Goal: Task Accomplishment & Management: Complete application form

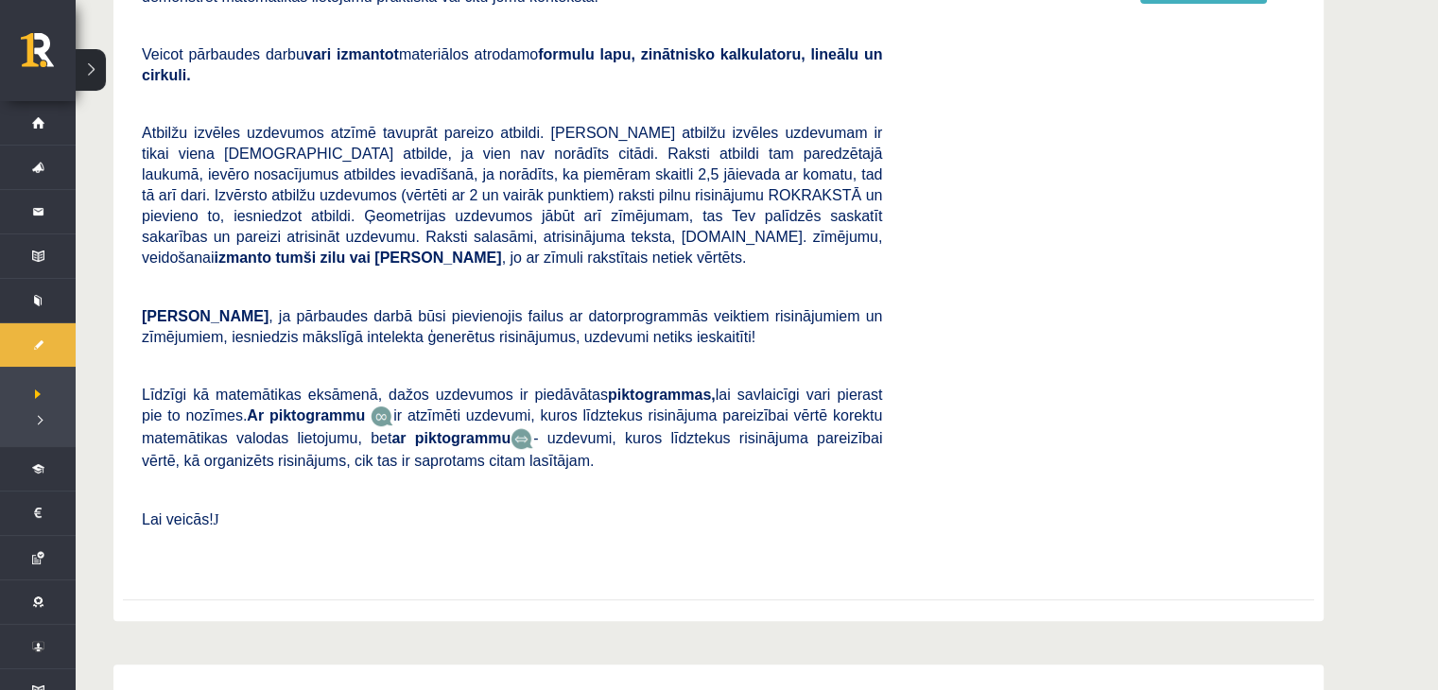
scroll to position [487, 0]
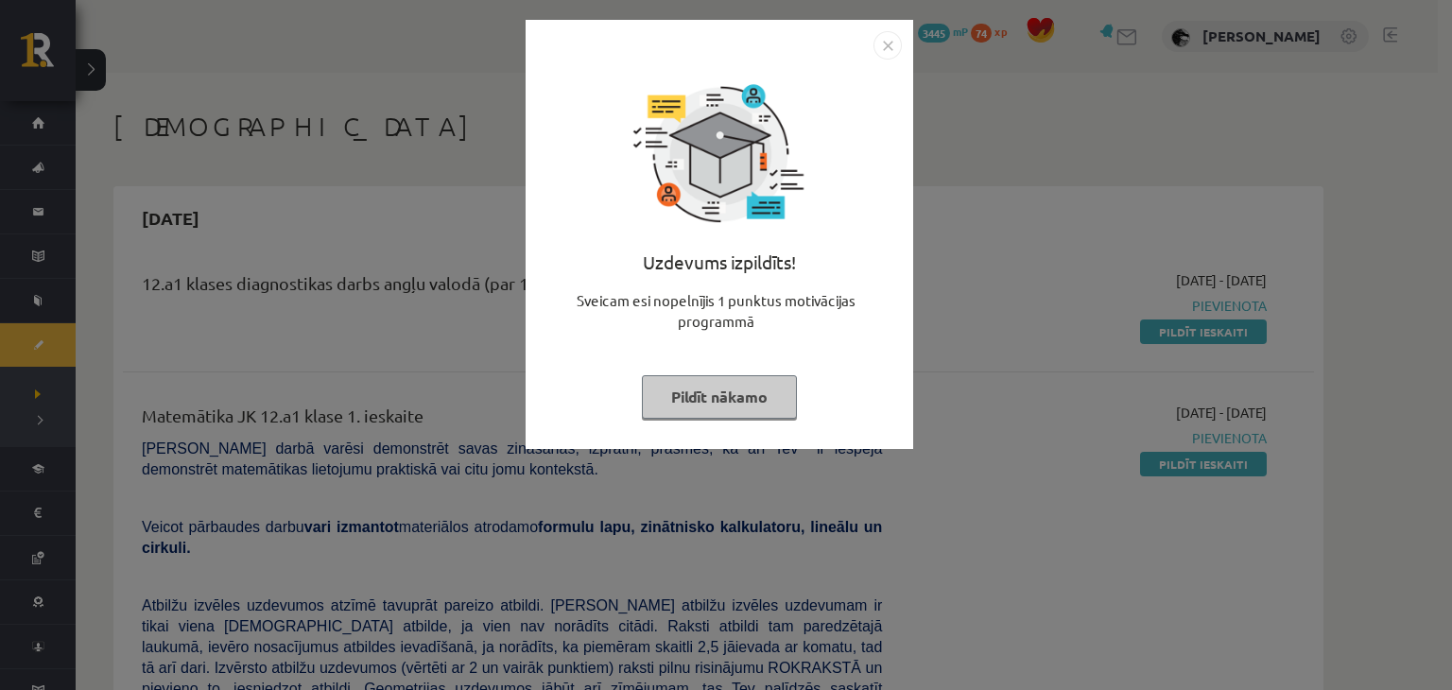
click at [760, 413] on button "Pildīt nākamo" at bounding box center [719, 396] width 155 height 43
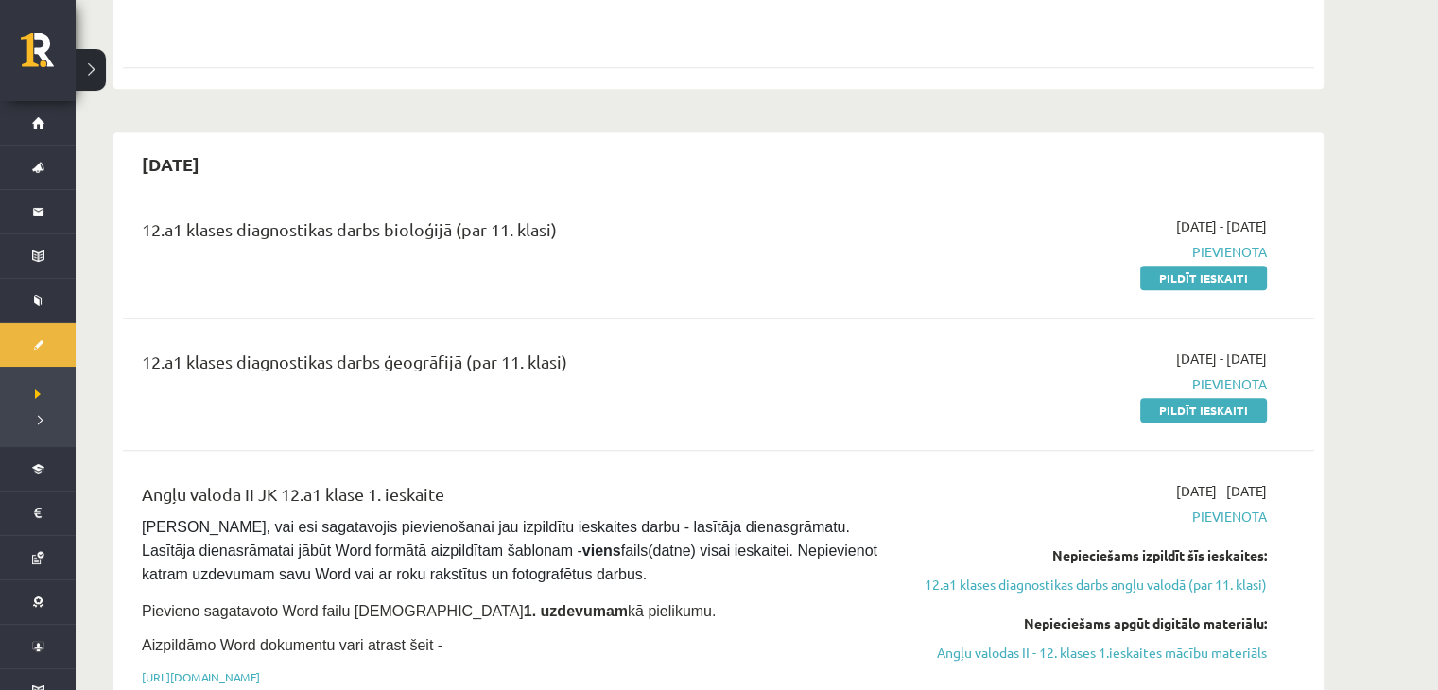
scroll to position [1006, 0]
click at [1244, 397] on link "Pildīt ieskaiti" at bounding box center [1203, 409] width 127 height 25
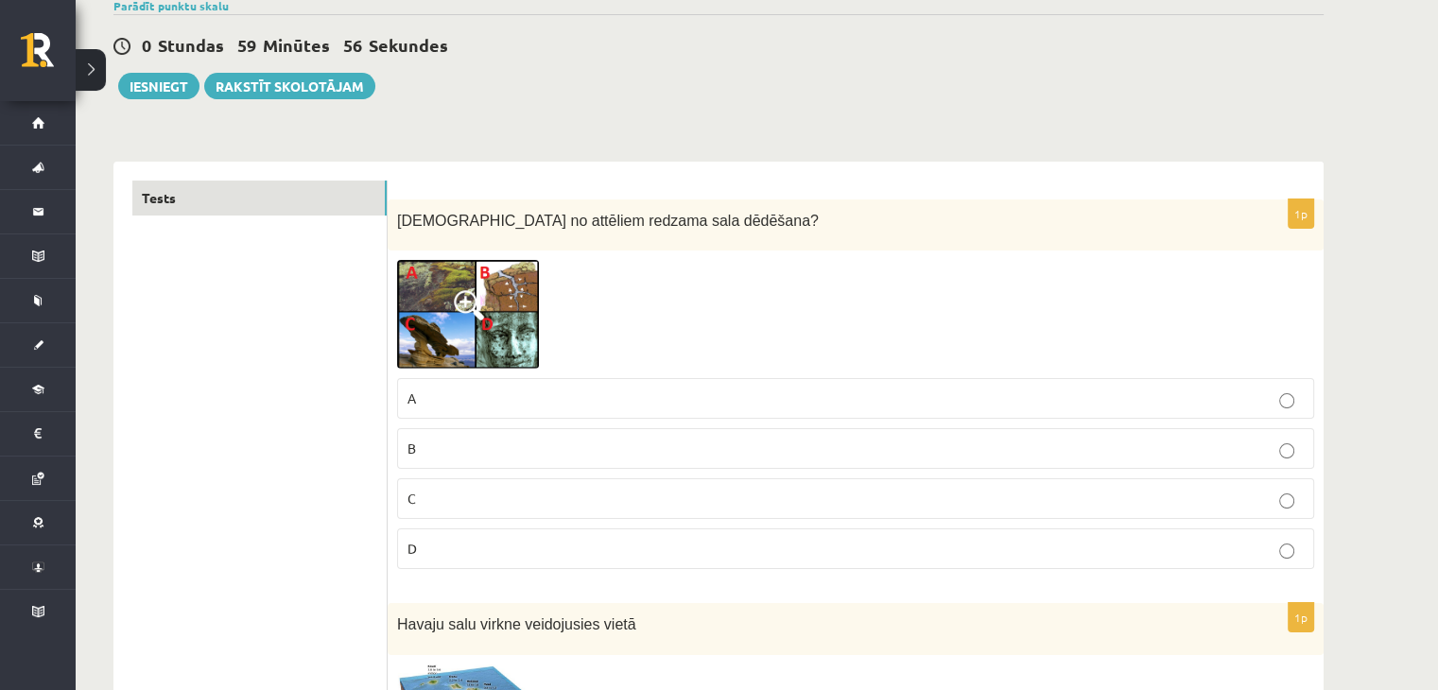
scroll to position [161, 0]
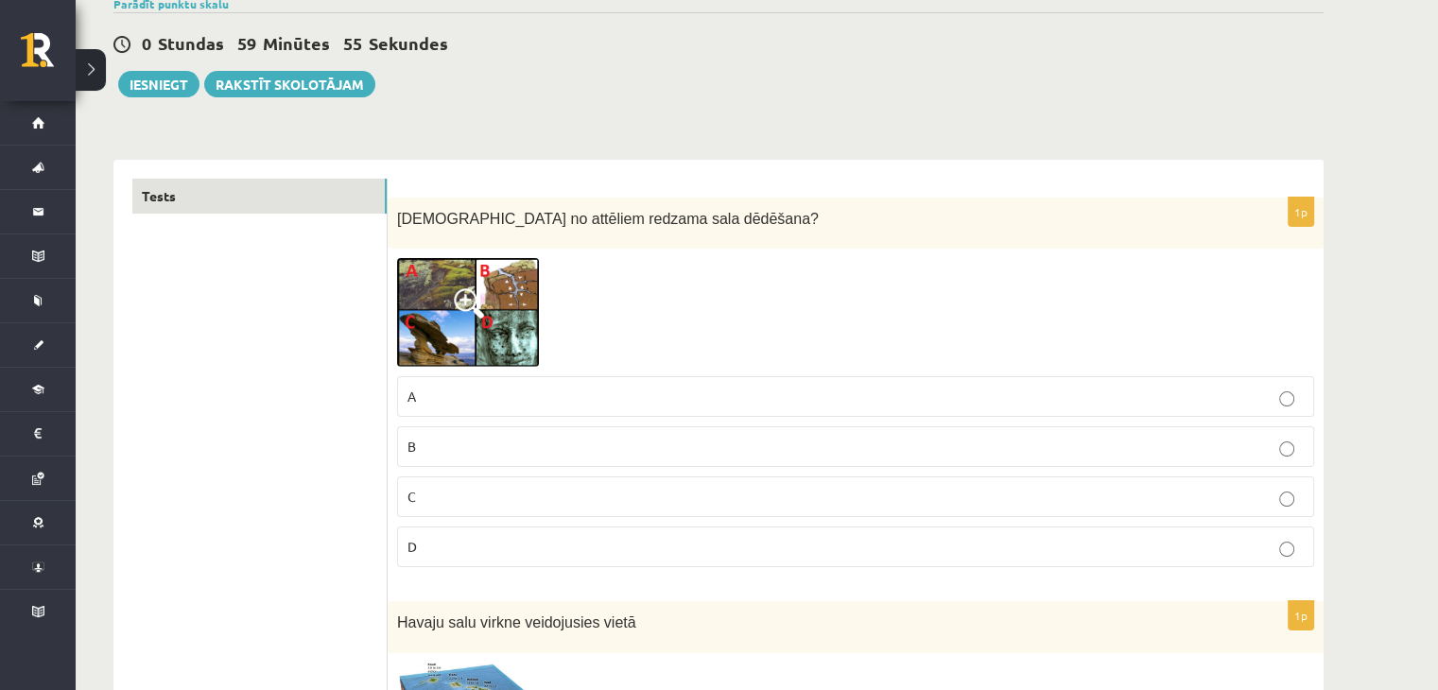
click at [490, 301] on img at bounding box center [468, 312] width 142 height 109
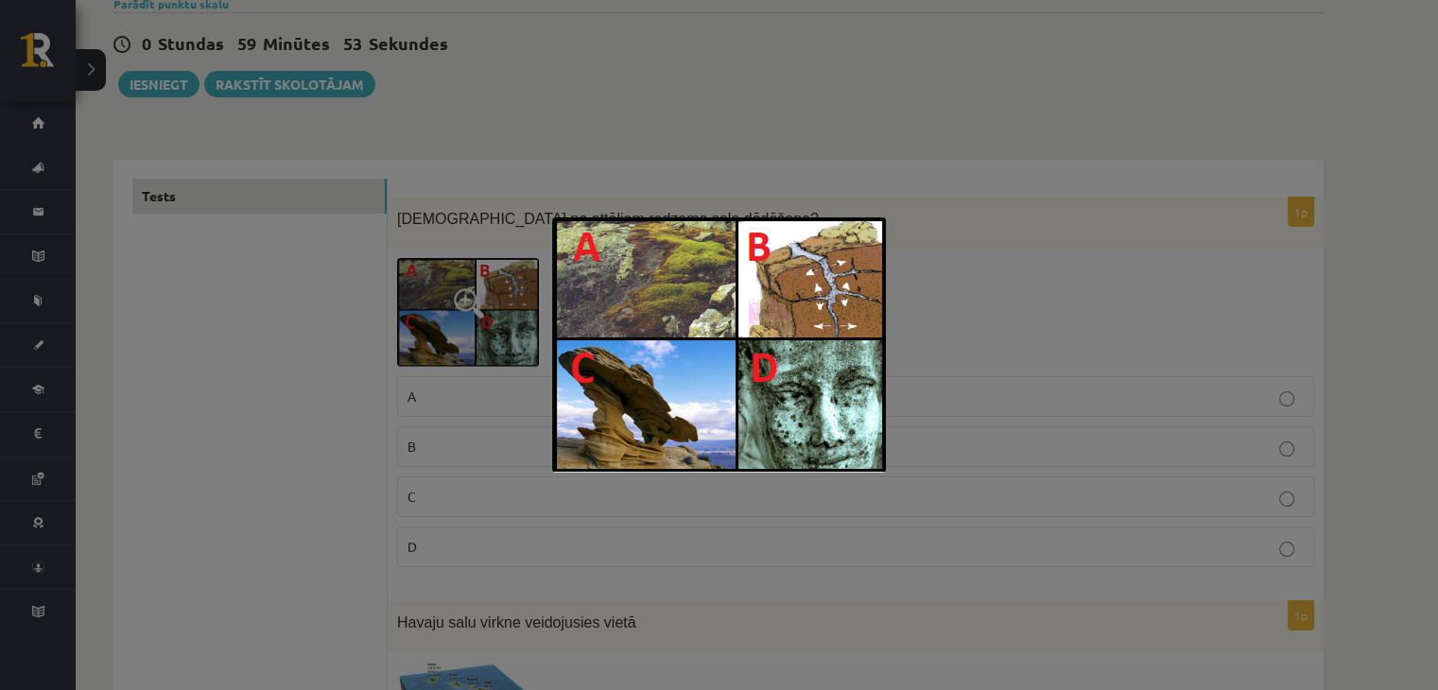
click at [836, 167] on div at bounding box center [719, 345] width 1438 height 690
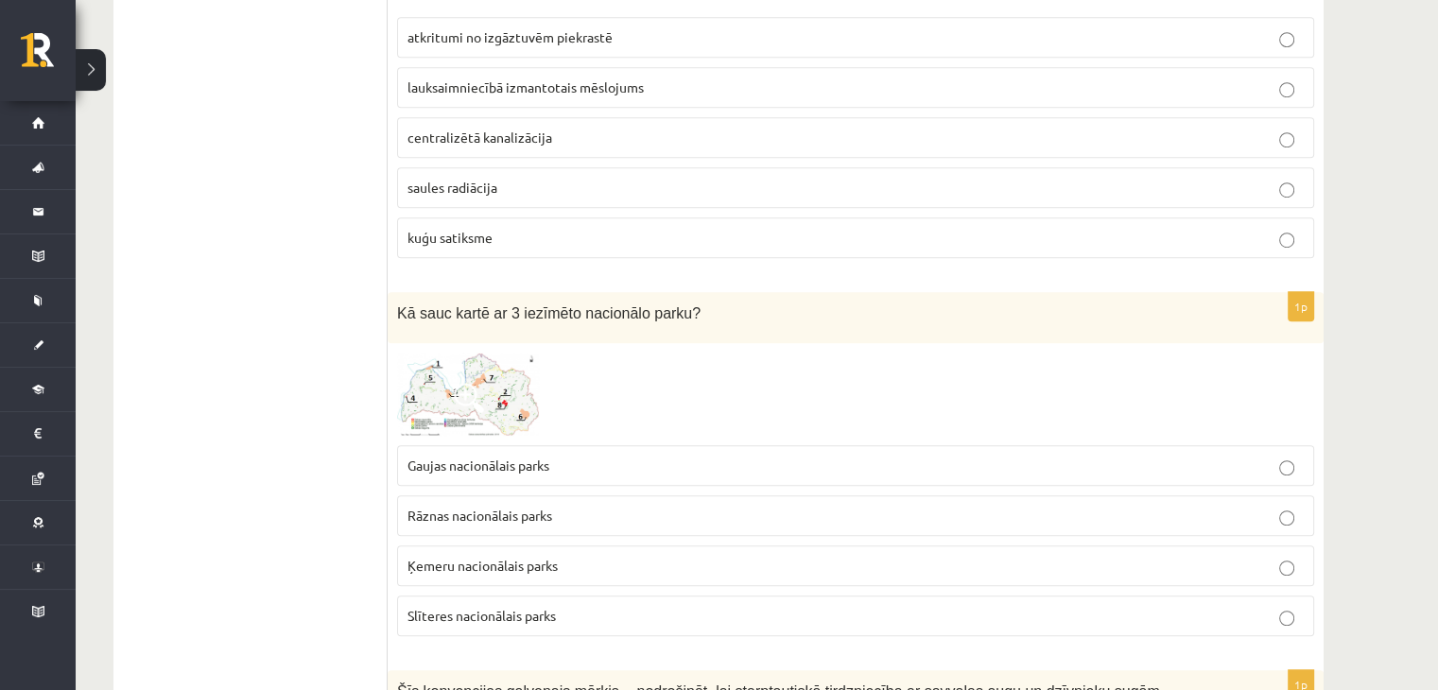
scroll to position [1202, 0]
click at [483, 385] on span at bounding box center [469, 397] width 30 height 30
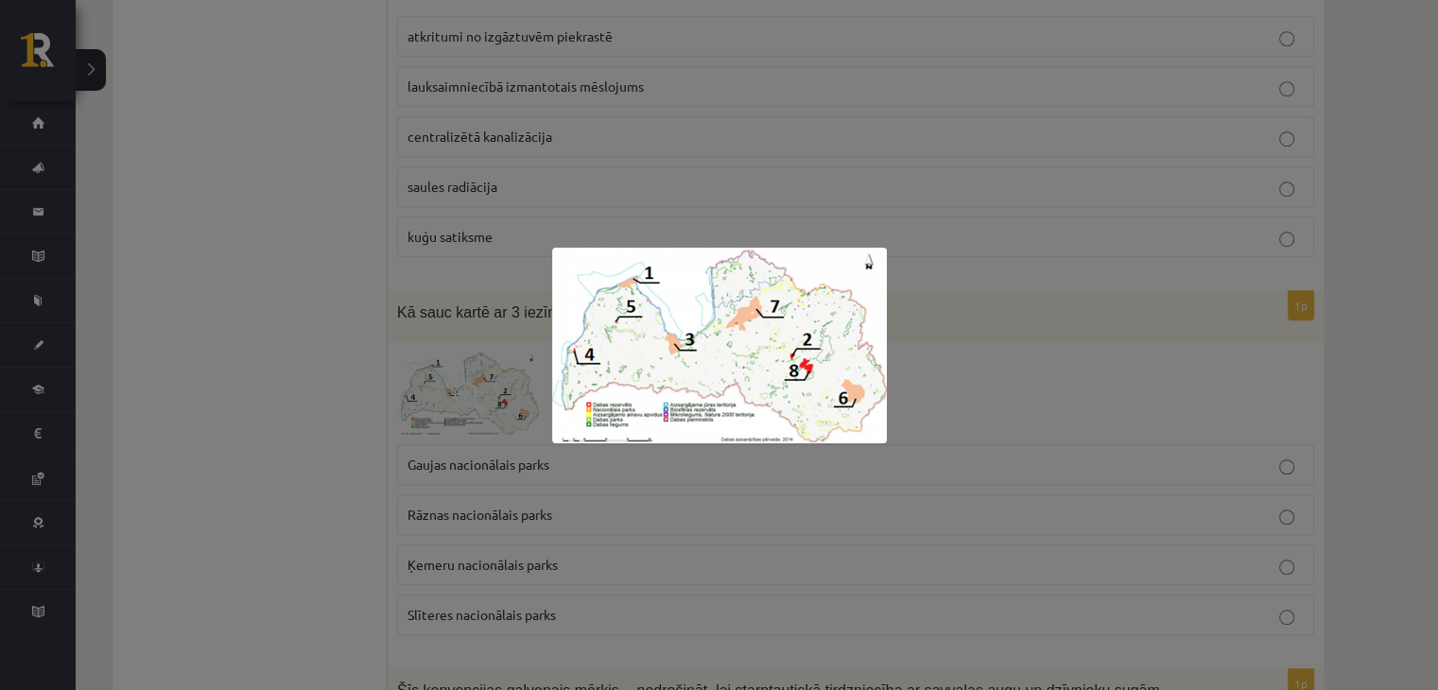
click at [483, 385] on div at bounding box center [719, 345] width 1438 height 690
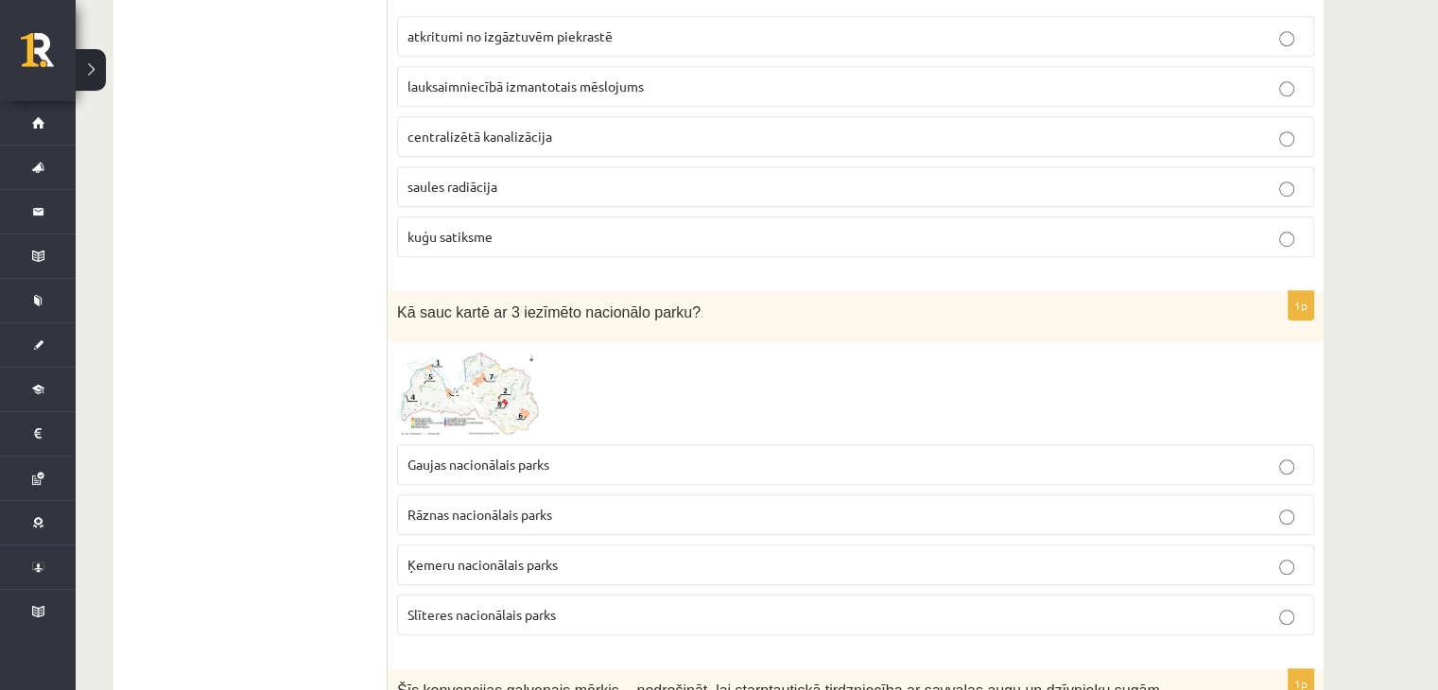
click at [483, 385] on span at bounding box center [469, 397] width 30 height 30
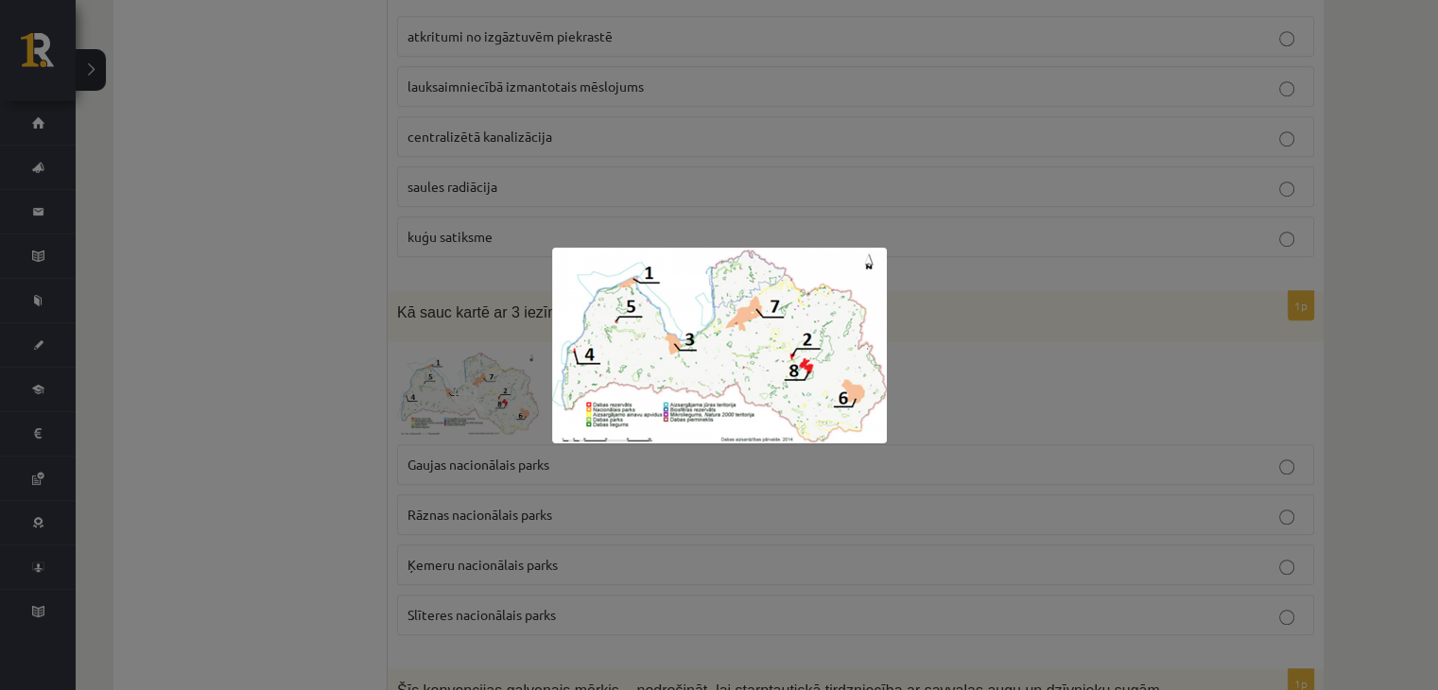
click at [483, 385] on div at bounding box center [719, 345] width 1438 height 690
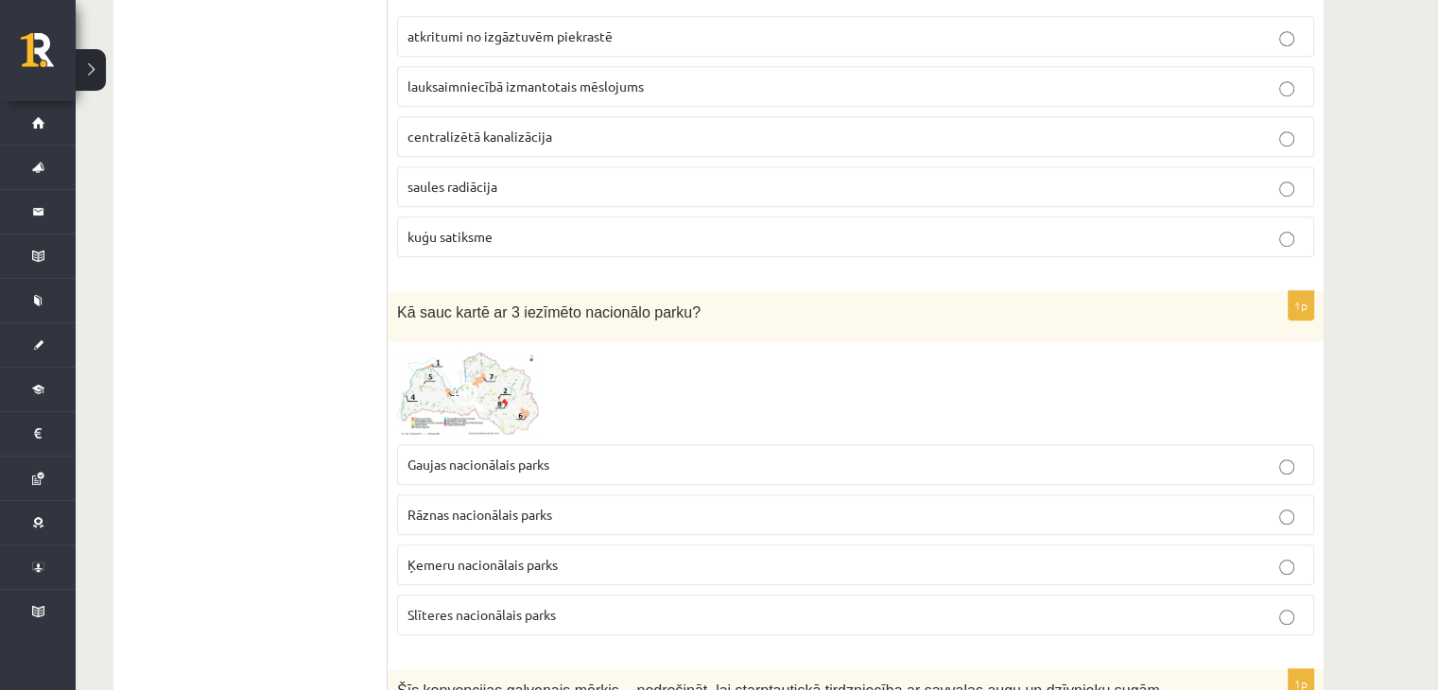
click at [483, 385] on span at bounding box center [469, 397] width 30 height 30
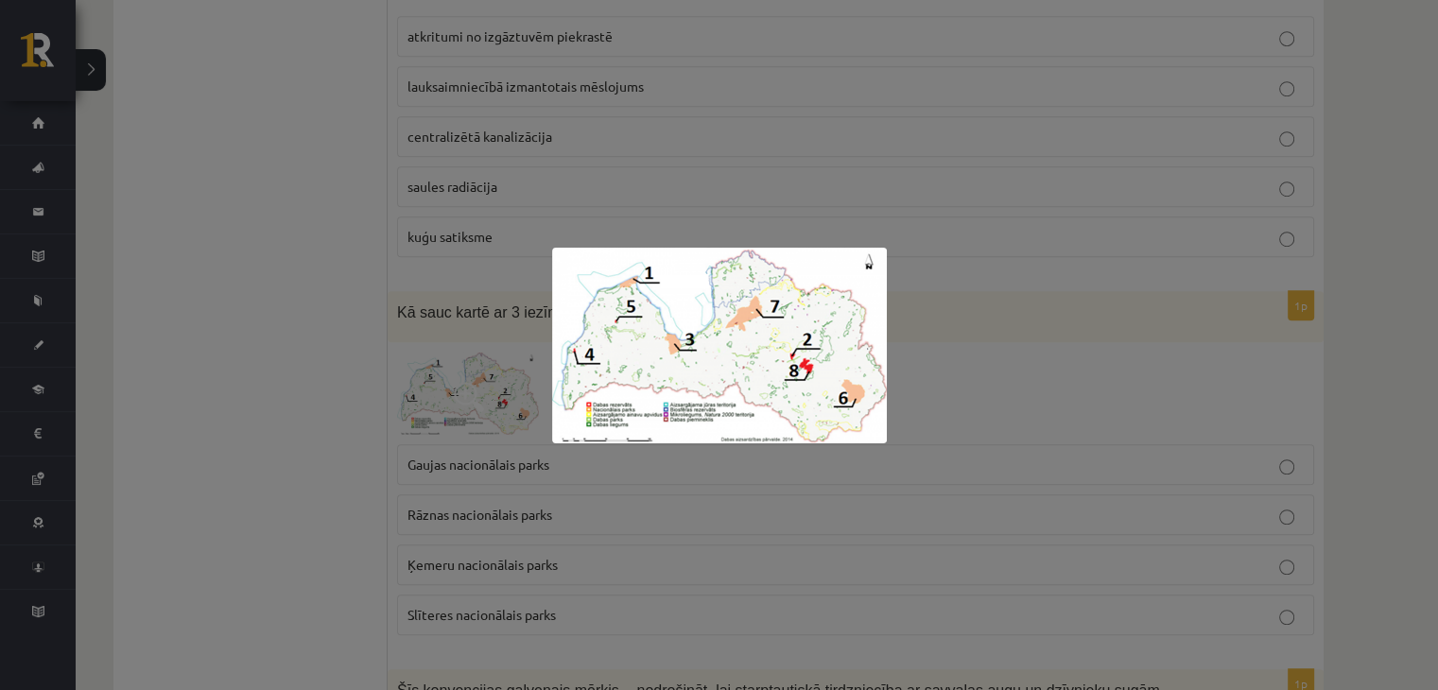
click at [483, 385] on div at bounding box center [719, 345] width 1438 height 690
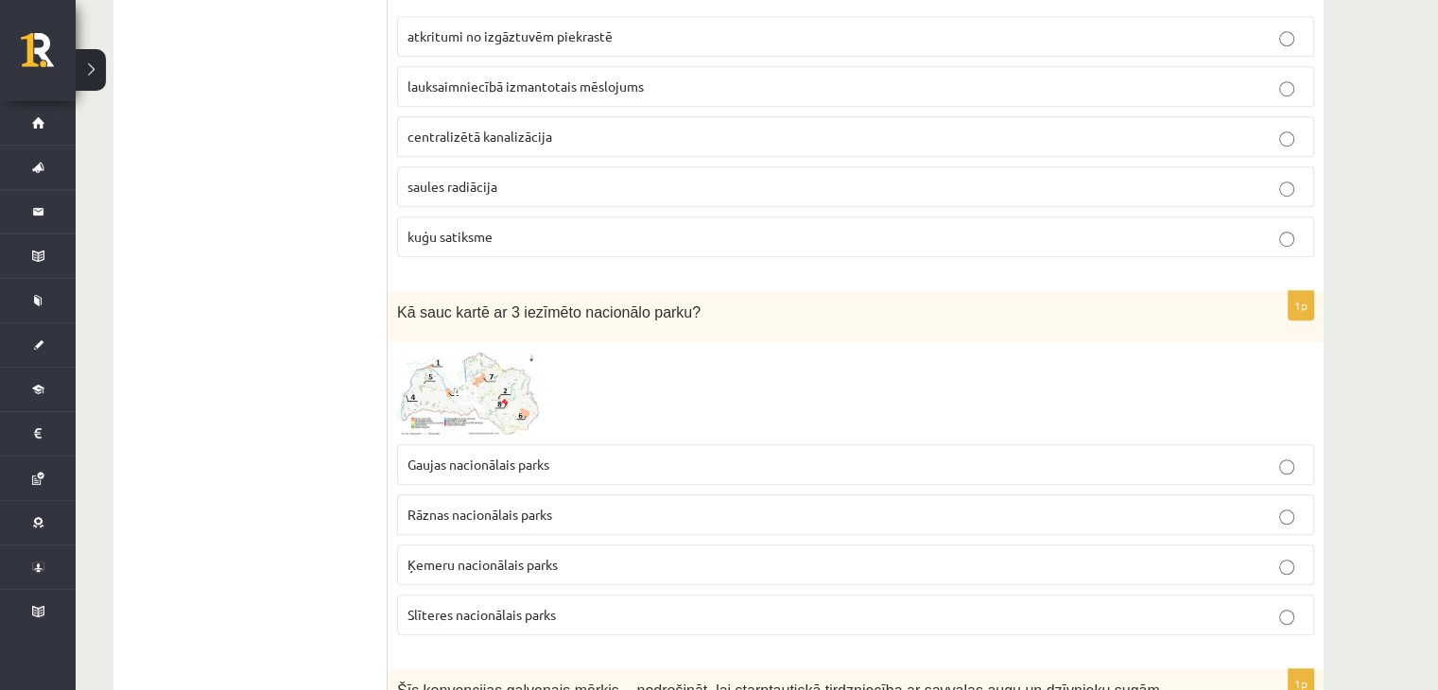
click at [433, 557] on span "Ķemeru nacionālais parks" at bounding box center [482, 564] width 150 height 17
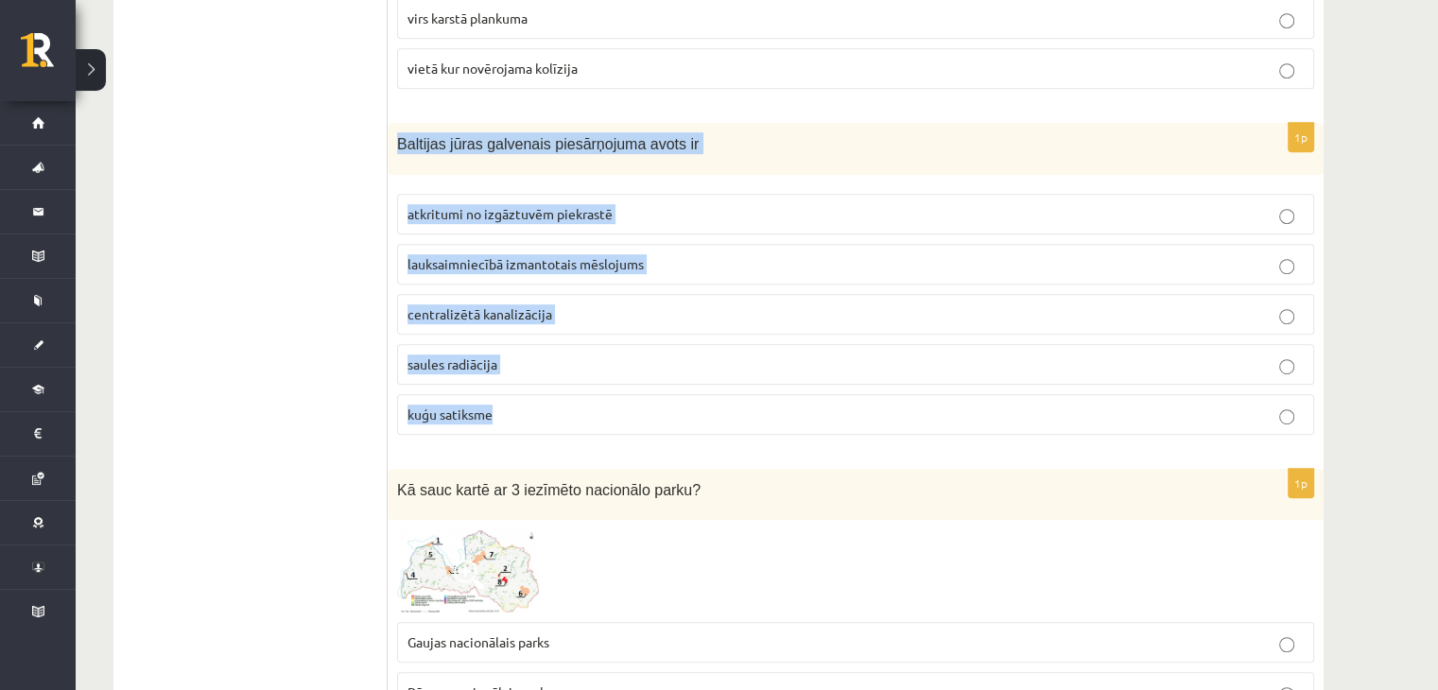
drag, startPoint x: 393, startPoint y: 137, endPoint x: 509, endPoint y: 389, distance: 277.8
click at [509, 389] on div "1p Baltijas jūras galvenais piesārņojuma avots ir atkritumi no izgāztuvēm piekr…" at bounding box center [856, 286] width 936 height 327
copy div "Baltijas jūras galvenais piesārņojuma avots ir atkritumi no izgāztuvēm piekrast…"
click at [457, 262] on span "lauksaimniecībā izmantotais mēslojums" at bounding box center [525, 263] width 236 height 17
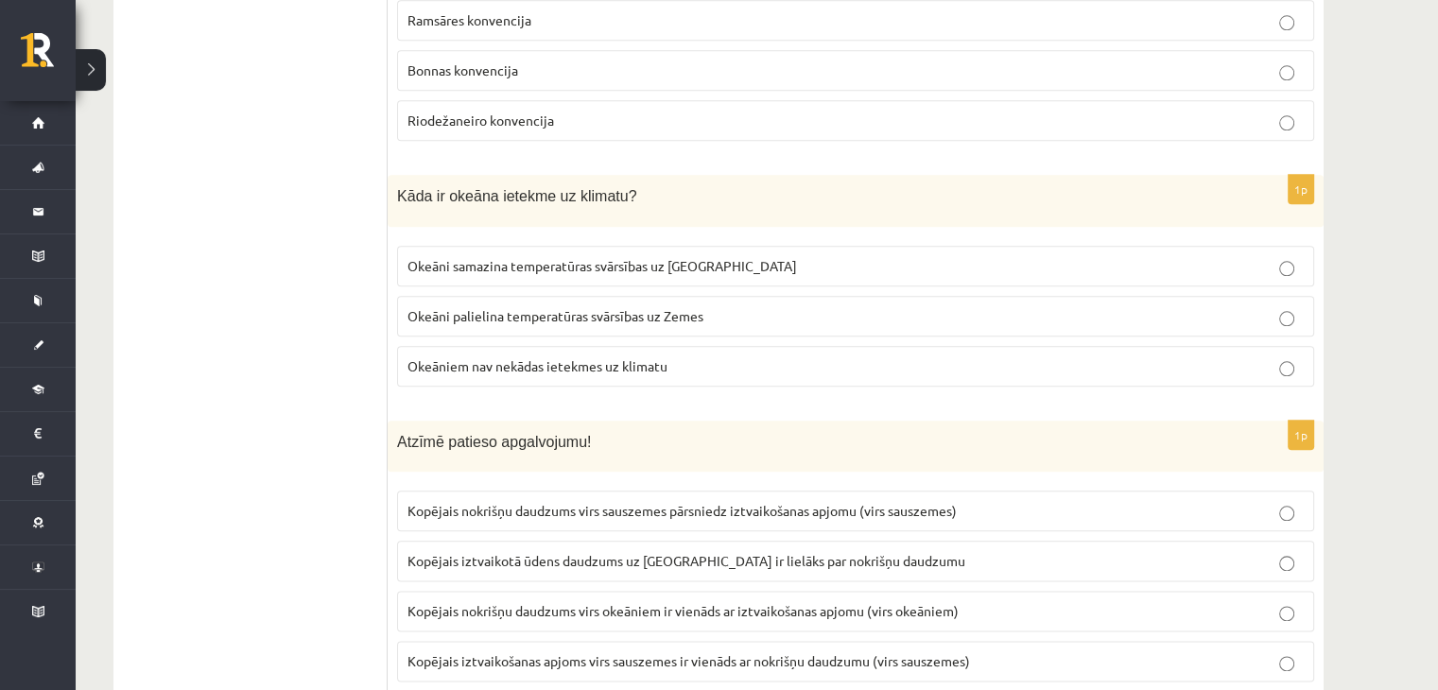
scroll to position [2138, 0]
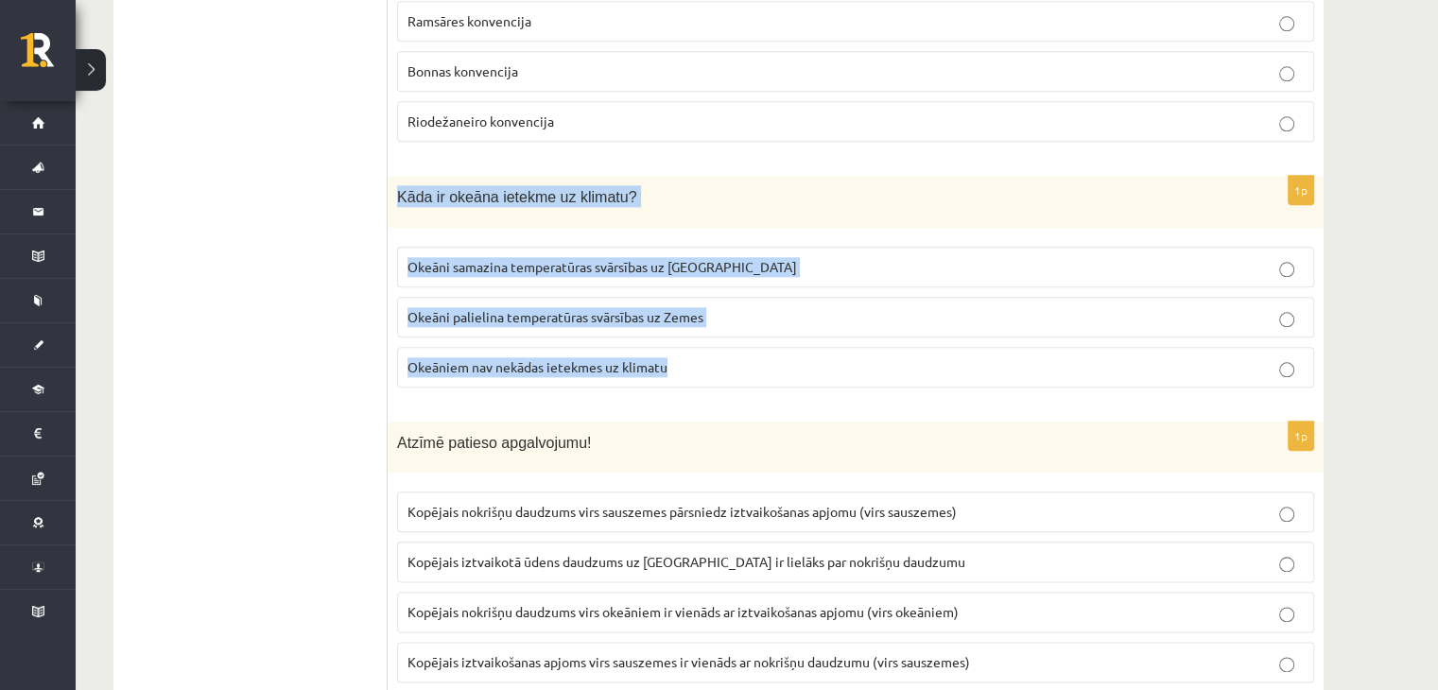
drag, startPoint x: 391, startPoint y: 195, endPoint x: 713, endPoint y: 346, distance: 355.2
click at [713, 346] on div "1p Kāda ir okeāna ietekme uz klimatu? Okeāni samazina temperatūras svārsības uz…" at bounding box center [856, 289] width 936 height 227
click at [465, 261] on span "Okeāni samazina temperatūras svārsības uz Zemes" at bounding box center [601, 266] width 389 height 17
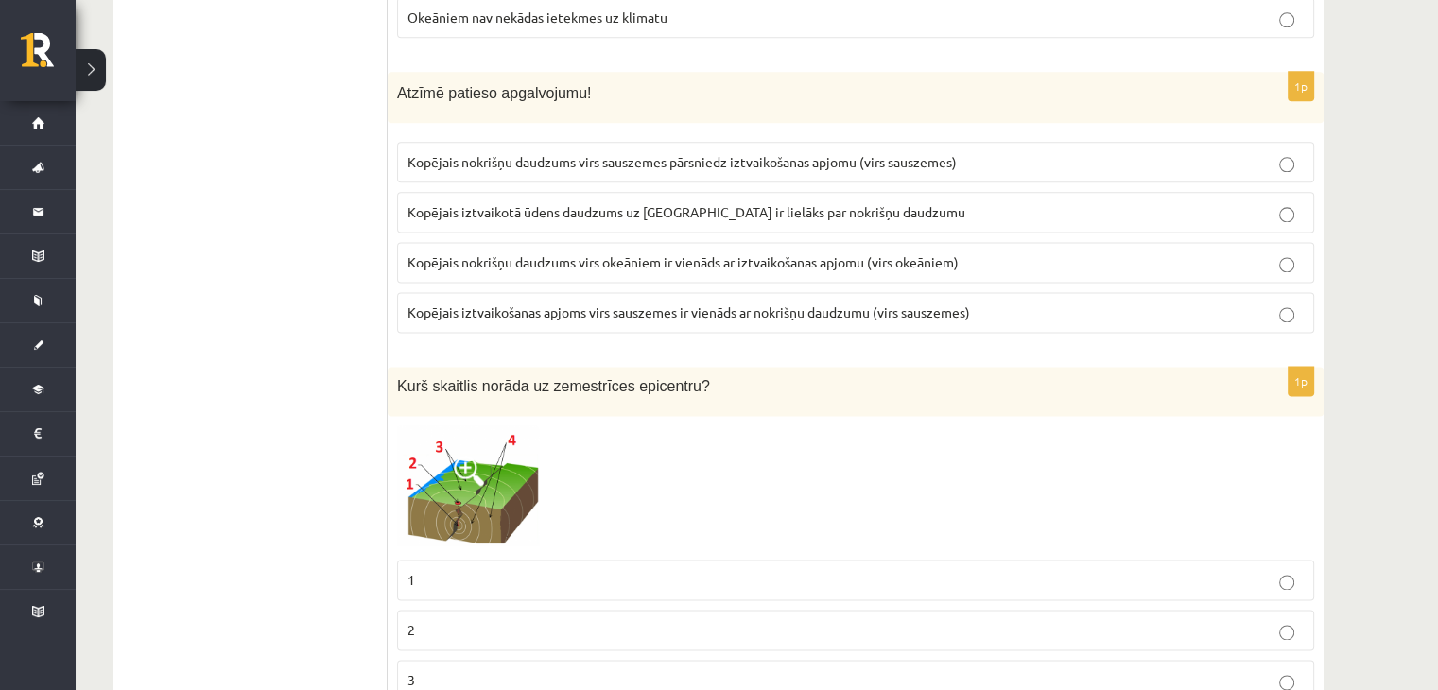
scroll to position [2491, 0]
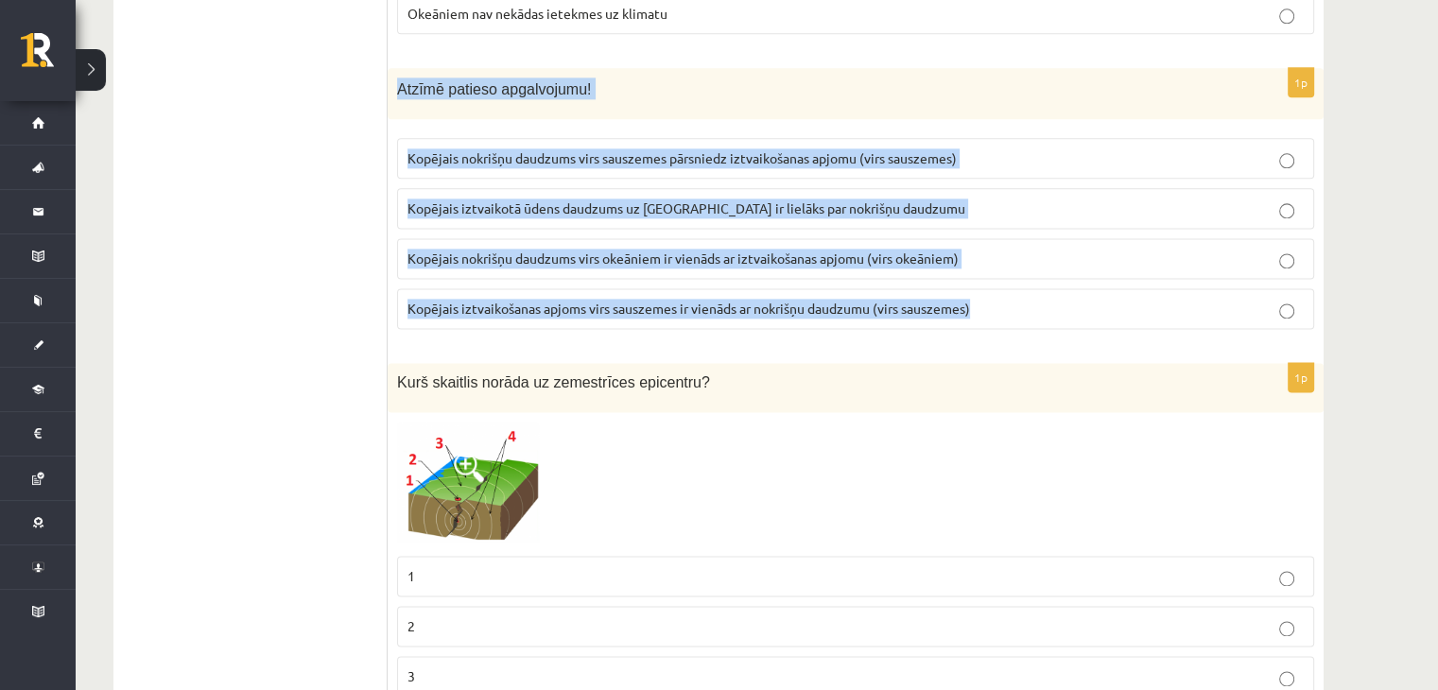
drag, startPoint x: 399, startPoint y: 76, endPoint x: 1027, endPoint y: 302, distance: 667.9
click at [1027, 302] on div "1p Atzīmē patieso apgalvojumu! Kopējais nokrišņu daudzums virs sauszemes pārsni…" at bounding box center [856, 206] width 936 height 277
copy div "Atzīmē patieso apgalvojumu! Kopējais nokrišņu daudzums virs sauszemes pārsniedz…"
click at [401, 140] on label "Kopējais nokrišņu daudzums virs sauszemes pārsniedz iztvaikošanas apjomu (virs …" at bounding box center [855, 158] width 917 height 41
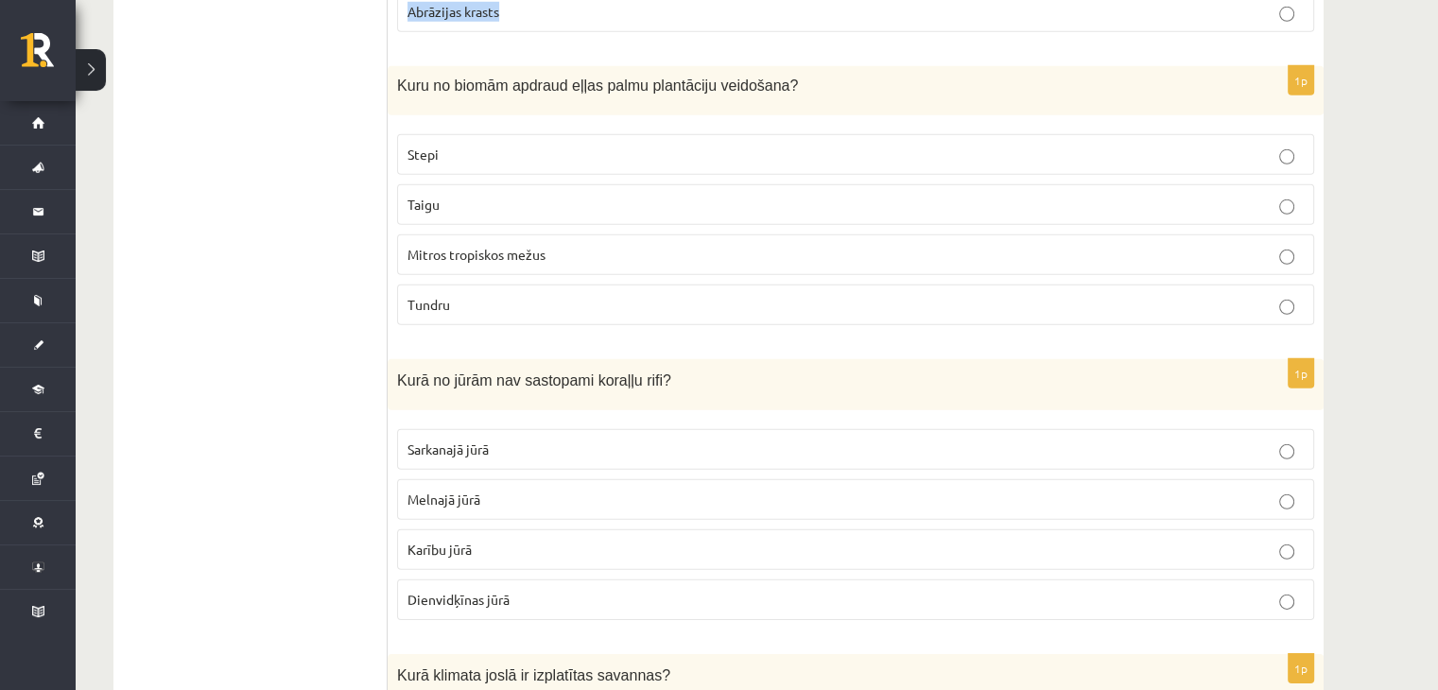
scroll to position [5680, 0]
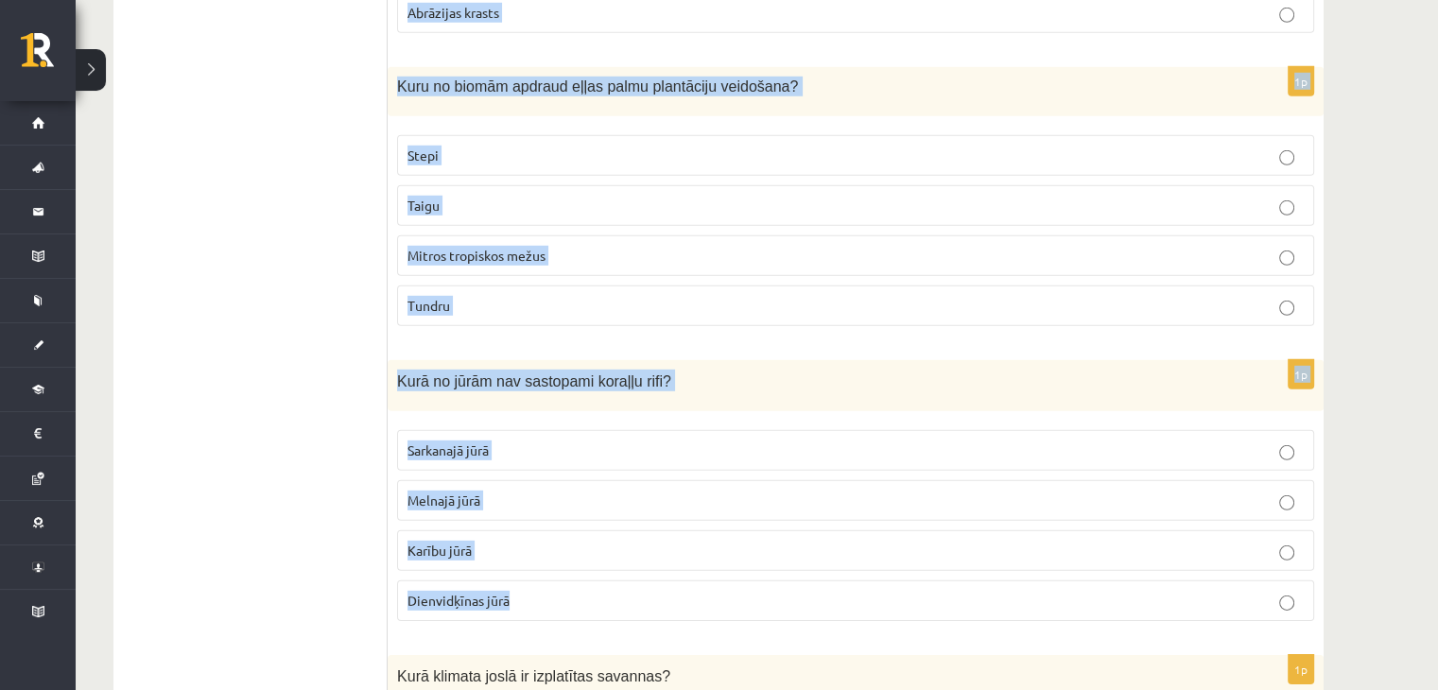
drag, startPoint x: 389, startPoint y: 9, endPoint x: 752, endPoint y: 564, distance: 663.8
copy form "Kurā no atmosfēras slāņiem veidojas laikapstākļi? Stratosfērā Termosfērā Tropos…"
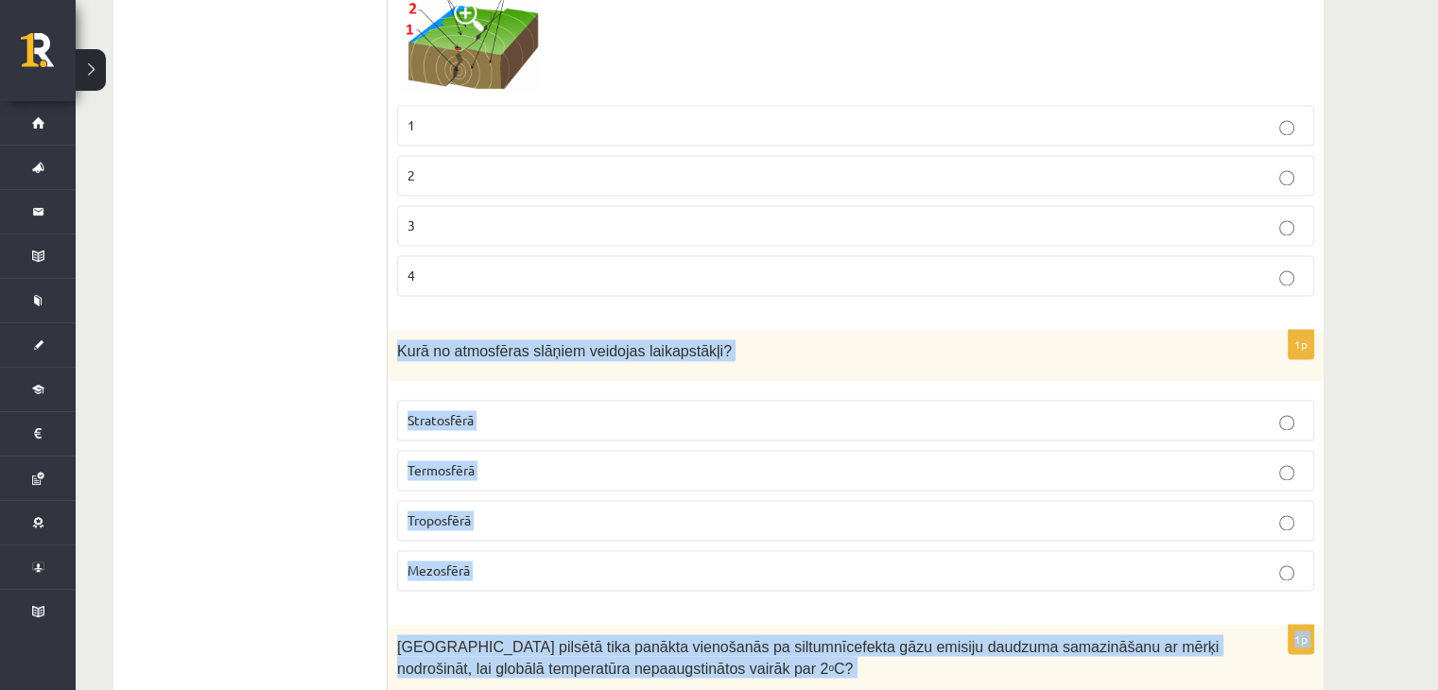
scroll to position [3042, 0]
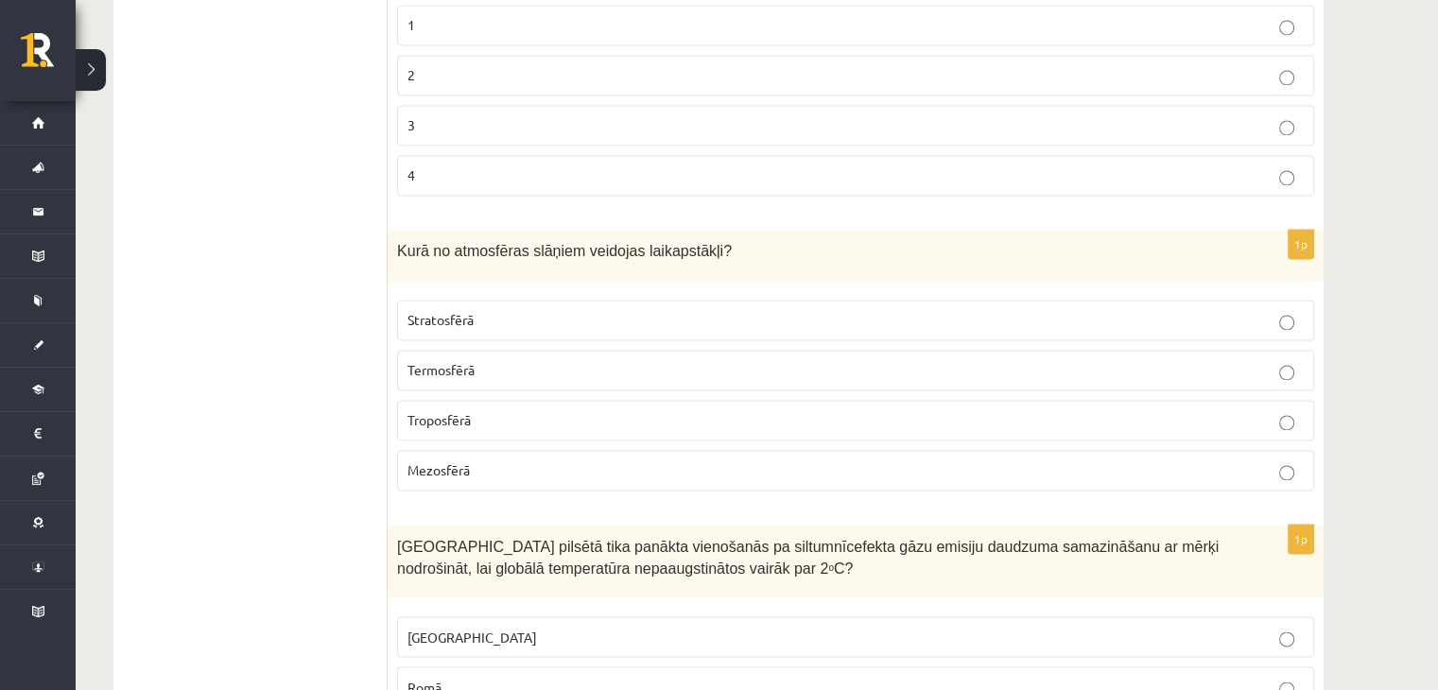
click at [446, 400] on label "Troposfērā" at bounding box center [855, 420] width 917 height 41
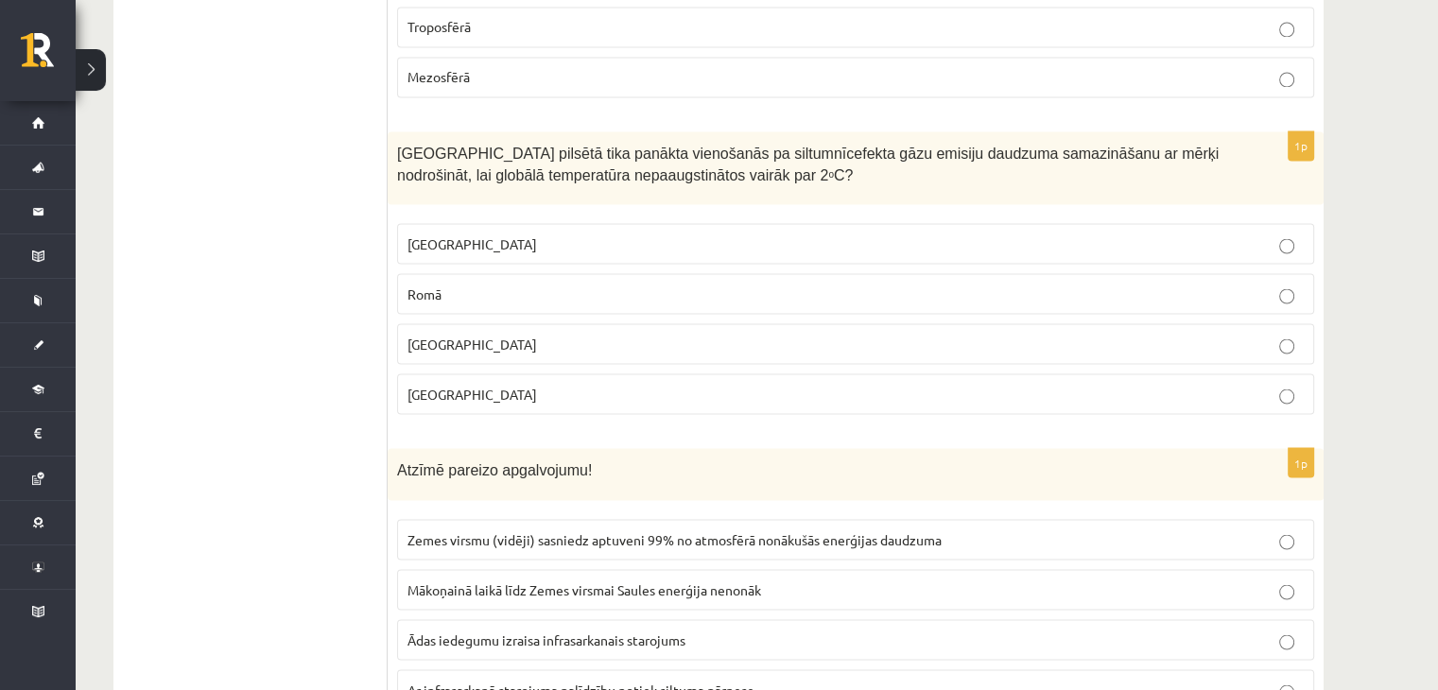
scroll to position [3459, 0]
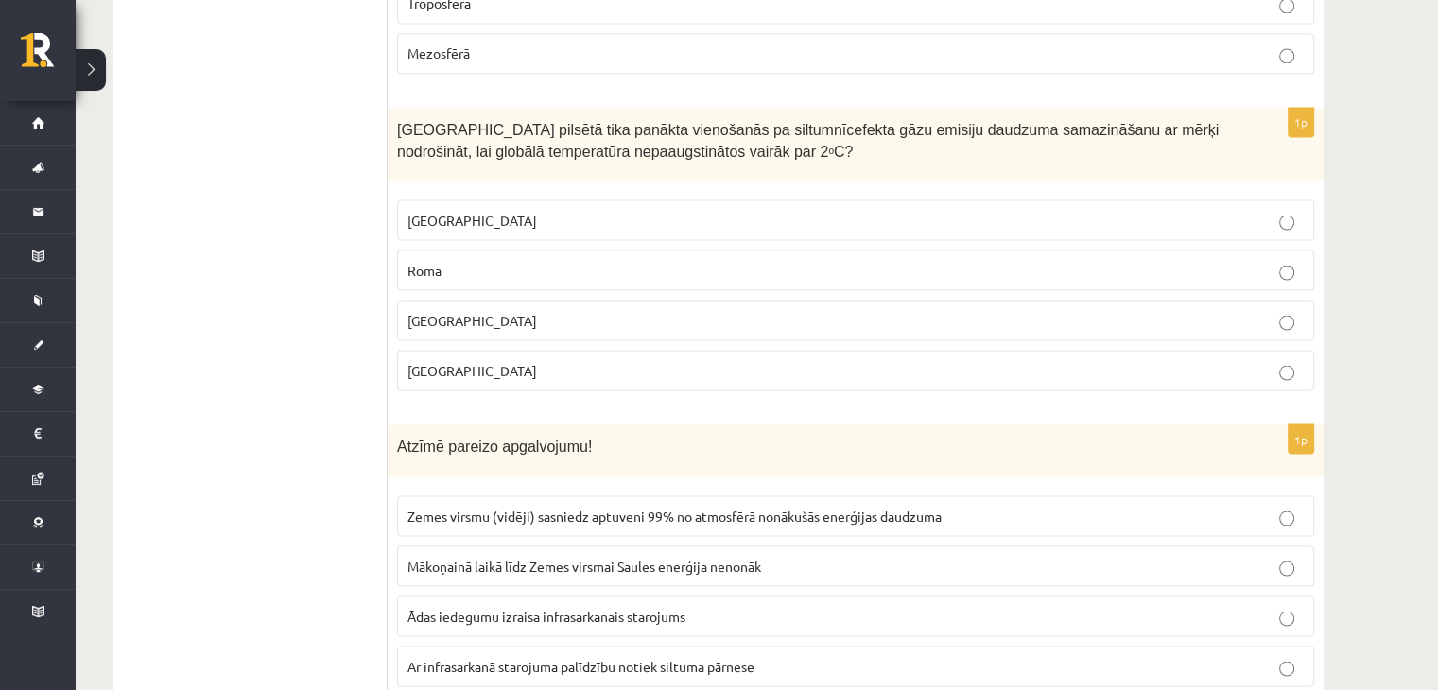
click at [452, 360] on p "Parīzē" at bounding box center [855, 370] width 896 height 20
click at [467, 657] on span "Ar infrasarkanā starojuma palīdzību notiek siltuma pārnese" at bounding box center [580, 665] width 347 height 17
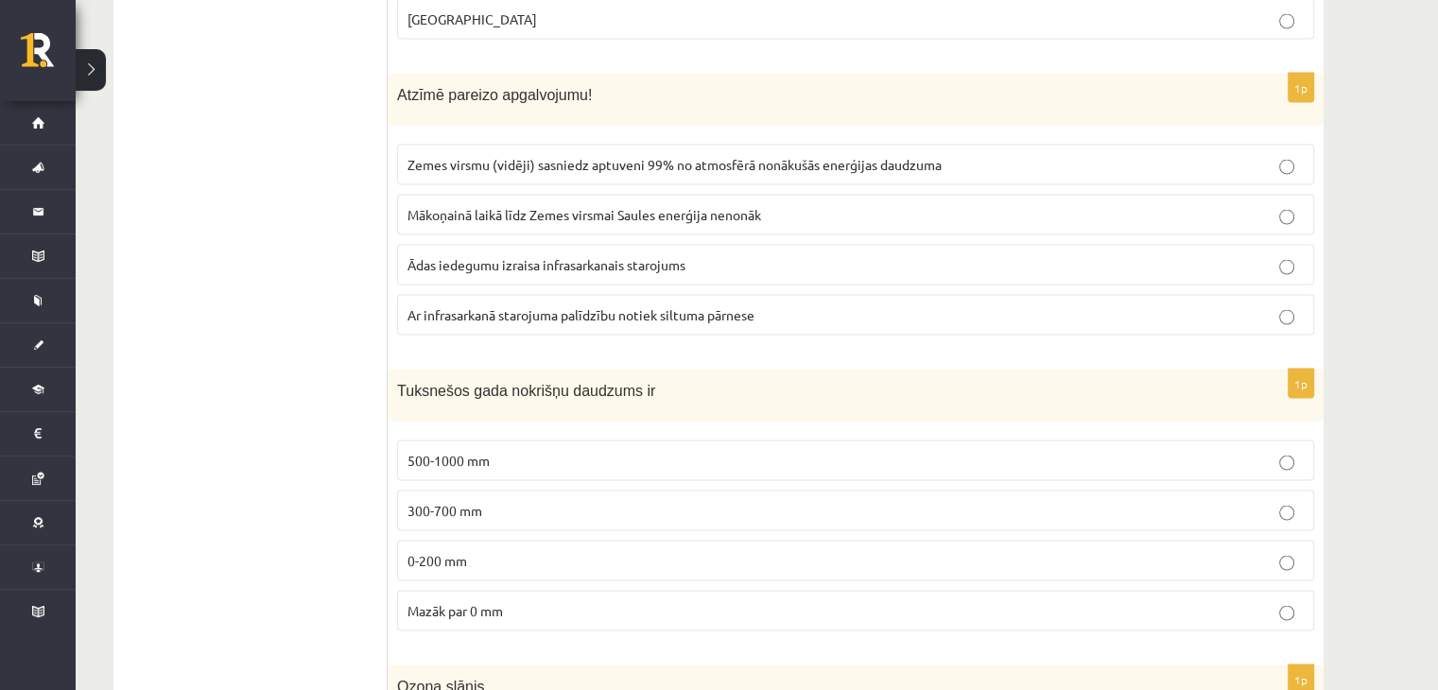
scroll to position [3874, 0]
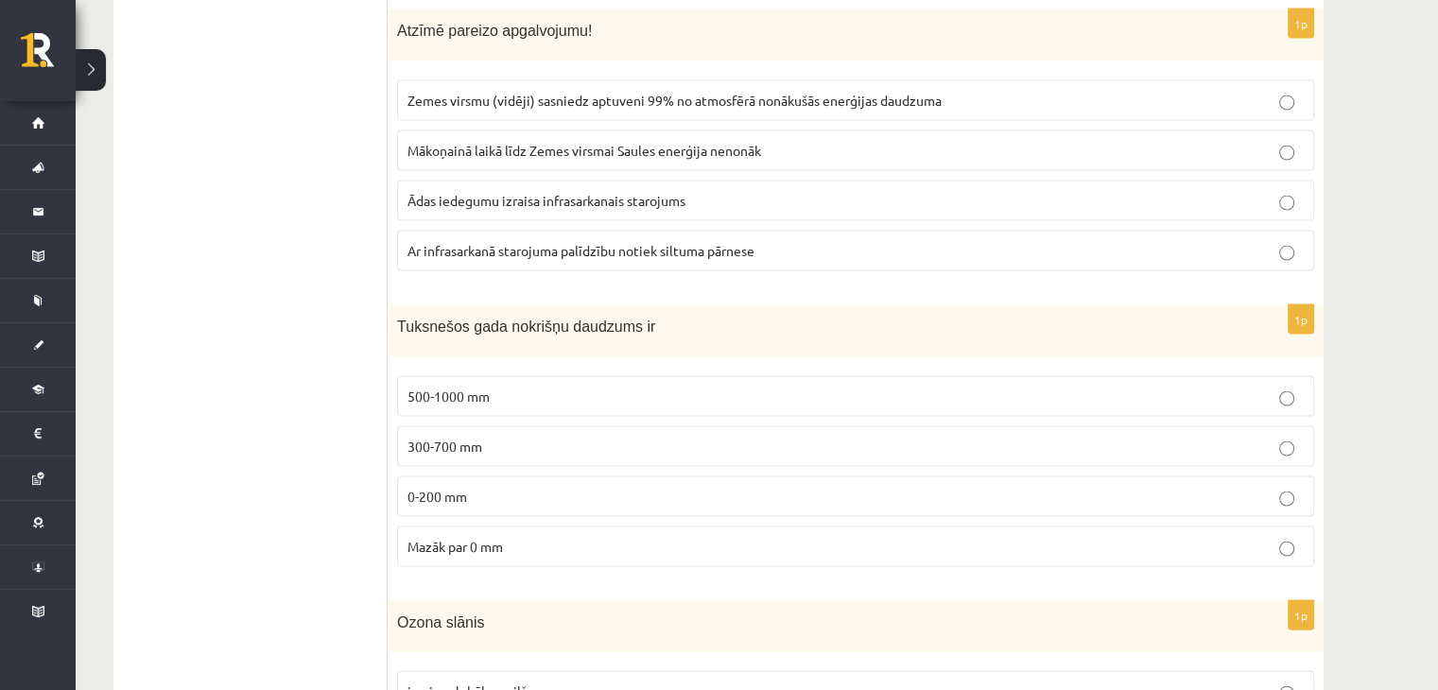
click at [407, 489] on label "0-200 mm" at bounding box center [855, 496] width 917 height 41
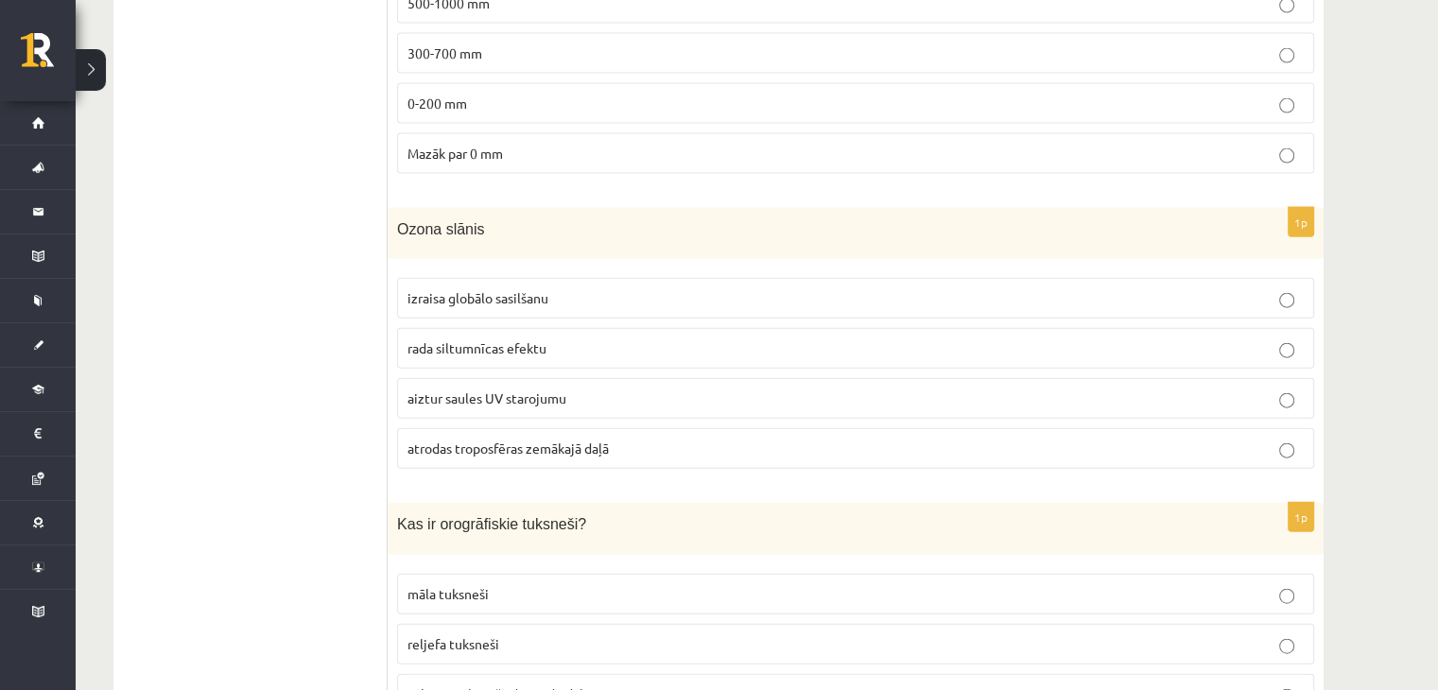
scroll to position [4268, 0]
click at [430, 377] on label "aiztur saules UV starojumu" at bounding box center [855, 397] width 917 height 41
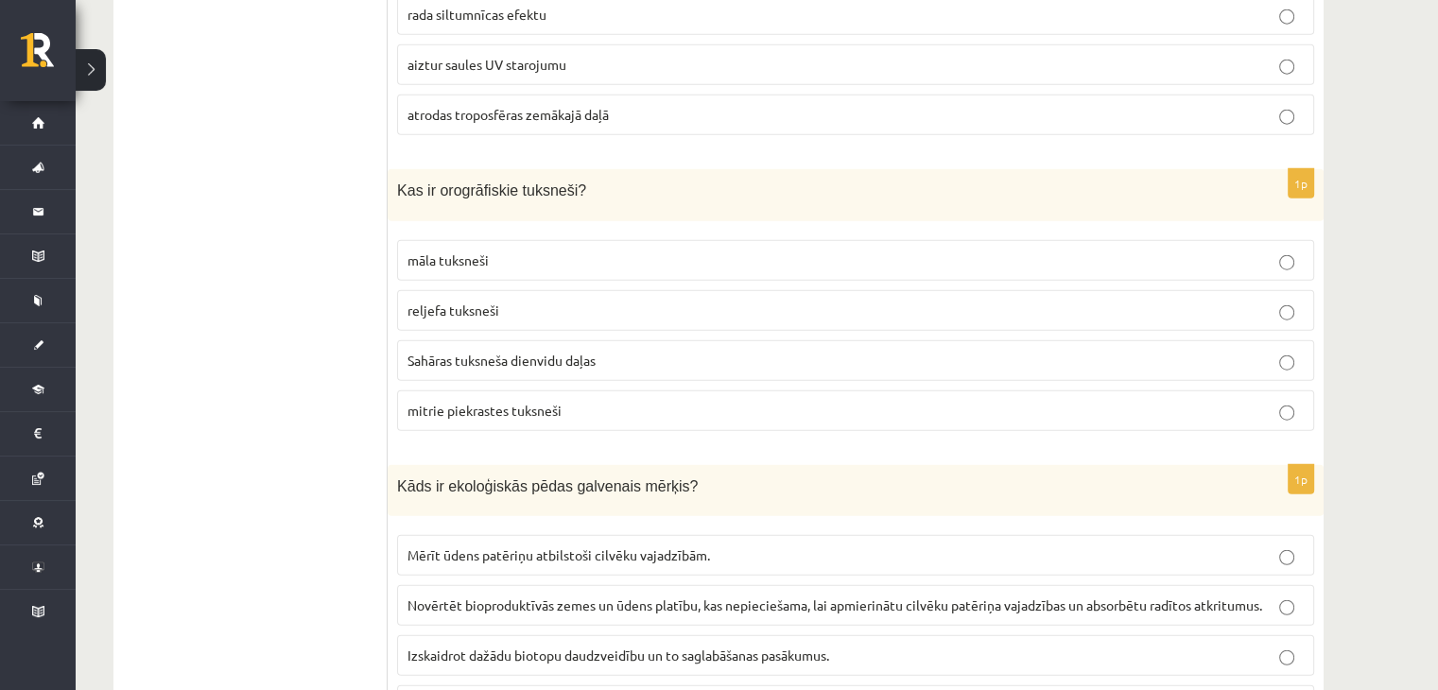
click at [497, 302] on span "reljefa tuksneši" at bounding box center [453, 310] width 92 height 17
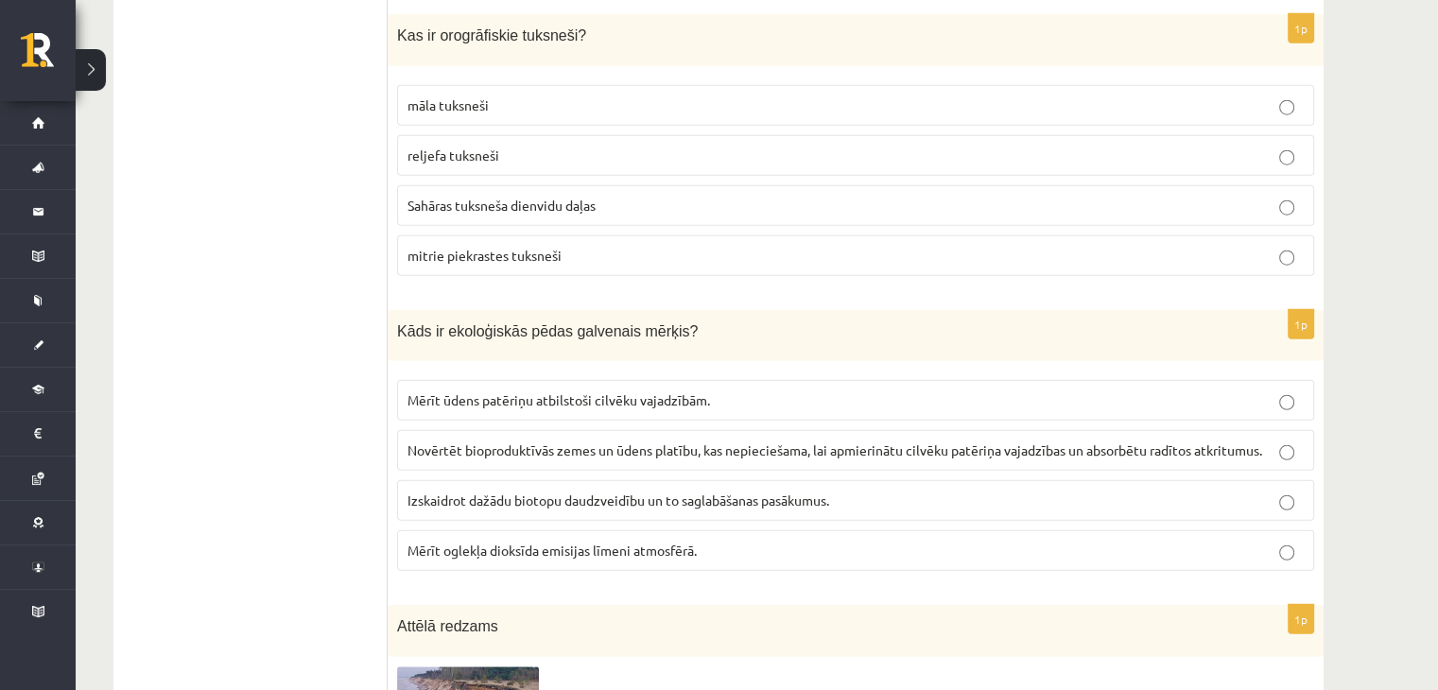
scroll to position [4759, 0]
click at [411, 439] on span "Novērtēt bioproduktīvās zemes un ūdens platību, kas nepieciešama, lai apmierinā…" at bounding box center [834, 447] width 854 height 17
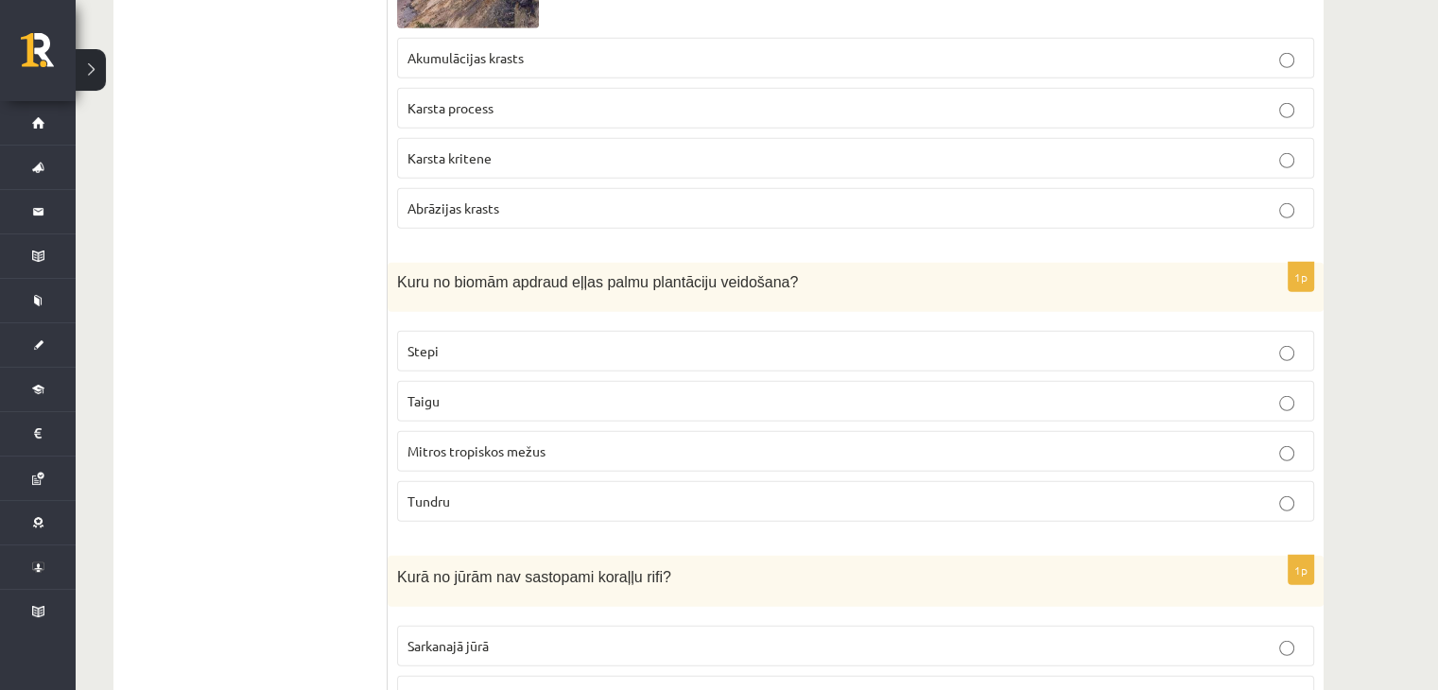
scroll to position [5488, 0]
click at [426, 440] on span "Mitros tropiskos mežus" at bounding box center [476, 448] width 138 height 17
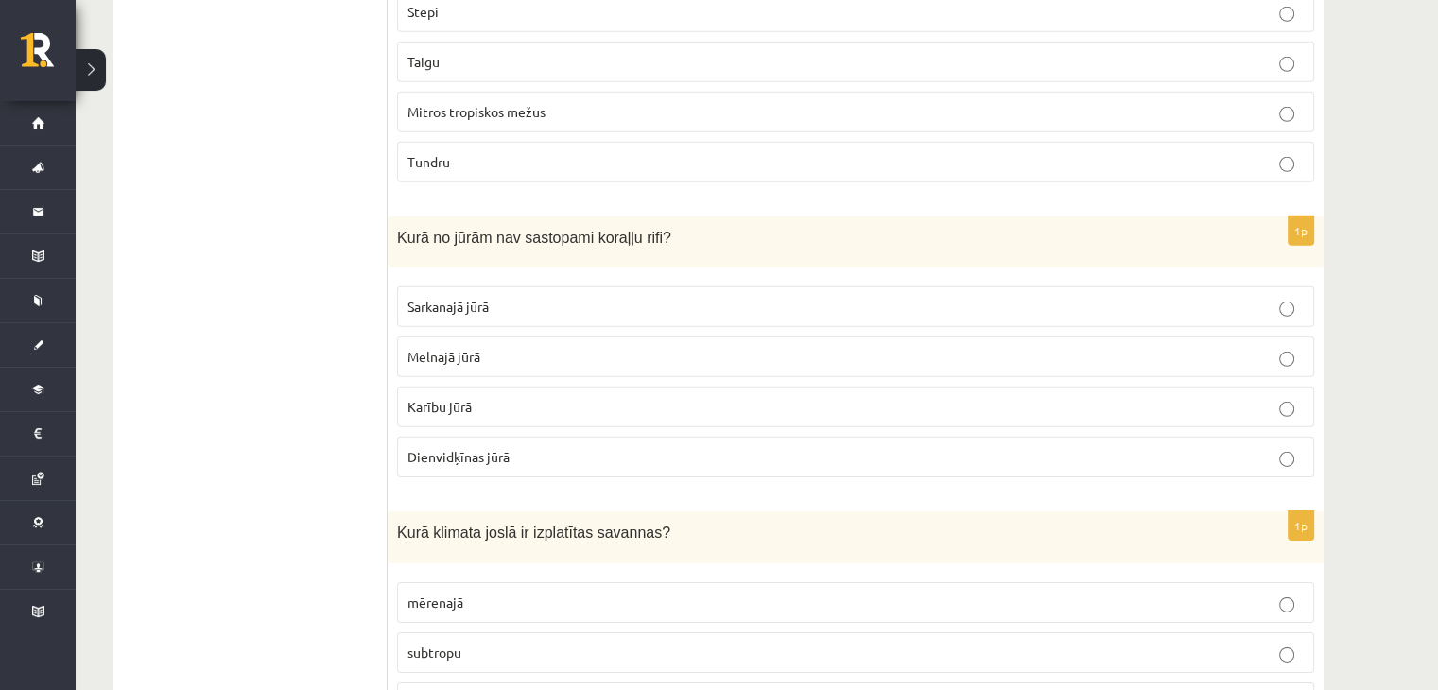
scroll to position [5839, 0]
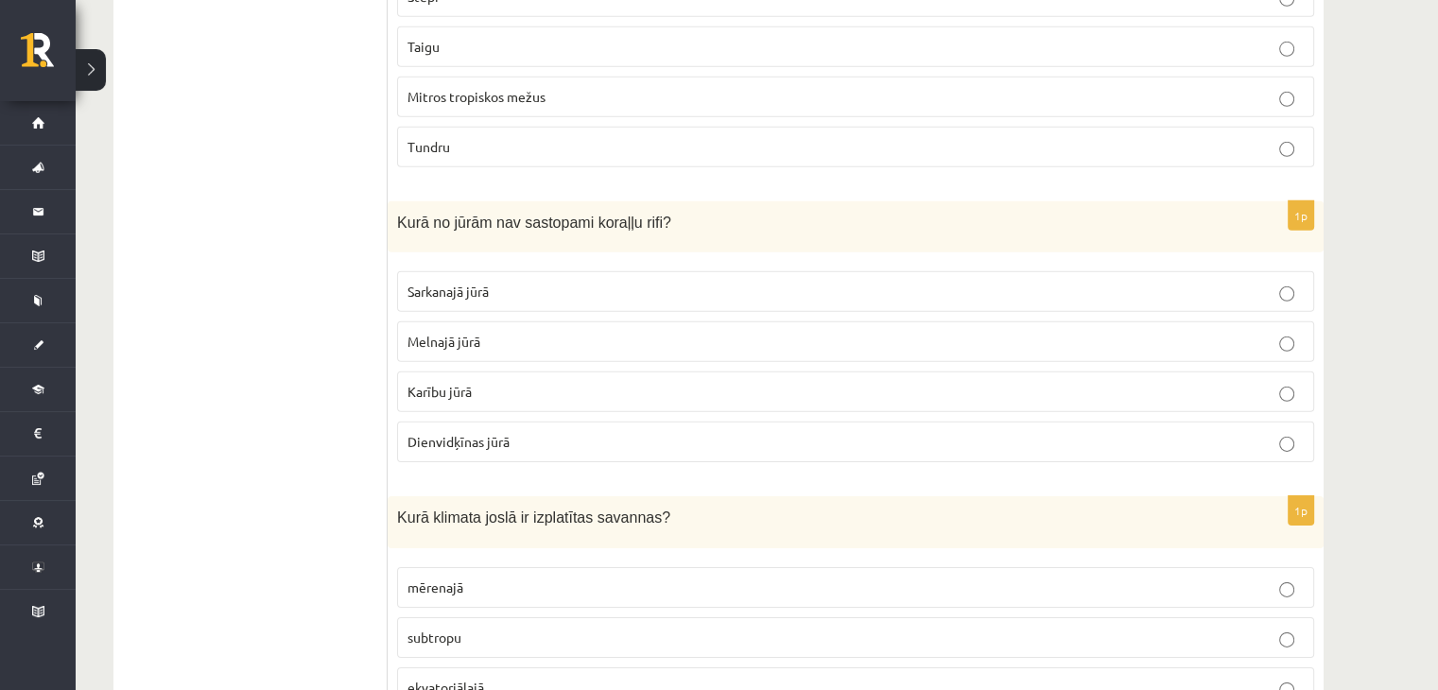
click at [439, 321] on label "Melnajā jūrā" at bounding box center [855, 341] width 917 height 41
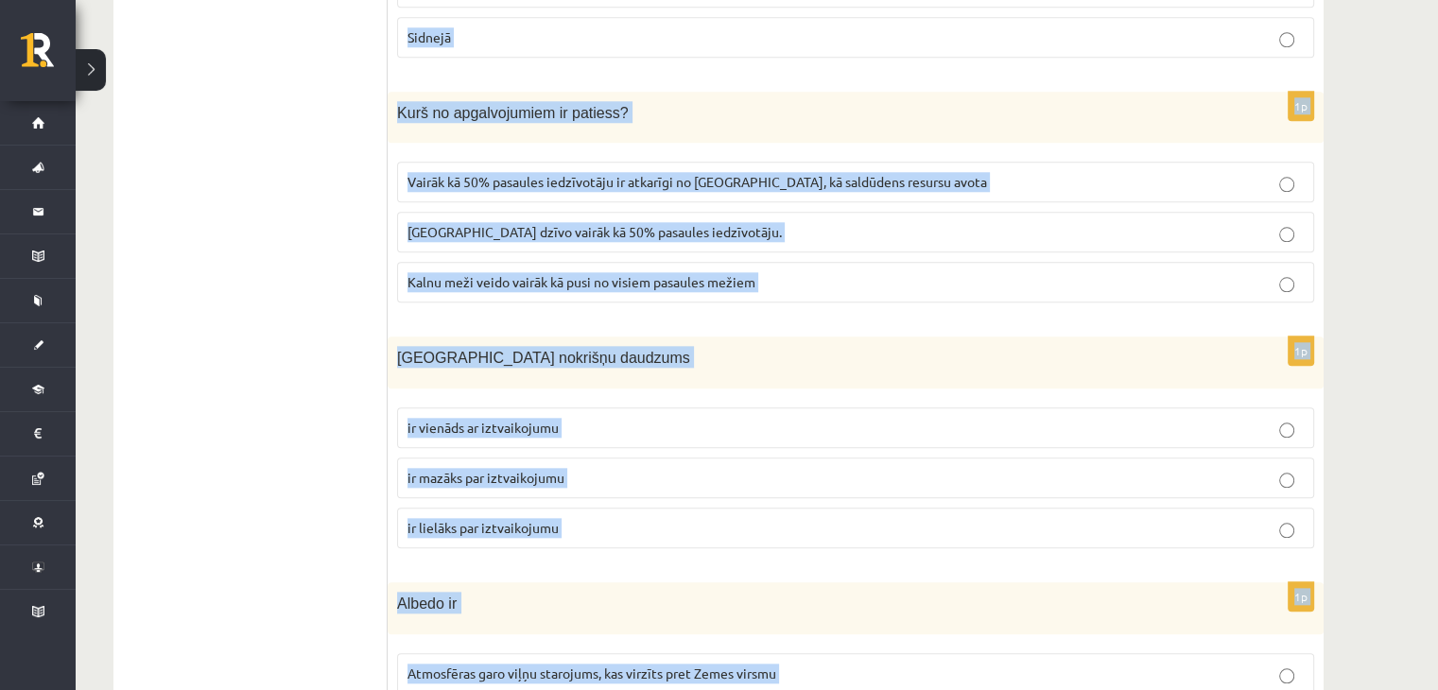
scroll to position [9309, 0]
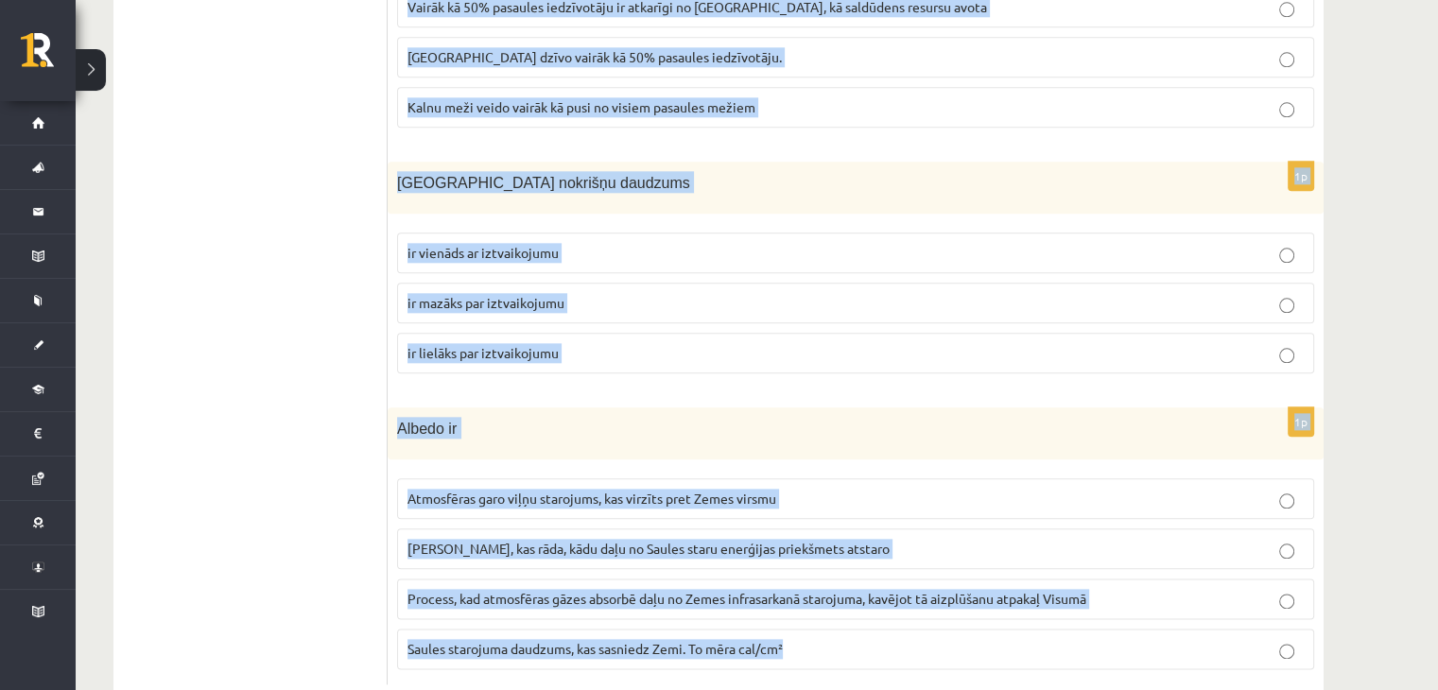
drag, startPoint x: 396, startPoint y: 80, endPoint x: 881, endPoint y: 599, distance: 710.2
copy form "Kurā klimata joslā ir izplatītas savannas? mērenajā subtropu ekvatoriālajā sube…"
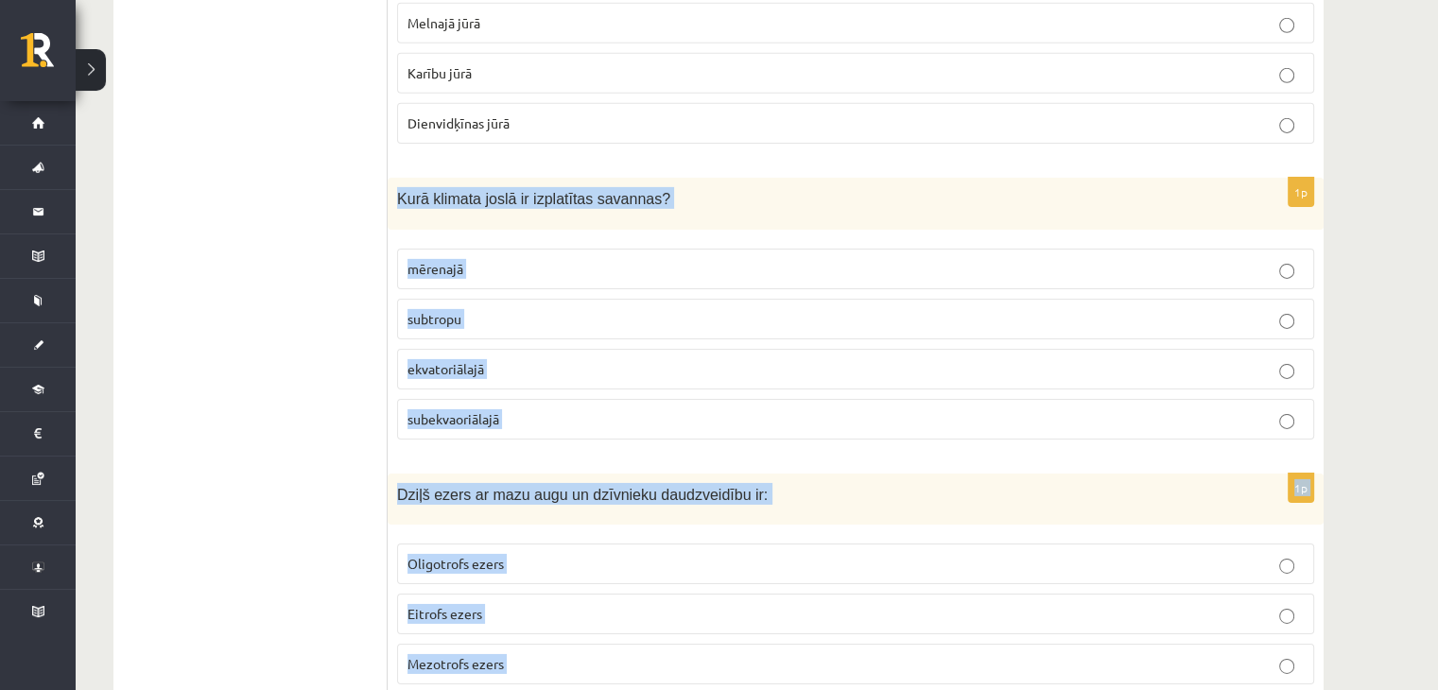
scroll to position [6167, 0]
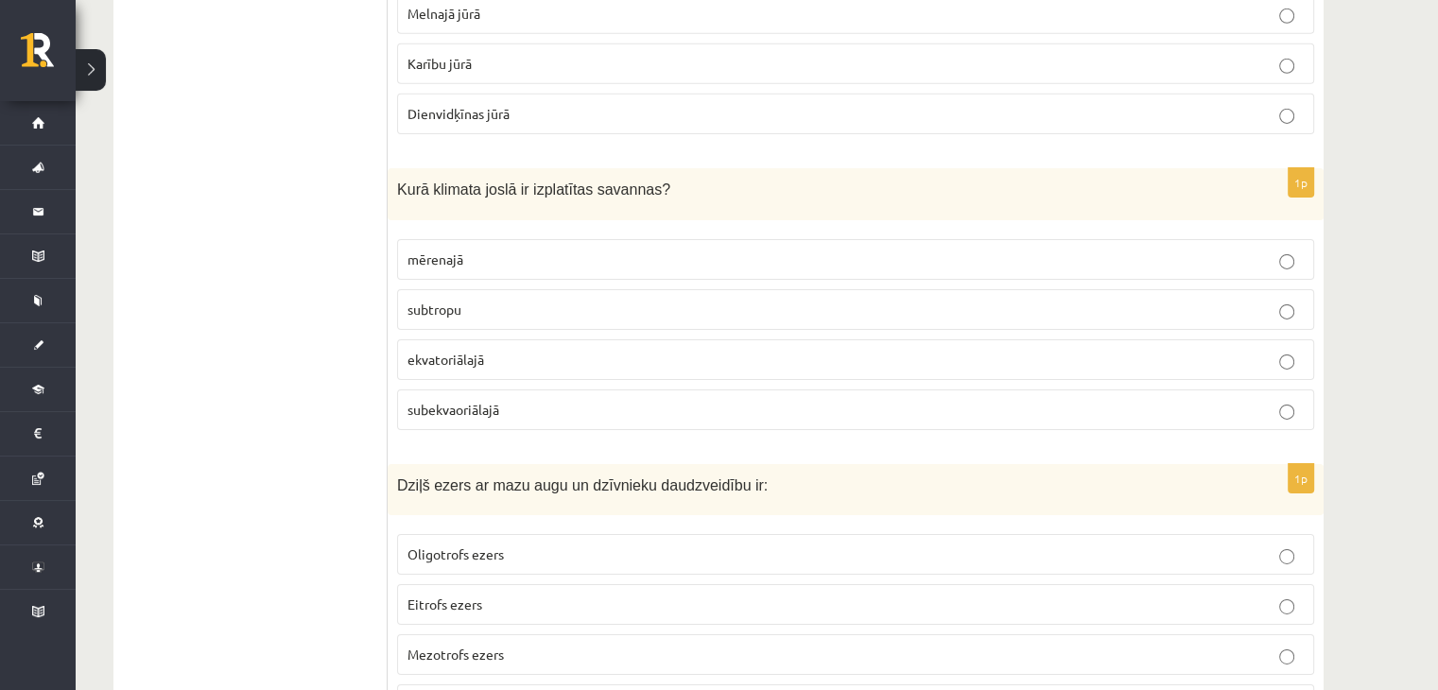
click at [425, 389] on label "subekvaoriālajā" at bounding box center [855, 409] width 917 height 41
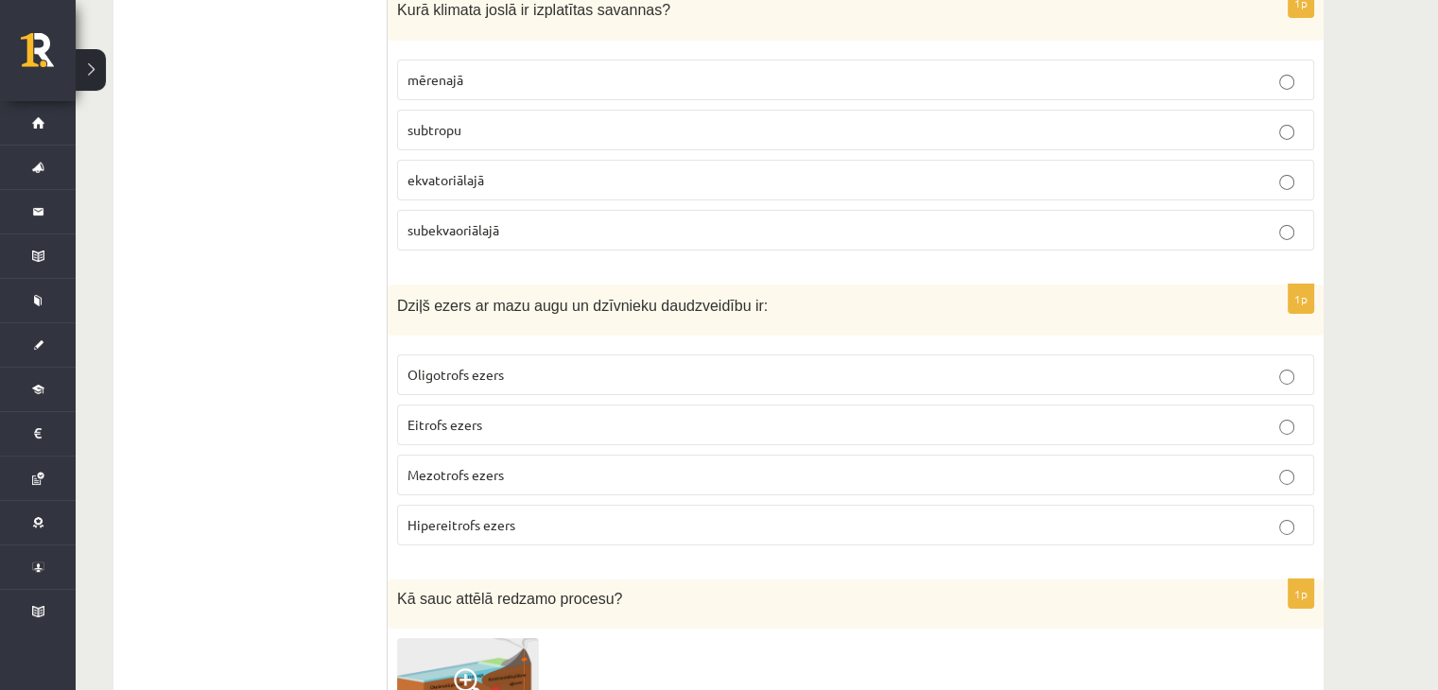
scroll to position [6428, 0]
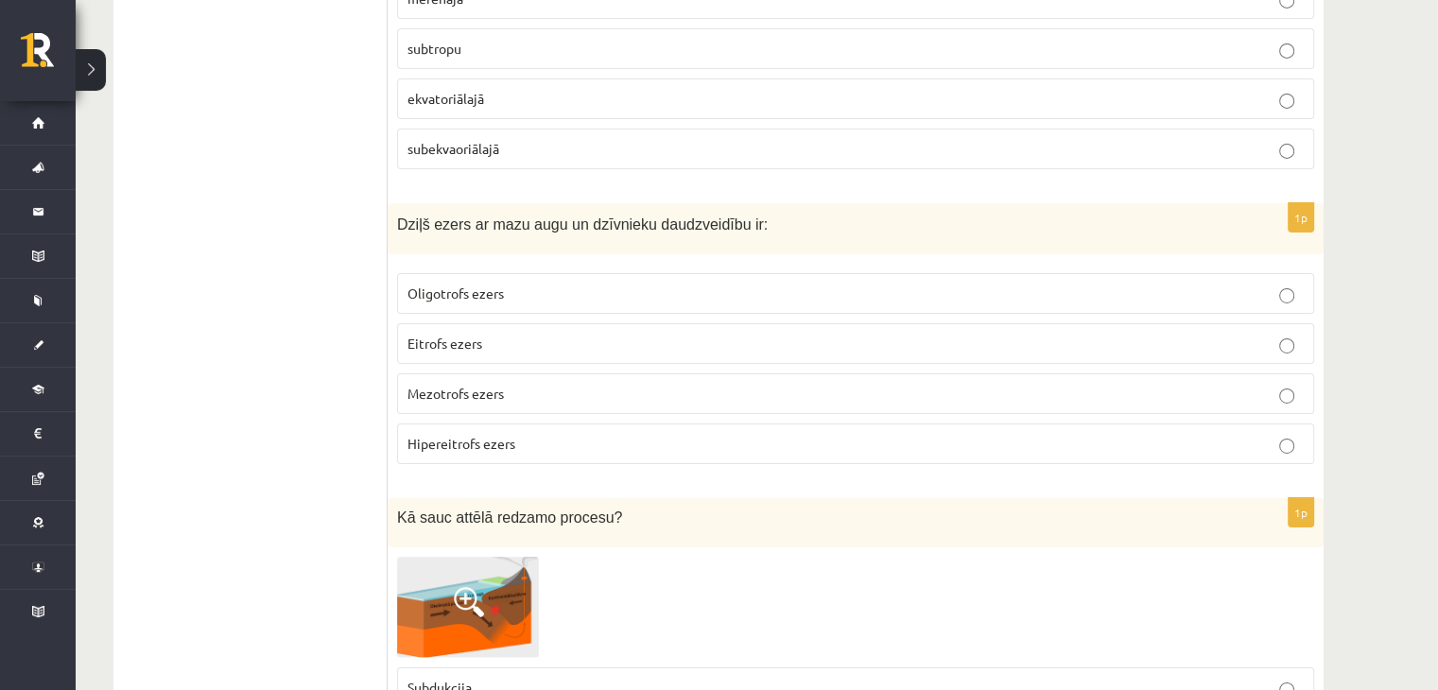
click at [420, 284] on p "Oligotrofs ezers" at bounding box center [855, 294] width 896 height 20
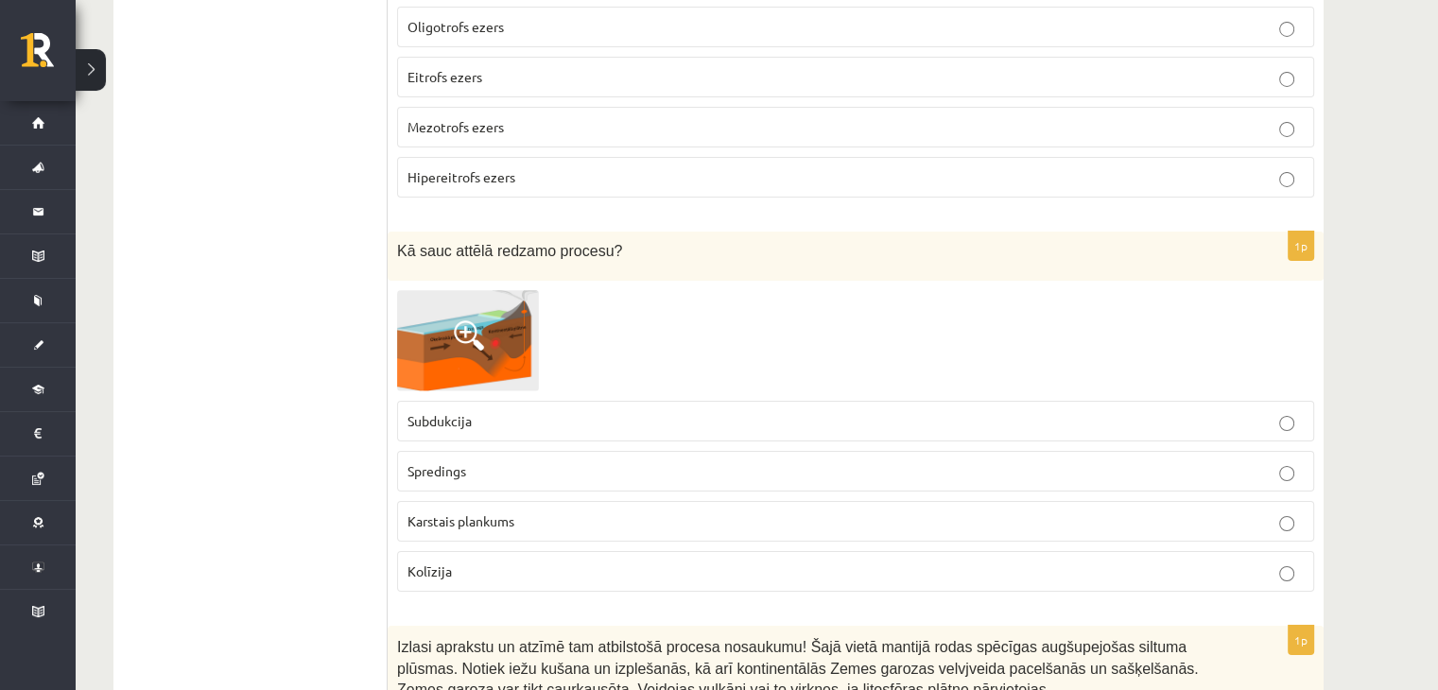
scroll to position [6696, 0]
click at [438, 289] on img at bounding box center [468, 339] width 142 height 101
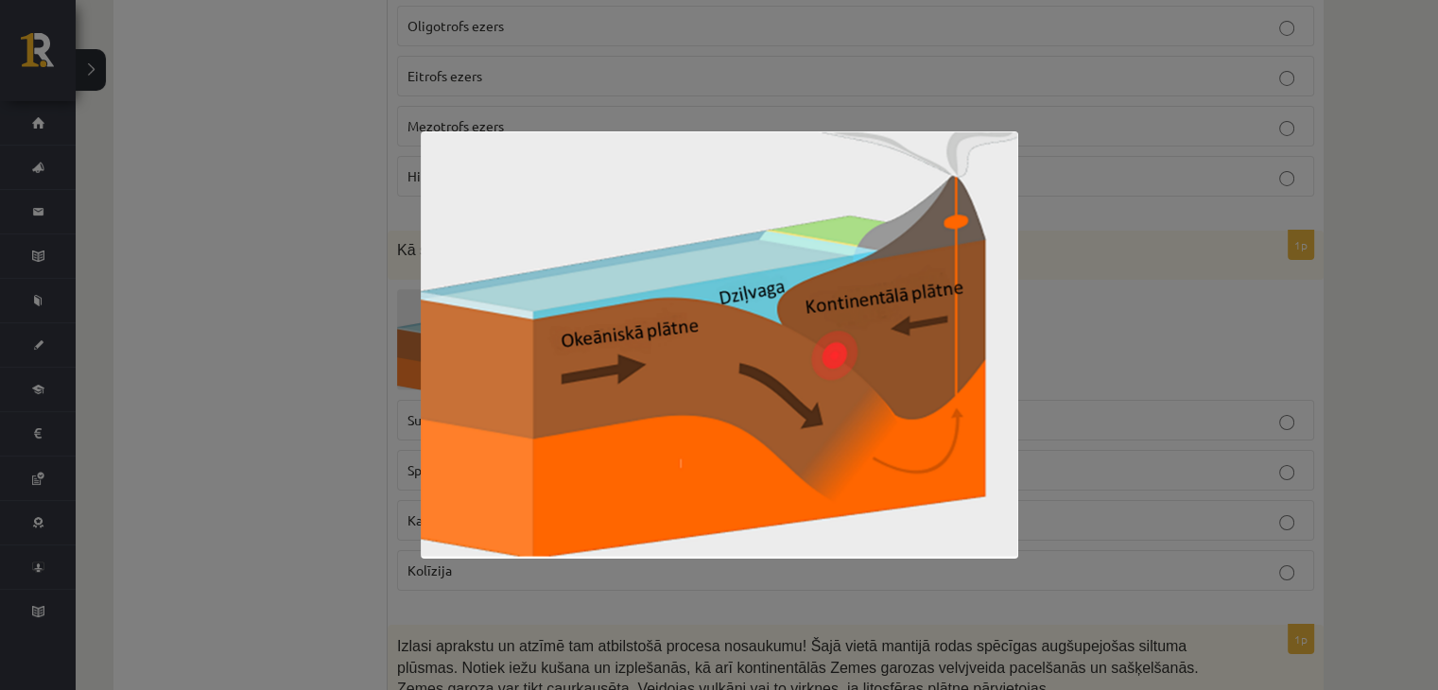
click at [312, 297] on div at bounding box center [719, 345] width 1438 height 690
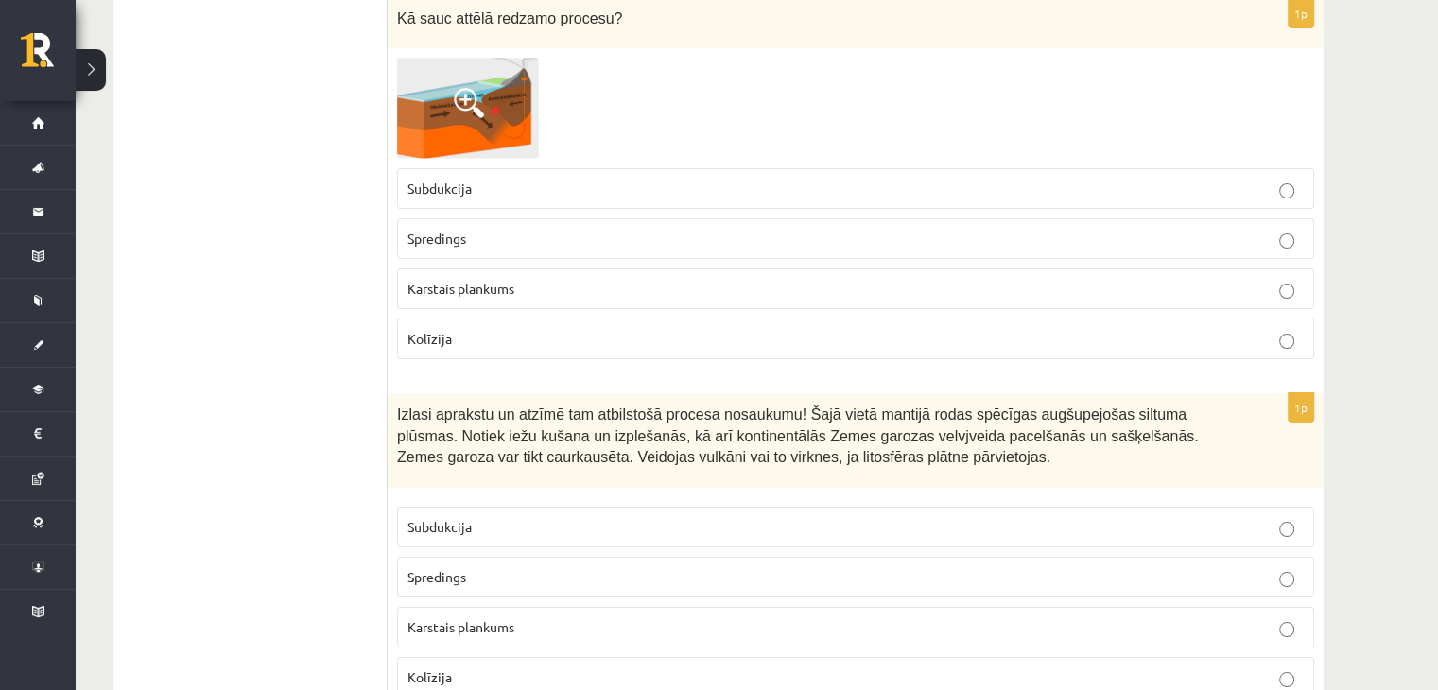
scroll to position [6980, 0]
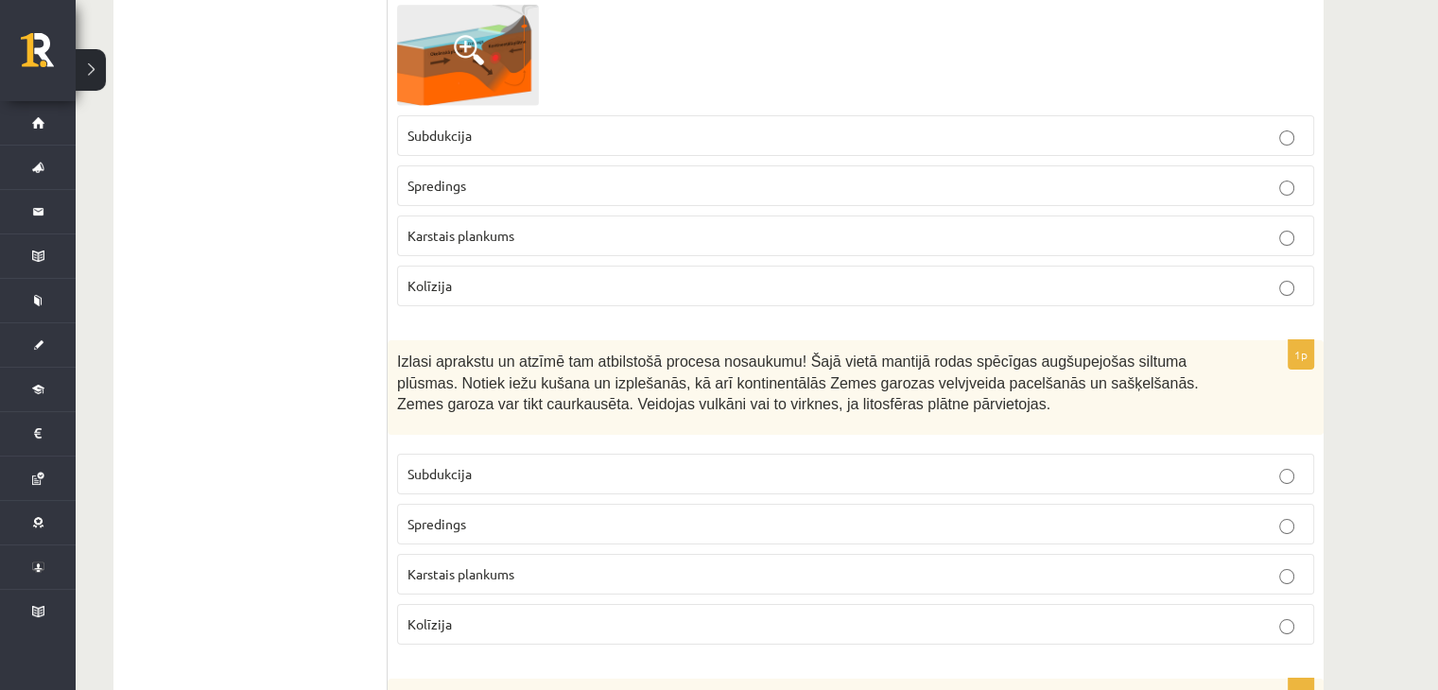
click at [461, 565] on span "Karstais plankums" at bounding box center [460, 573] width 107 height 17
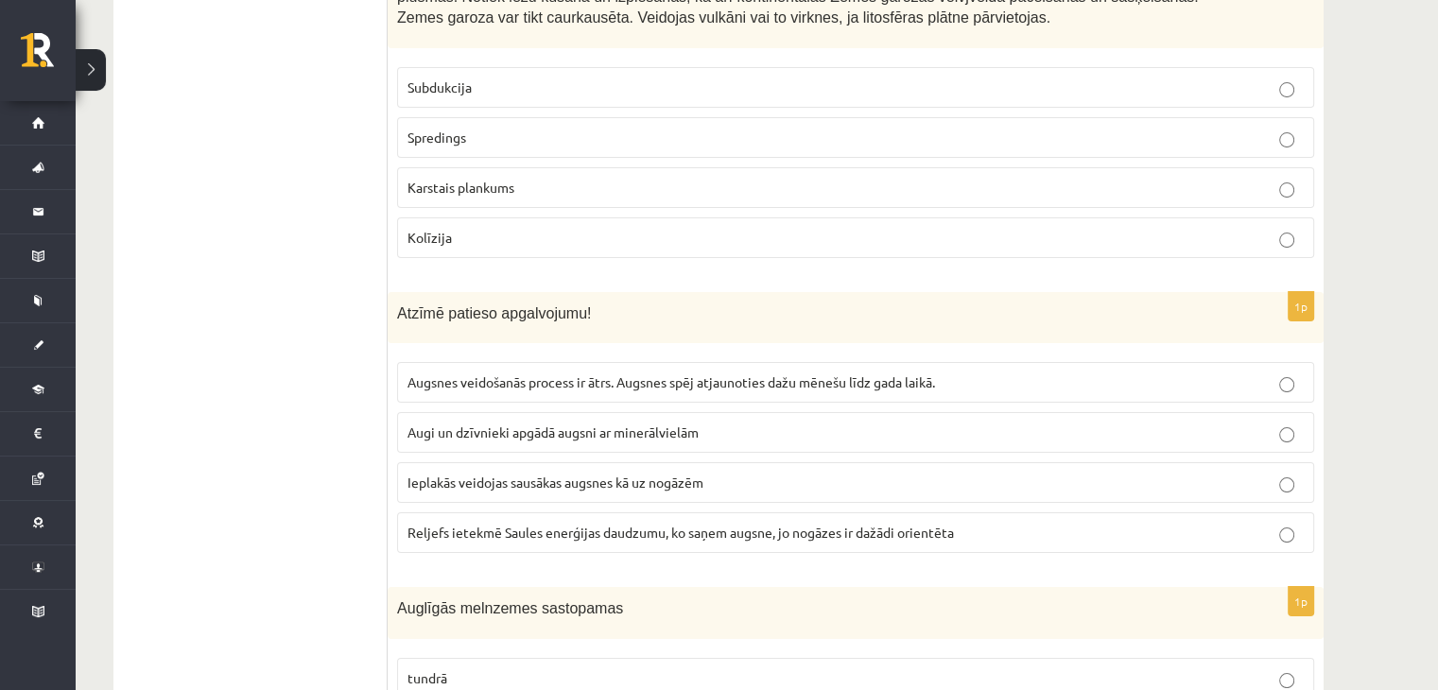
scroll to position [7369, 0]
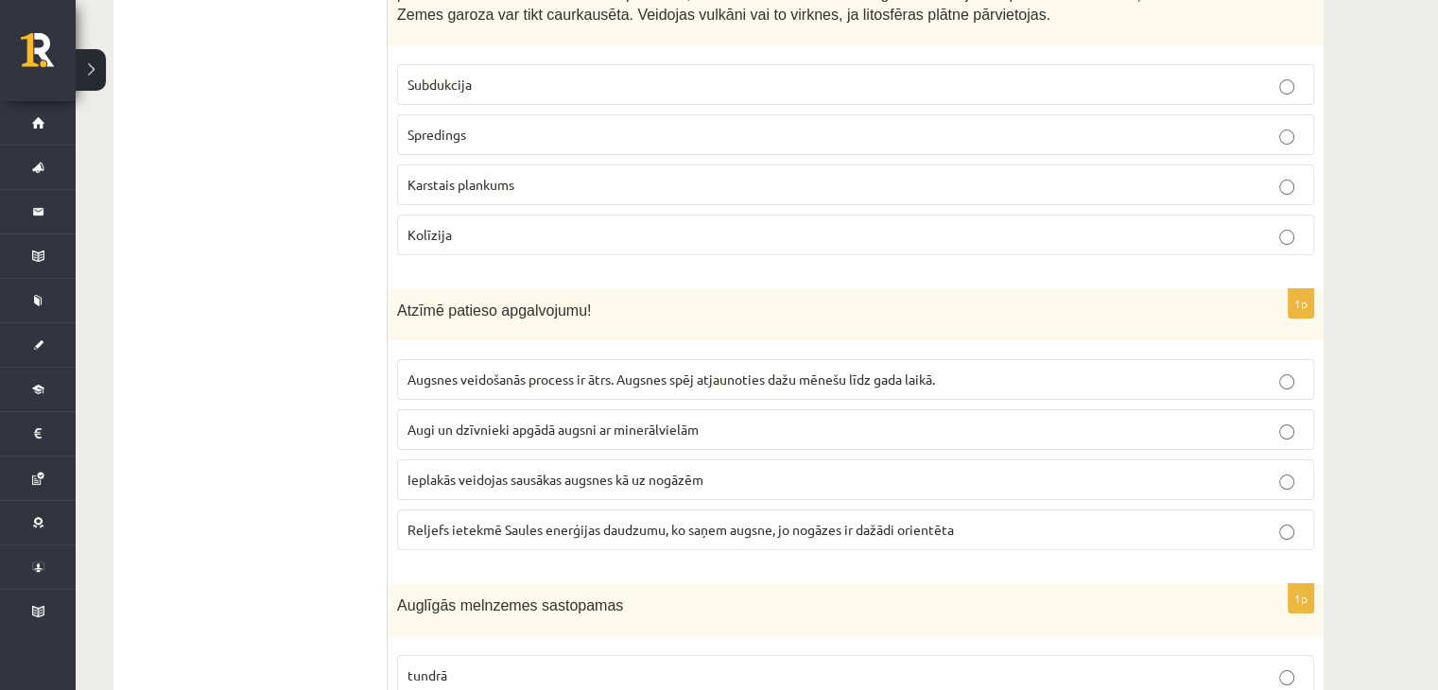
click at [507, 521] on span "Reljefs ietekmē Saules enerģijas daudzumu, ko saņem augsne, jo nogāzes ir dažād…" at bounding box center [680, 529] width 546 height 17
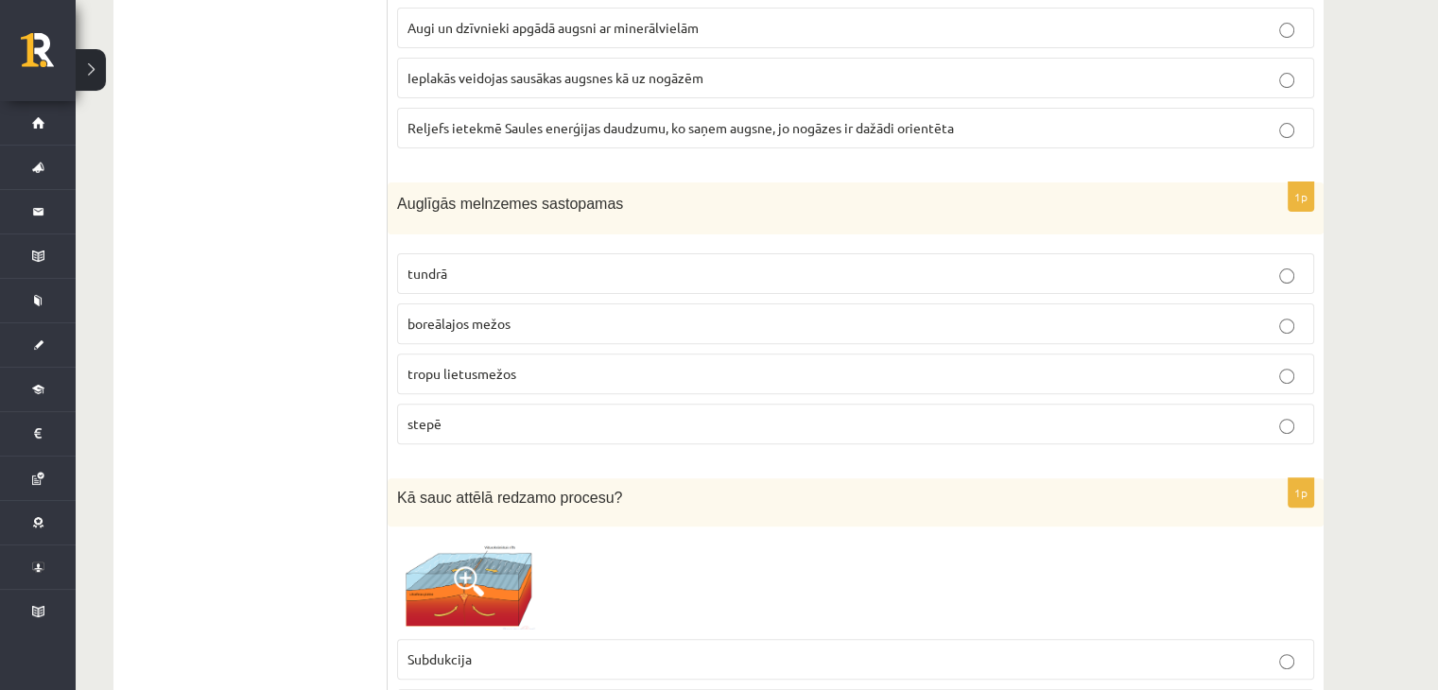
scroll to position [7772, 0]
click at [481, 413] on p "stepē" at bounding box center [855, 423] width 896 height 20
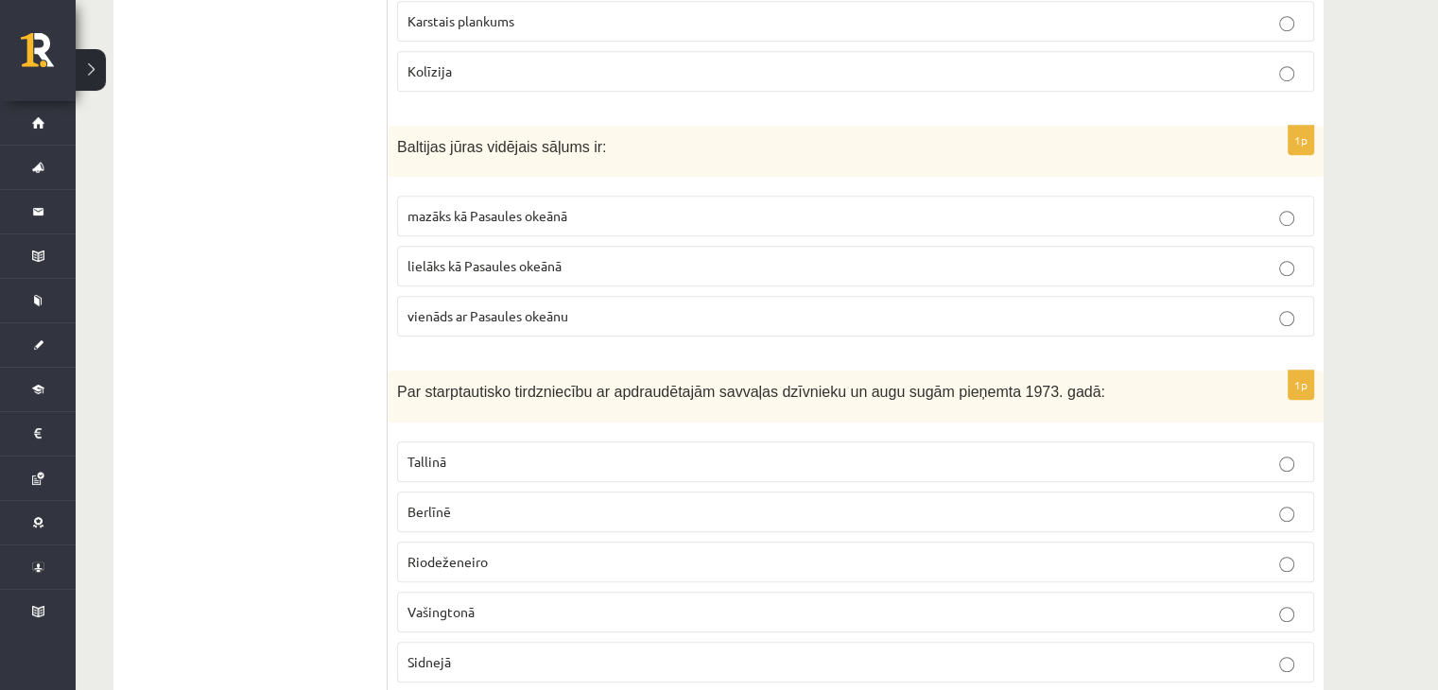
scroll to position [8510, 0]
click at [464, 206] on span "mazāks kā Pasaules okeānā" at bounding box center [487, 214] width 160 height 17
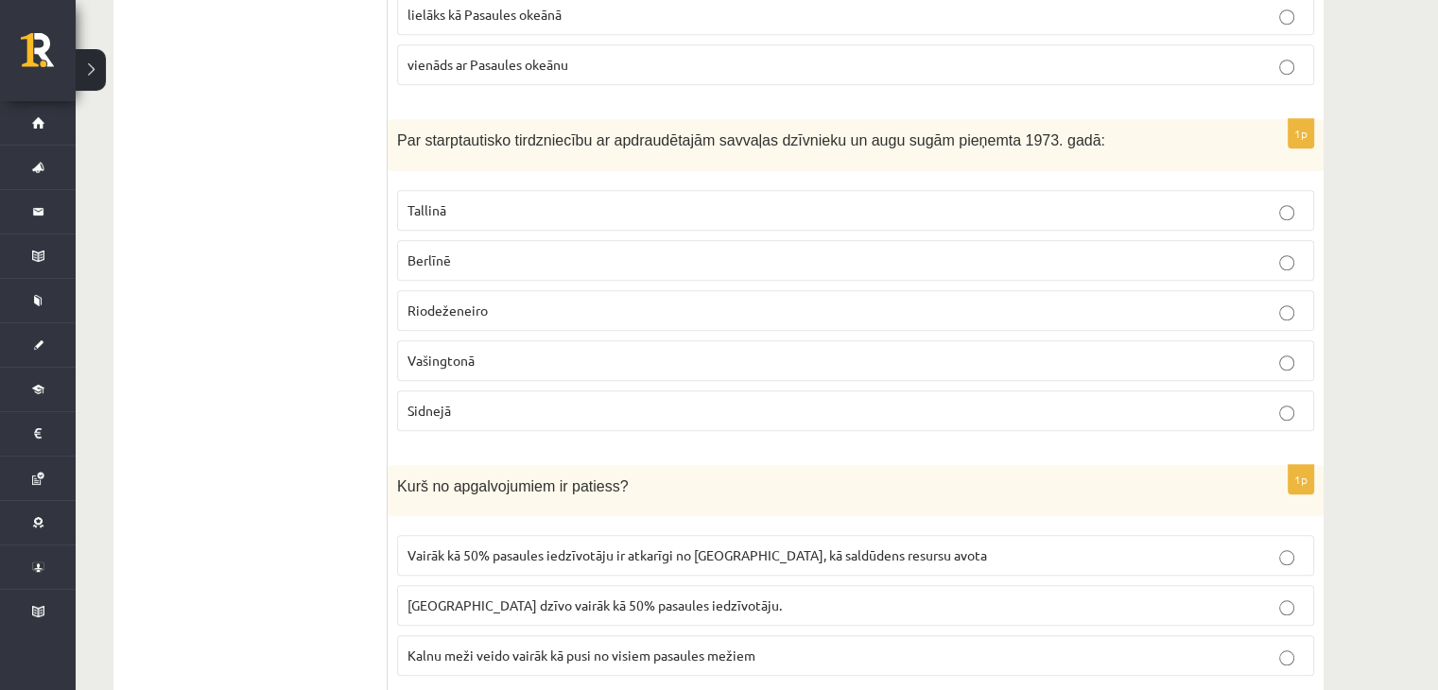
scroll to position [8764, 0]
click at [499, 337] on label "Vašingtonā" at bounding box center [855, 357] width 917 height 41
click at [543, 543] on span "Vairāk kā 50% pasaules iedzīvotāju ir atkarīgi no kalniem, kā saldūdens resursu…" at bounding box center [696, 551] width 579 height 17
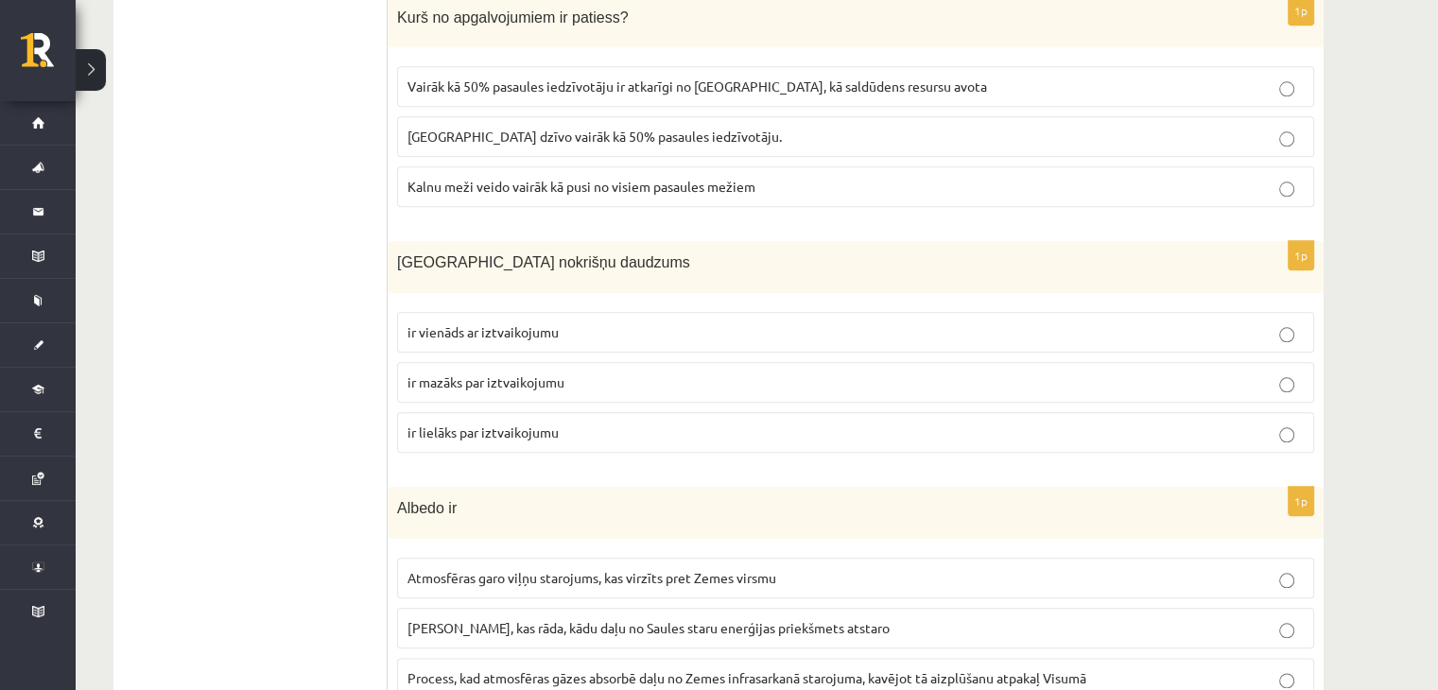
scroll to position [9228, 0]
click at [426, 425] on span "ir lielāks par iztvaikojumu" at bounding box center [482, 433] width 151 height 17
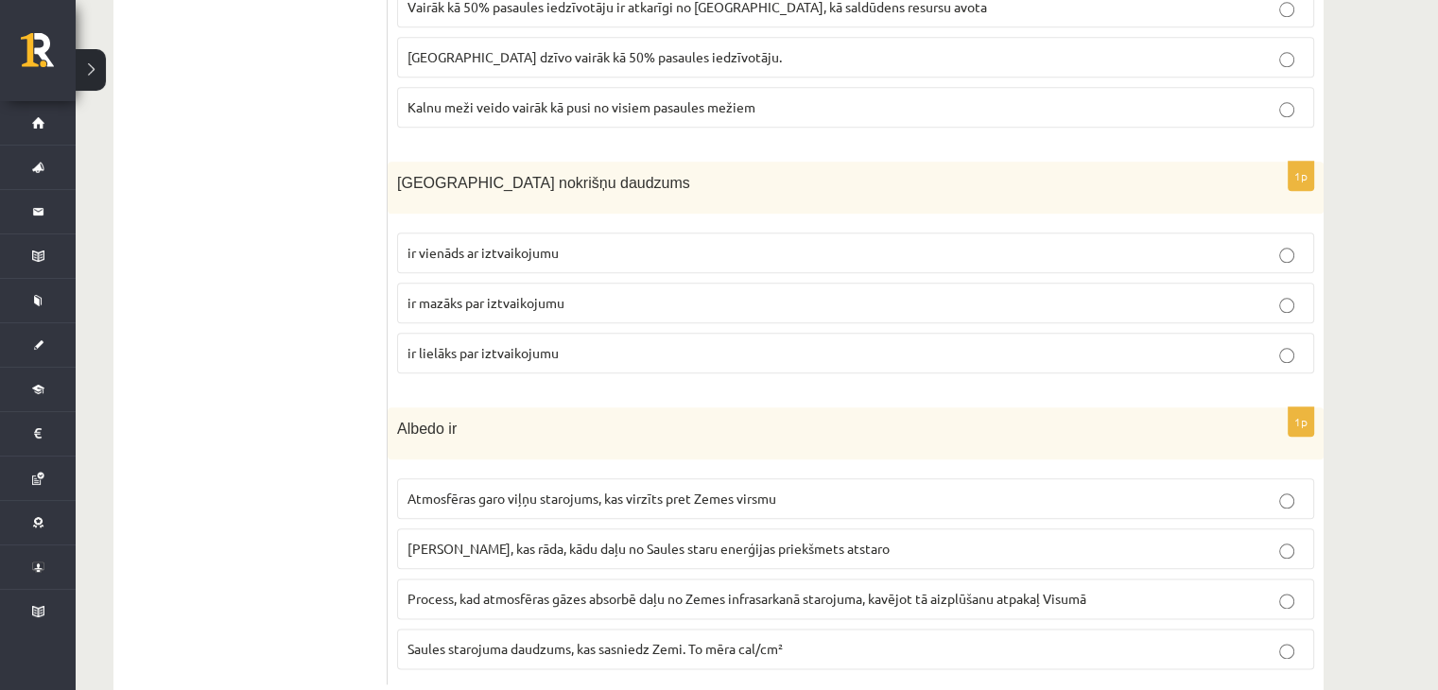
click at [465, 540] on span "Skaitlis, kas rāda, kādu daļu no Saules staru enerģijas priekšmets atstaro" at bounding box center [648, 548] width 482 height 17
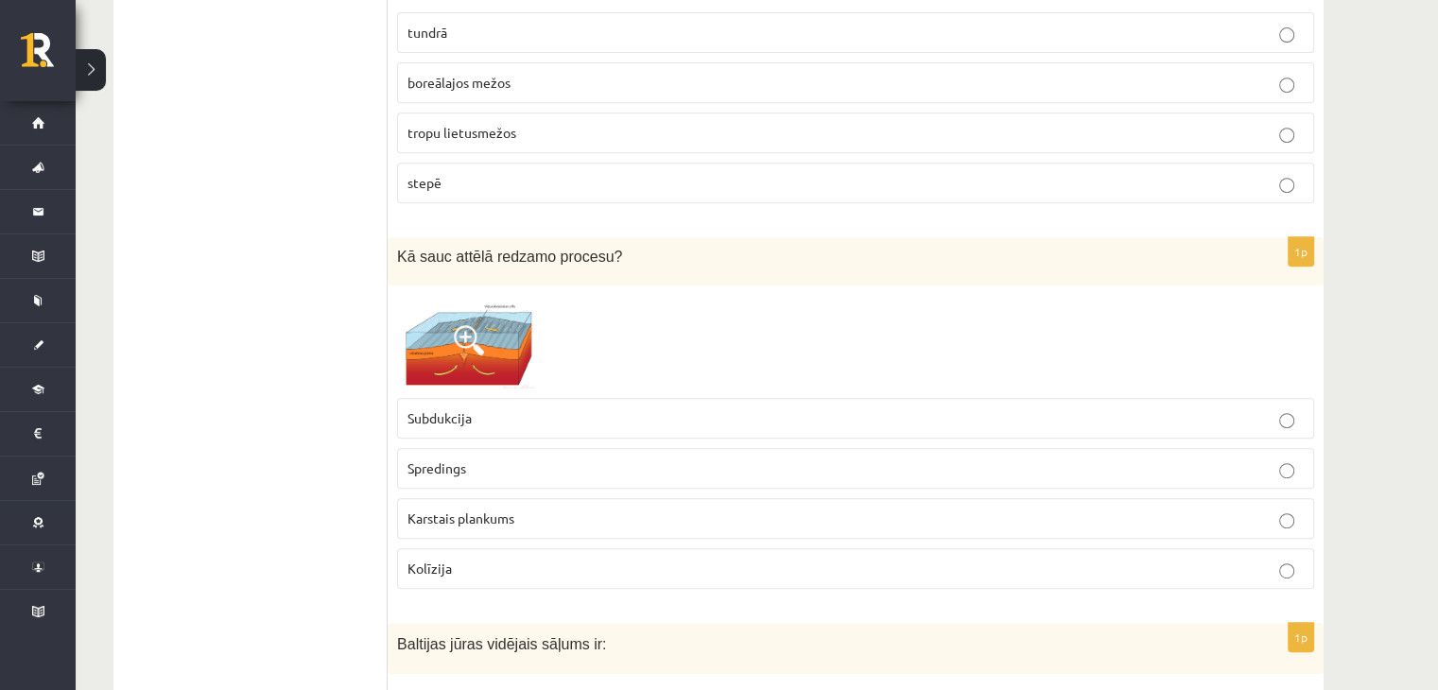
scroll to position [8011, 0]
click at [429, 449] on label "Spredings" at bounding box center [855, 469] width 917 height 41
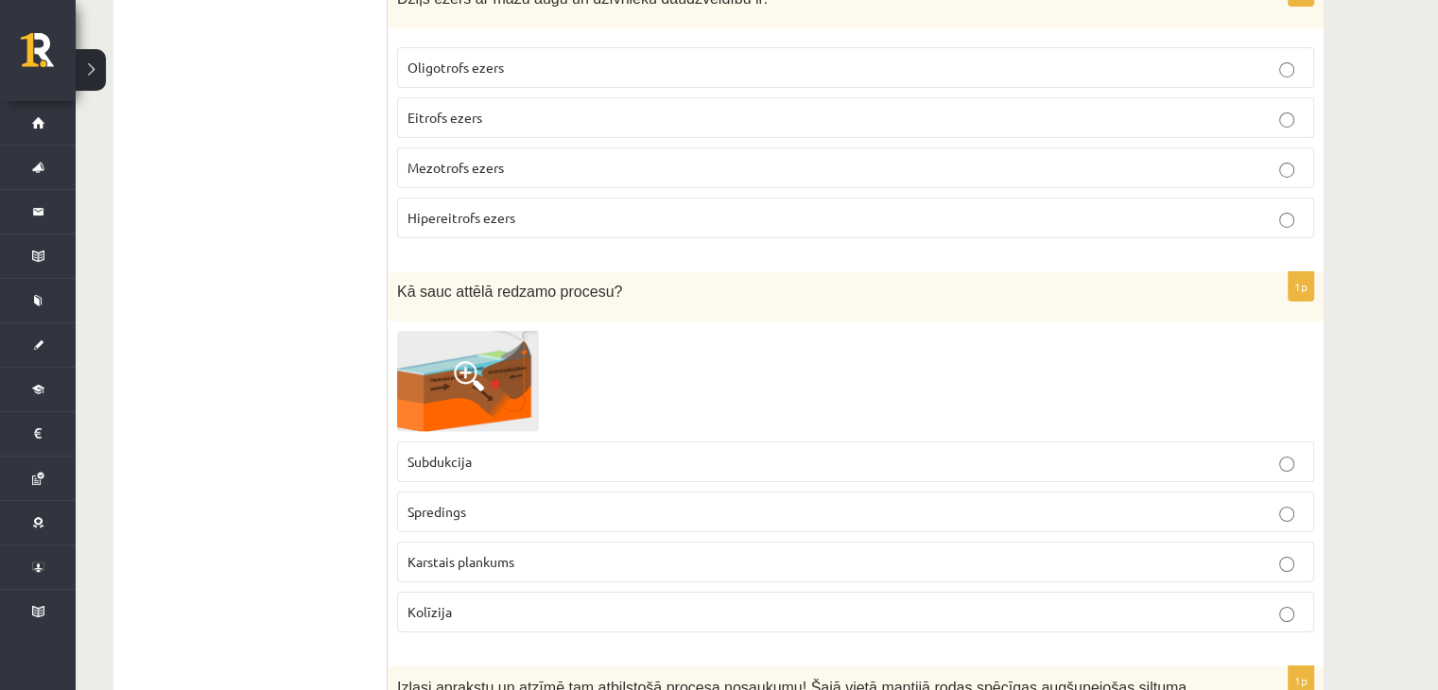
scroll to position [6654, 0]
click at [445, 553] on span "Karstais plankums" at bounding box center [460, 561] width 107 height 17
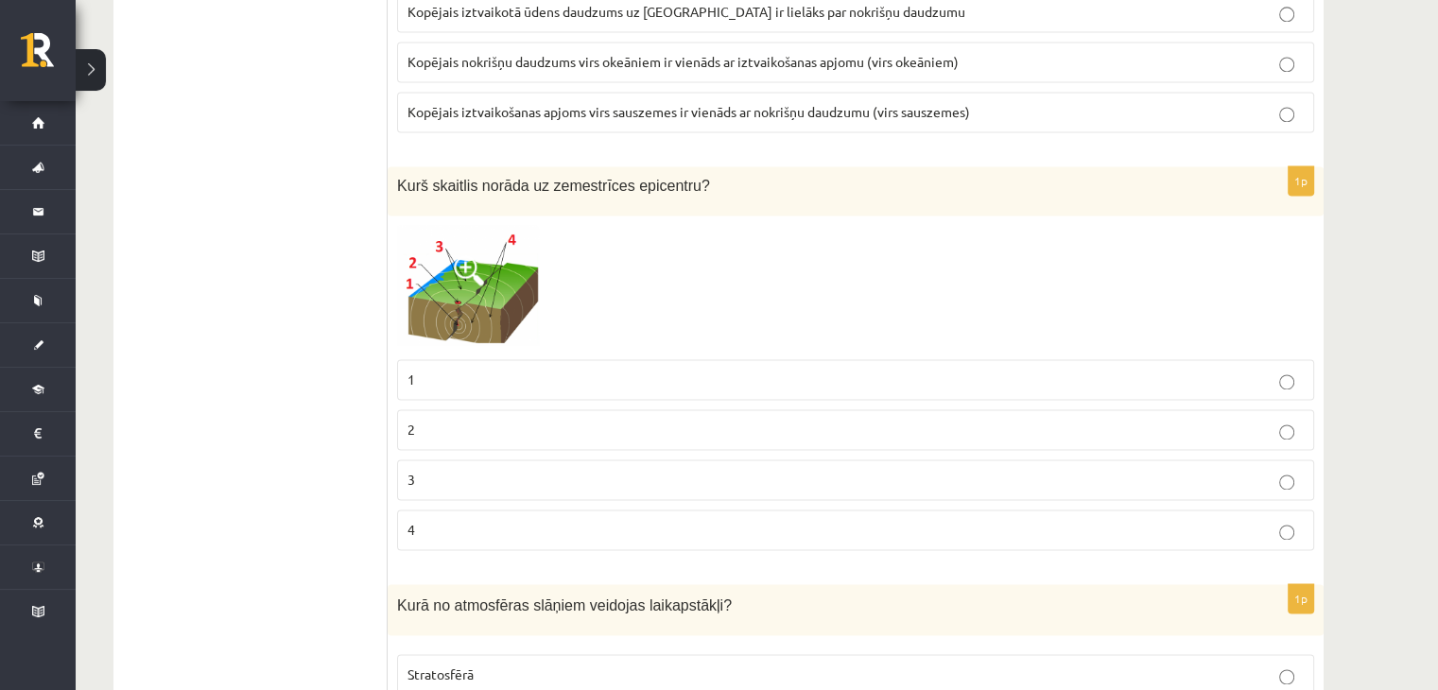
scroll to position [2673, 0]
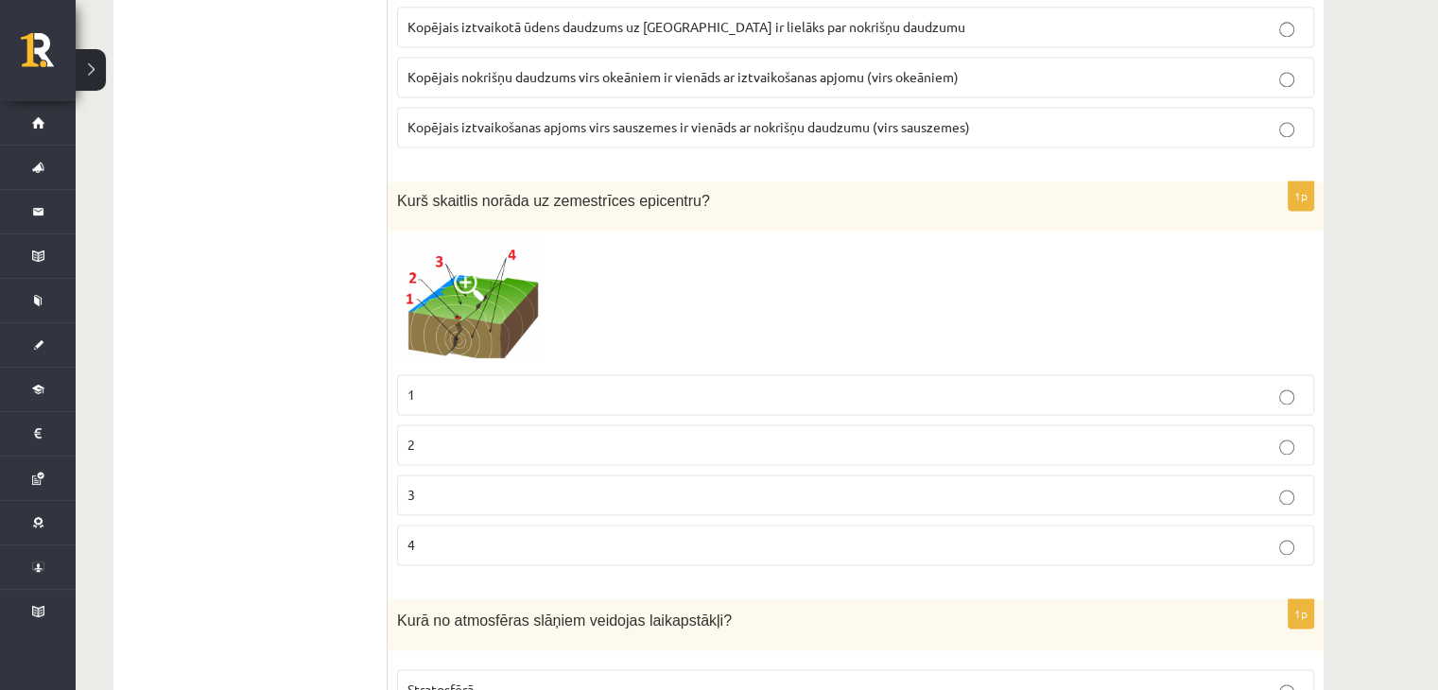
click at [442, 282] on img at bounding box center [468, 302] width 142 height 125
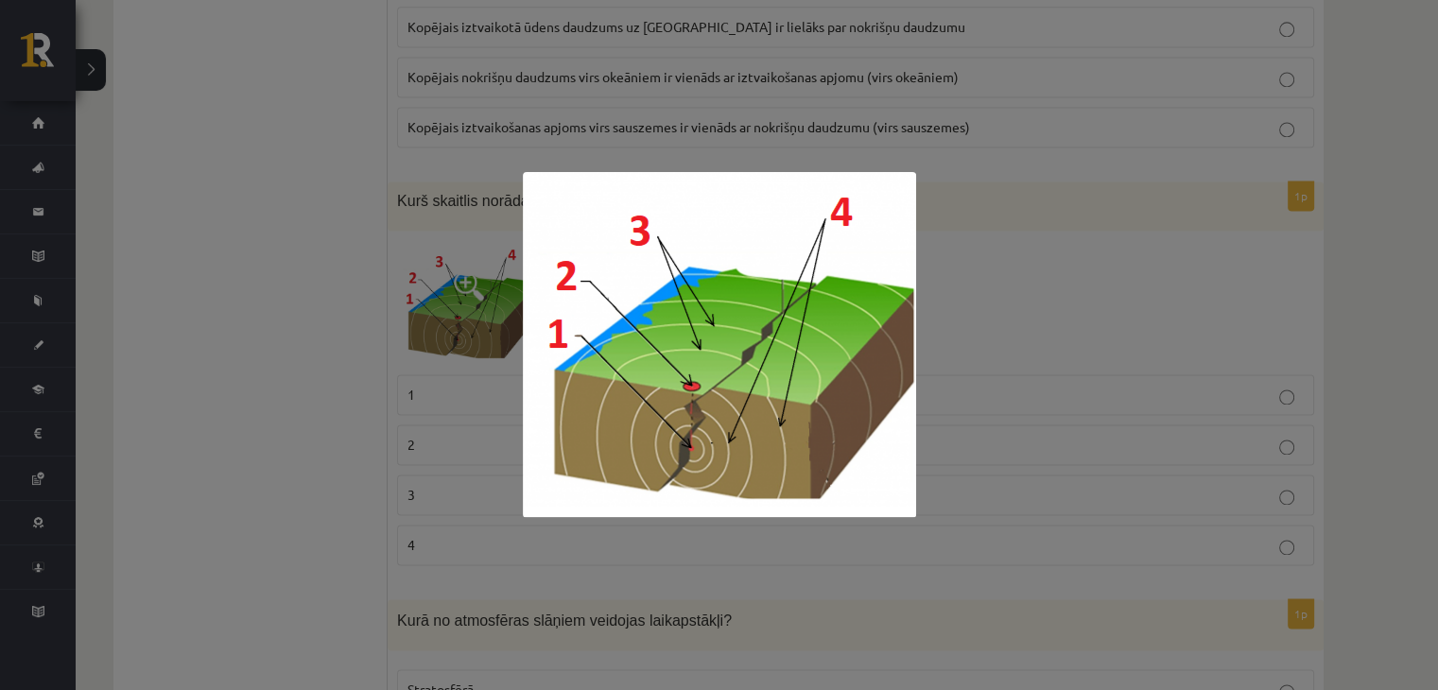
click at [363, 363] on div at bounding box center [719, 345] width 1438 height 690
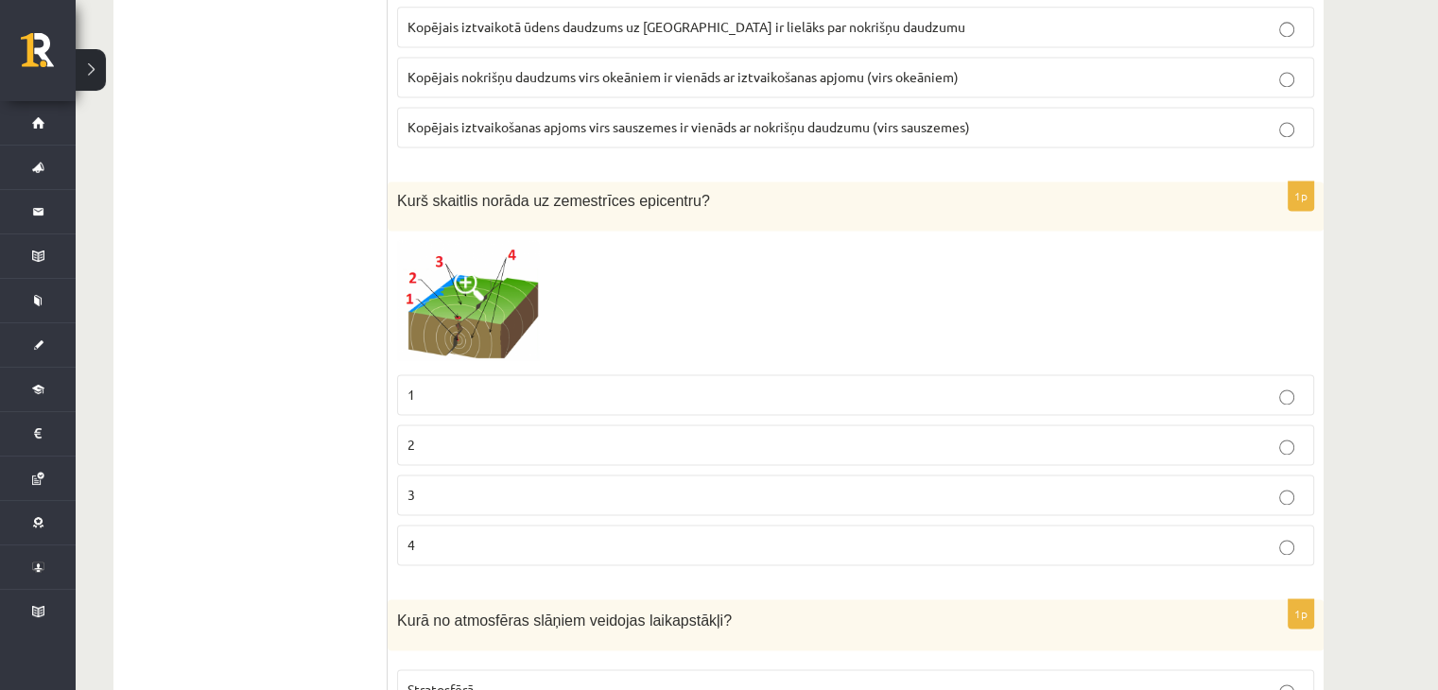
click at [430, 435] on p "2" at bounding box center [855, 445] width 896 height 20
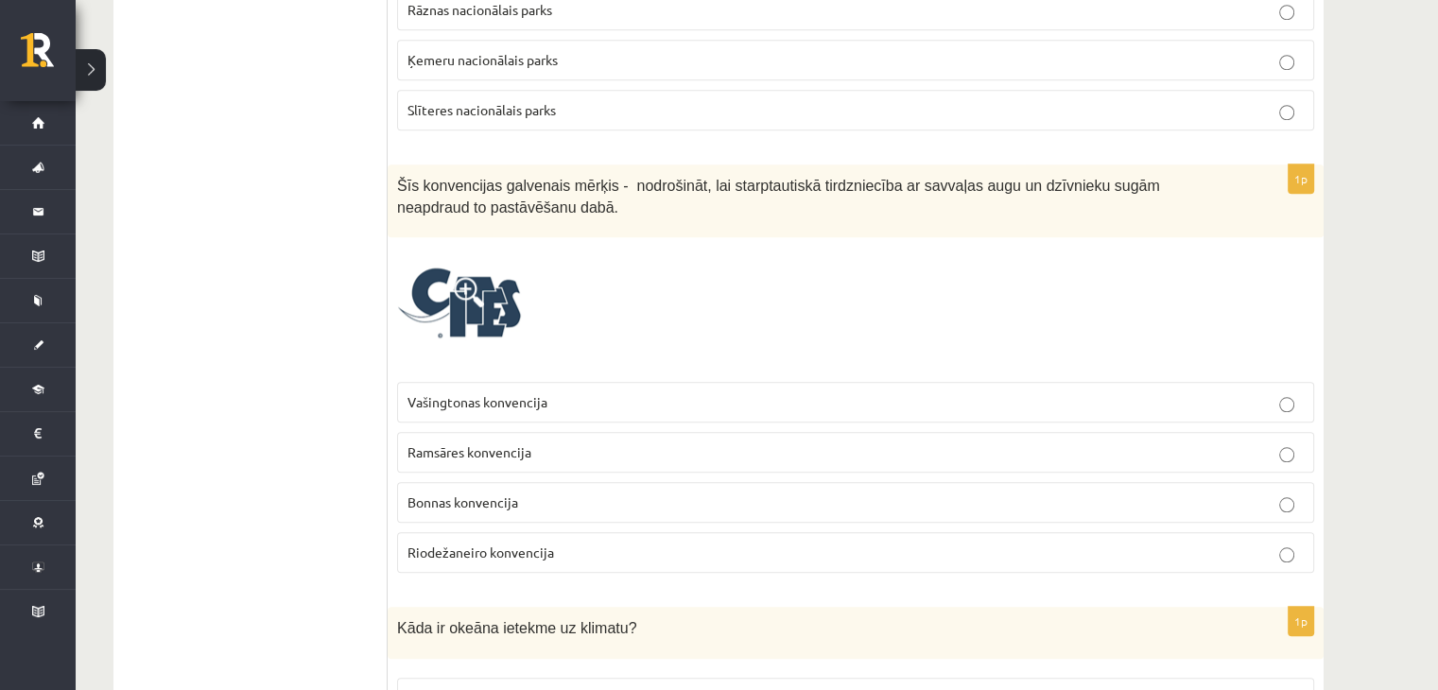
scroll to position [1703, 0]
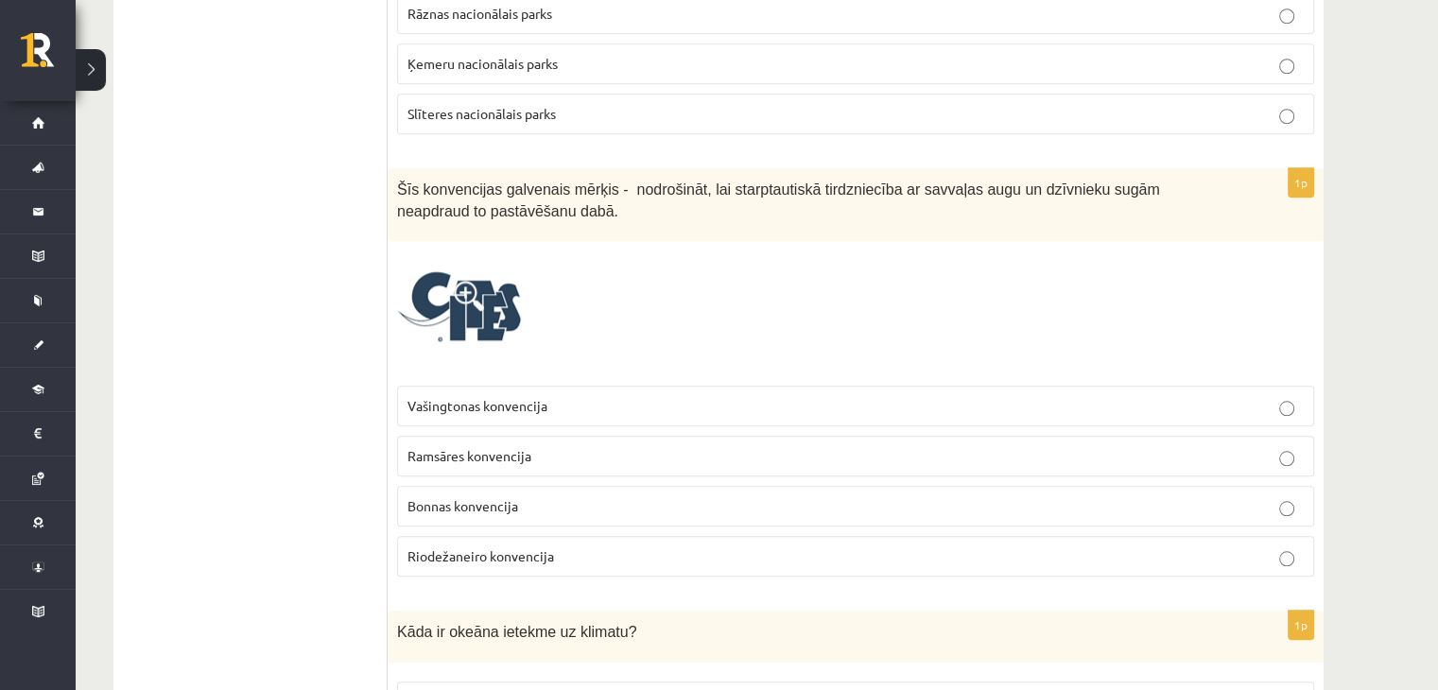
click at [422, 436] on label "Ramsāres konvencija" at bounding box center [855, 456] width 917 height 41
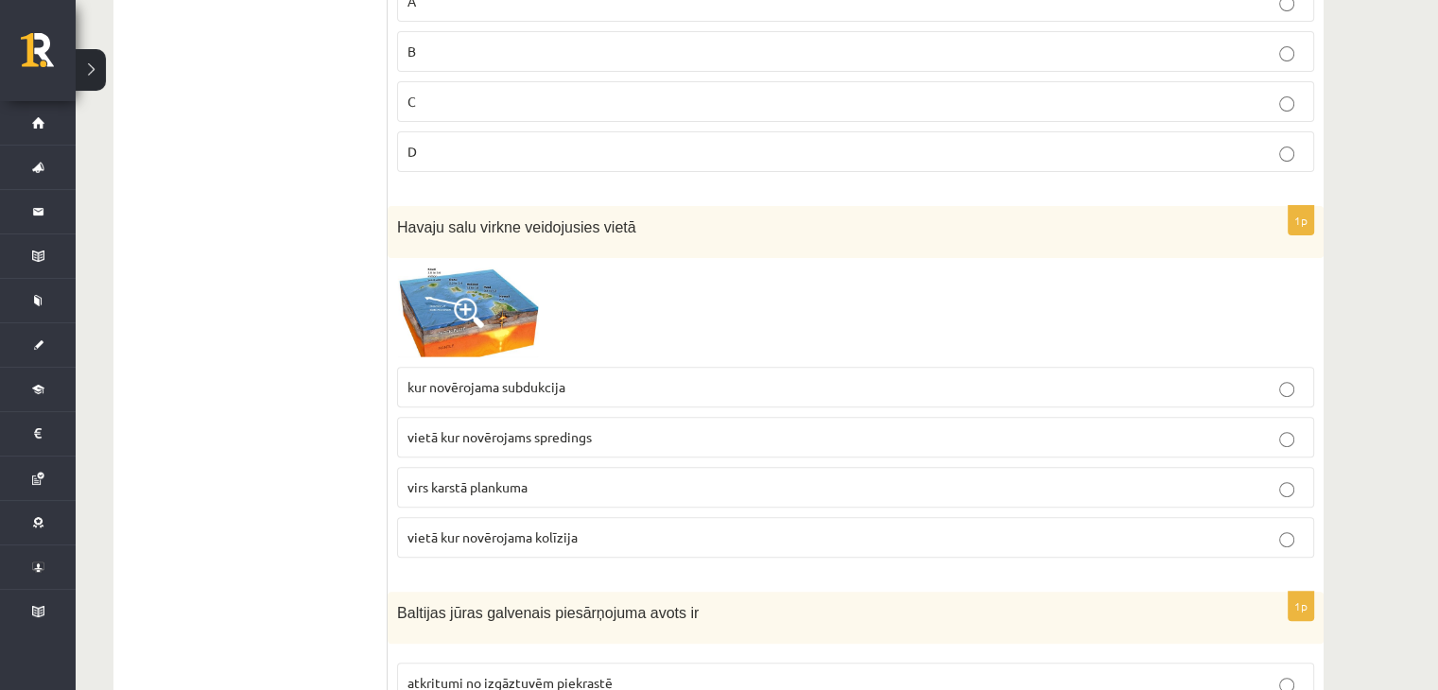
scroll to position [552, 0]
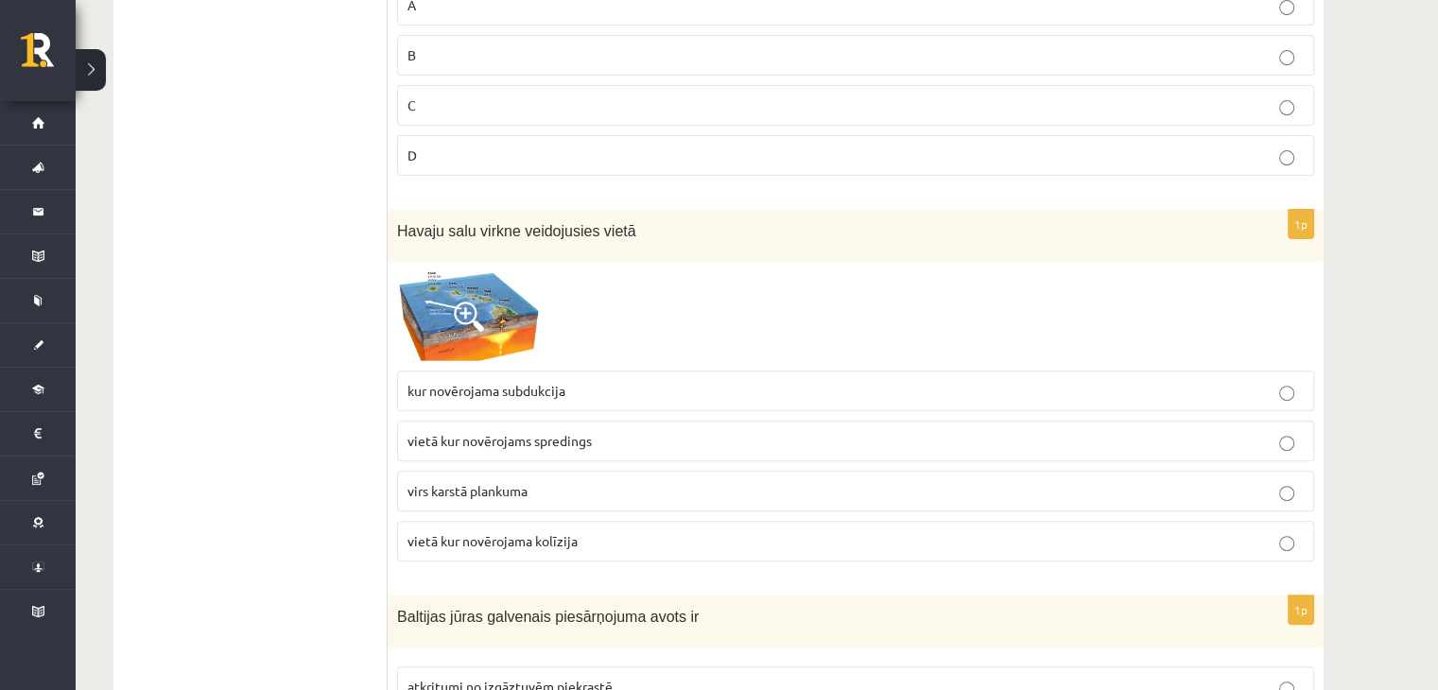
click at [437, 405] on label "kur novērojama subdukcija" at bounding box center [855, 391] width 917 height 41
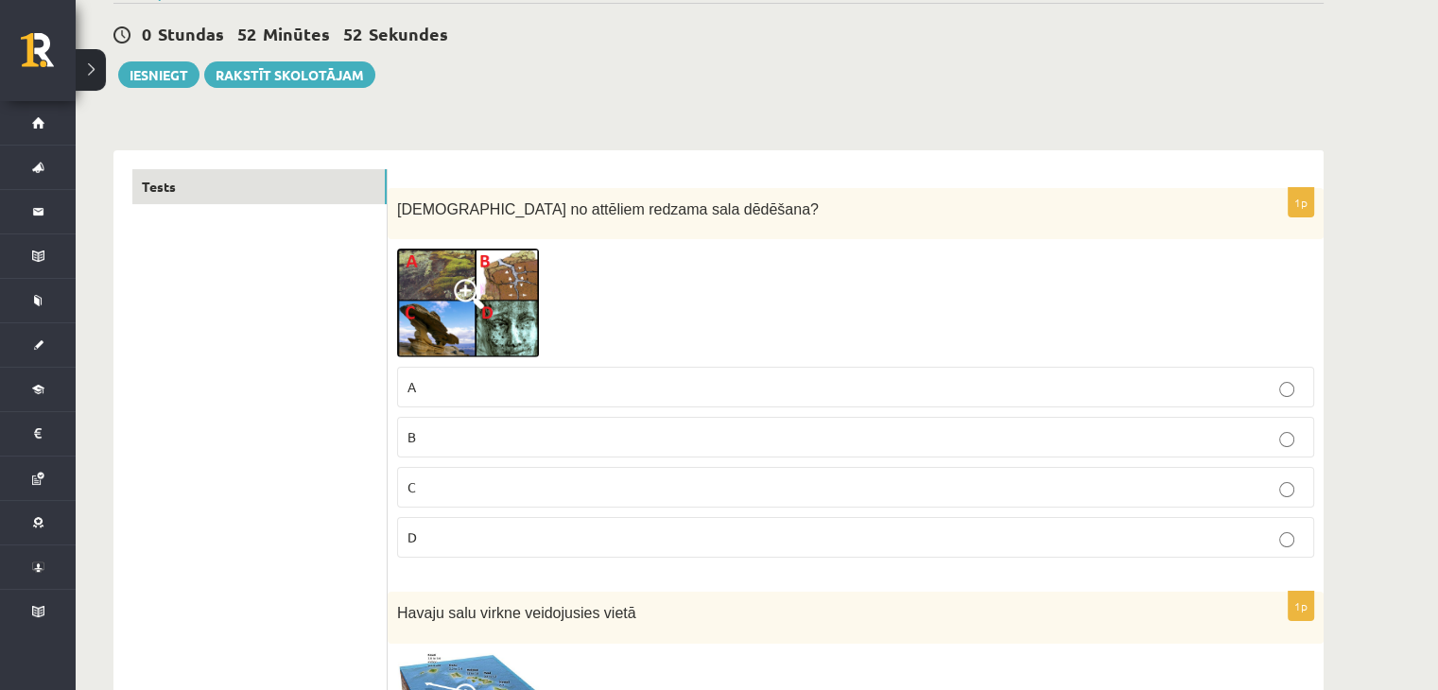
scroll to position [185, 0]
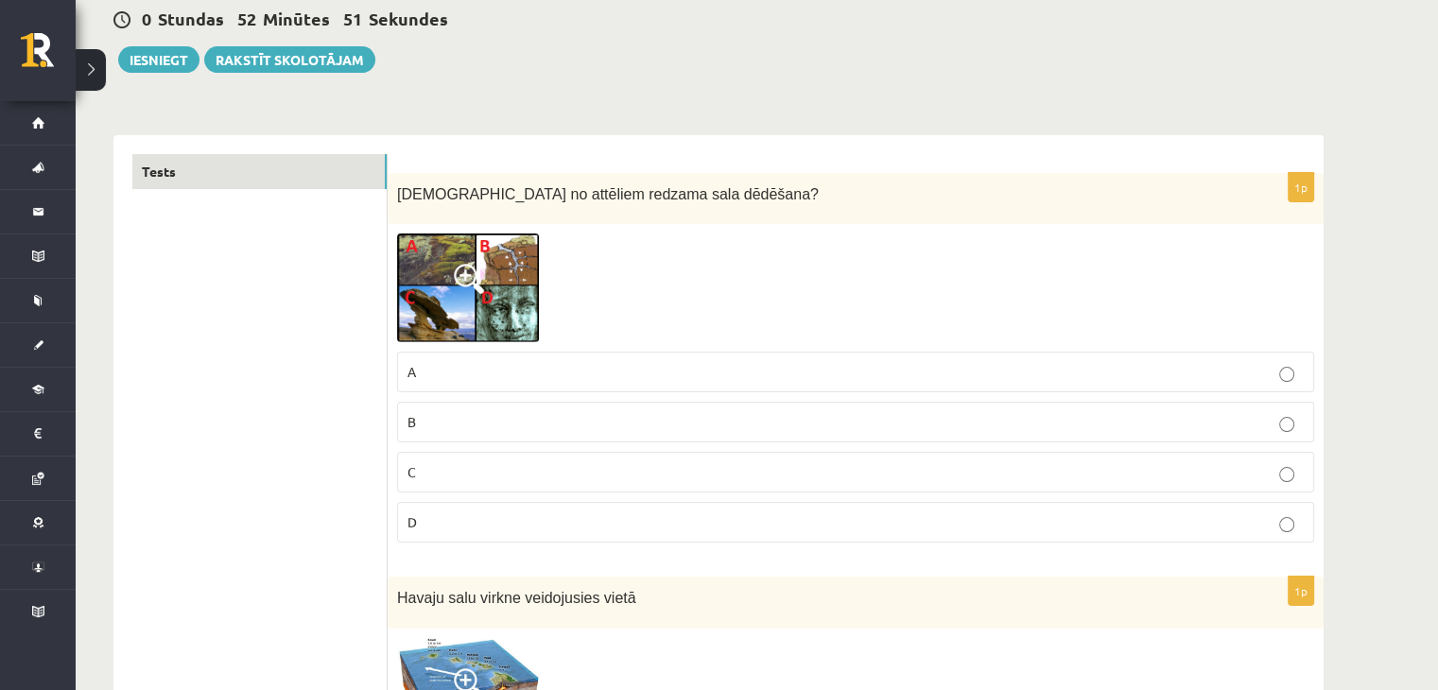
click at [425, 319] on img at bounding box center [468, 287] width 142 height 109
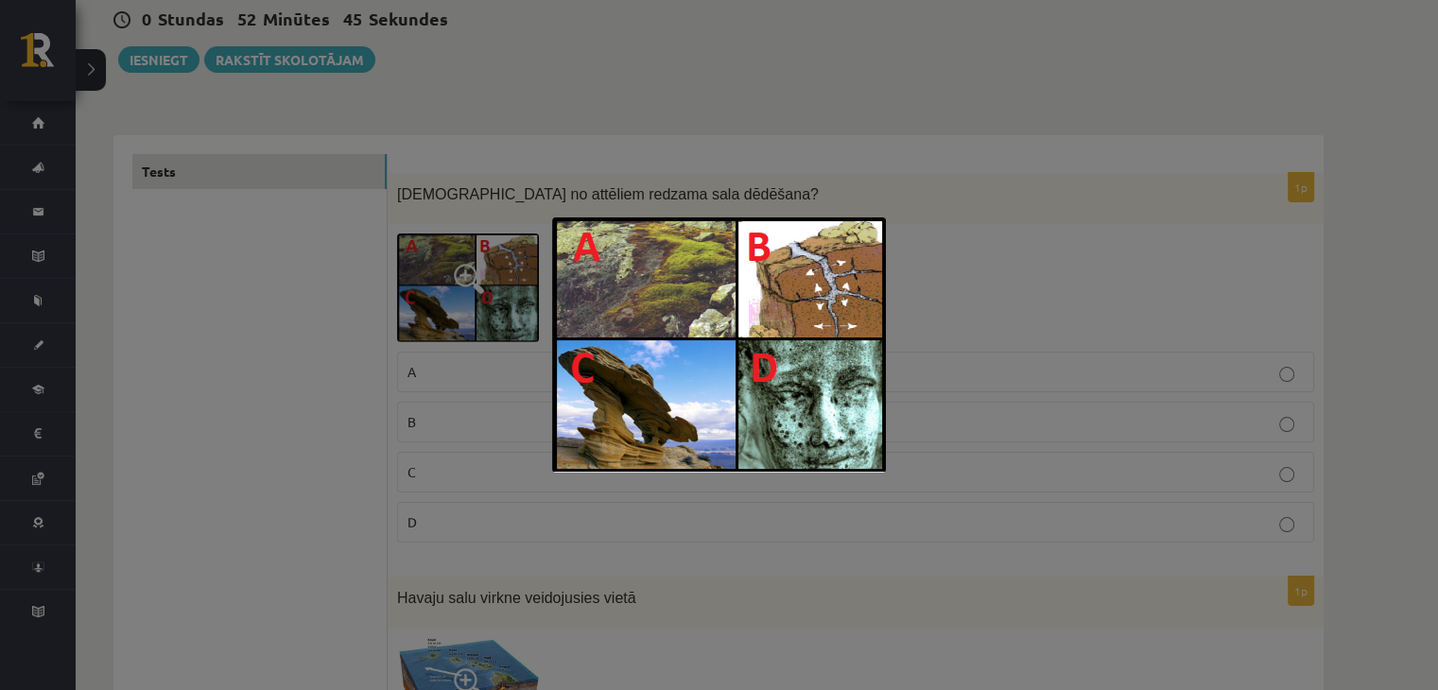
click at [407, 378] on div at bounding box center [719, 345] width 1438 height 690
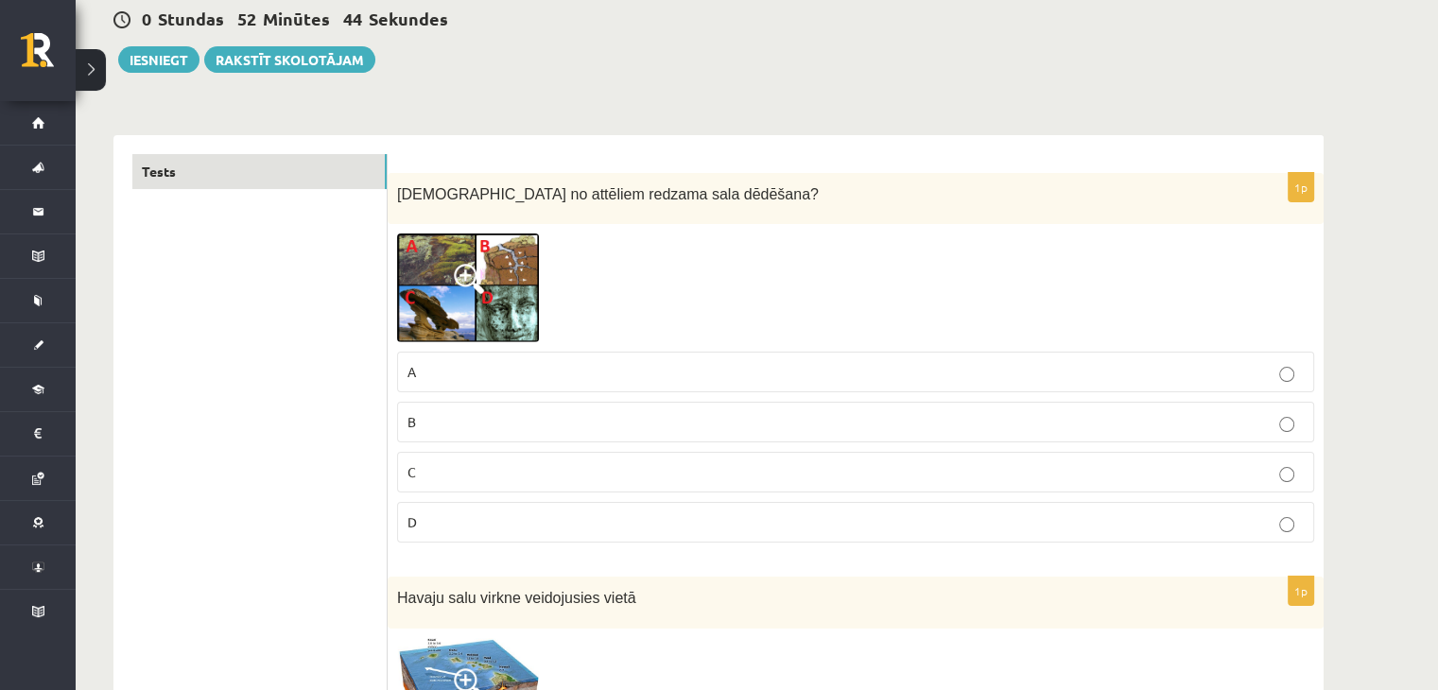
click at [411, 420] on span "B" at bounding box center [411, 421] width 9 height 17
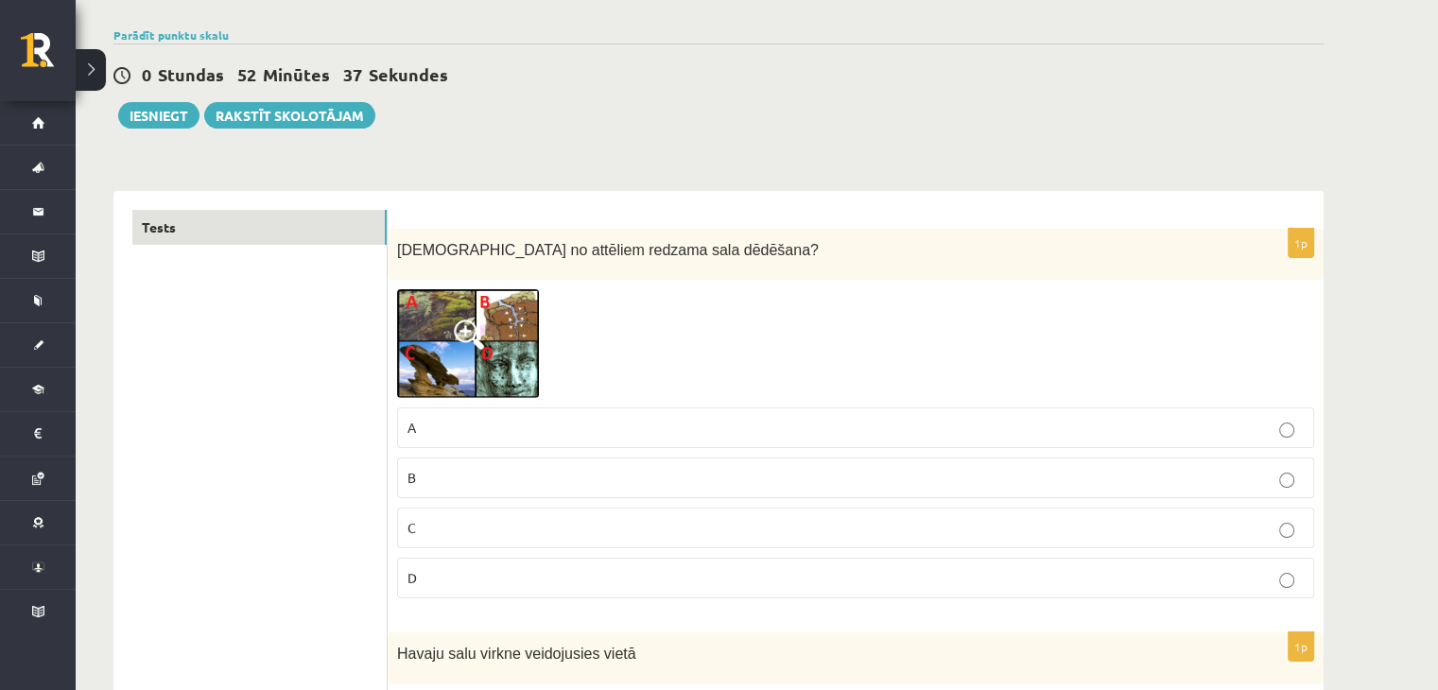
scroll to position [0, 0]
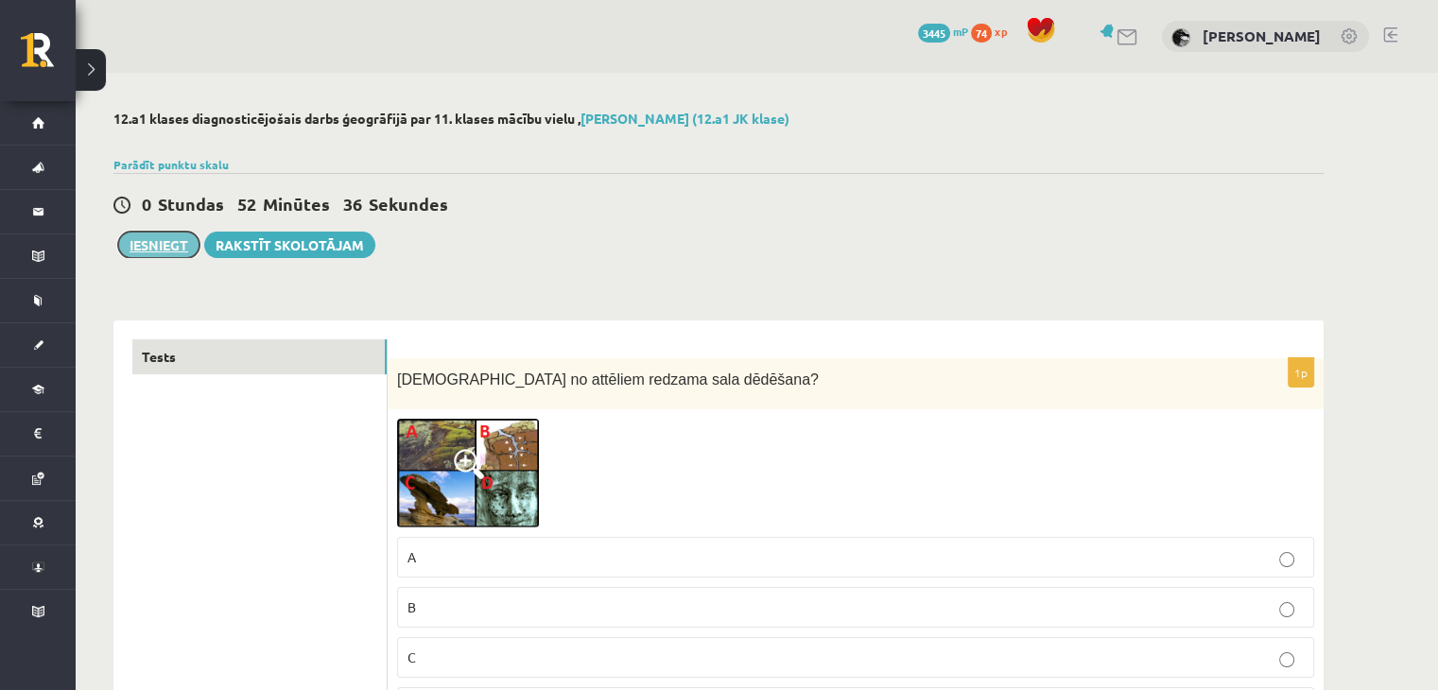
click at [159, 239] on button "Iesniegt" at bounding box center [158, 245] width 81 height 26
click at [367, 358] on link "Tests" at bounding box center [259, 356] width 254 height 35
click at [128, 257] on button "Iesniegt" at bounding box center [158, 245] width 81 height 26
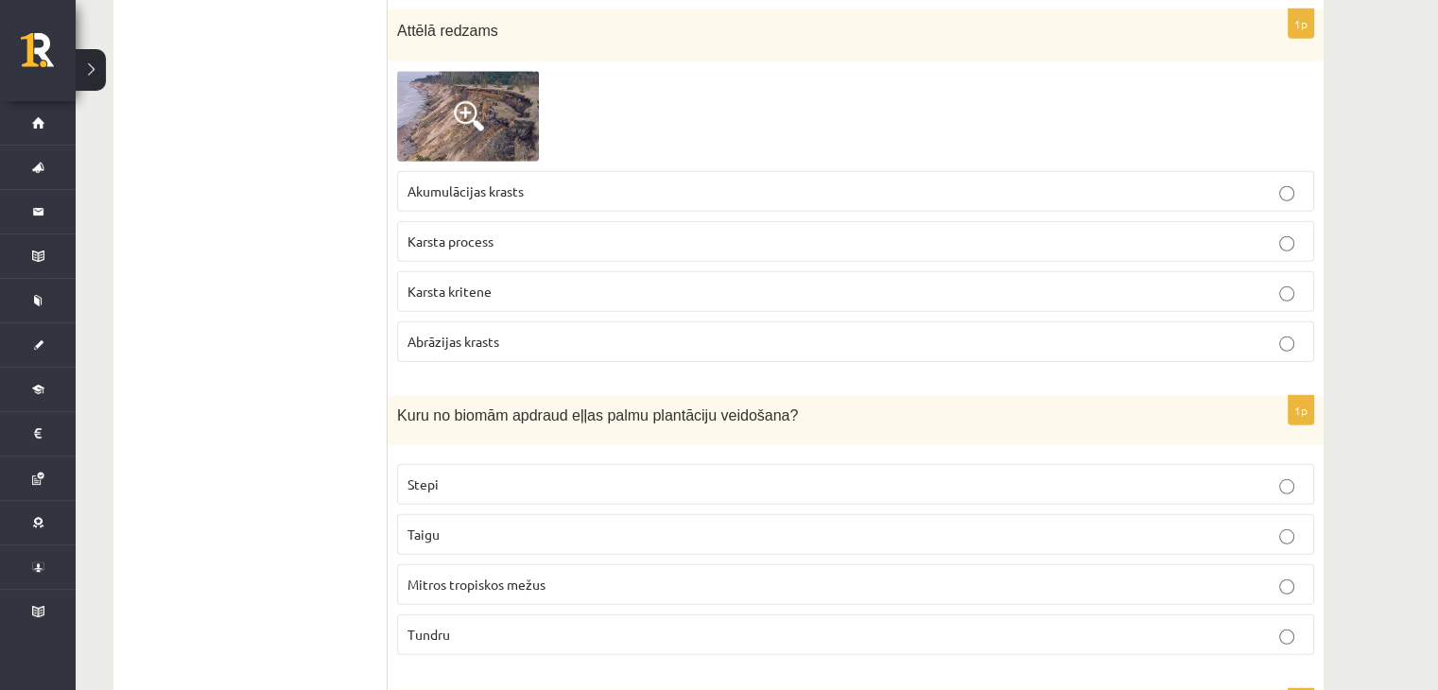
scroll to position [5297, 0]
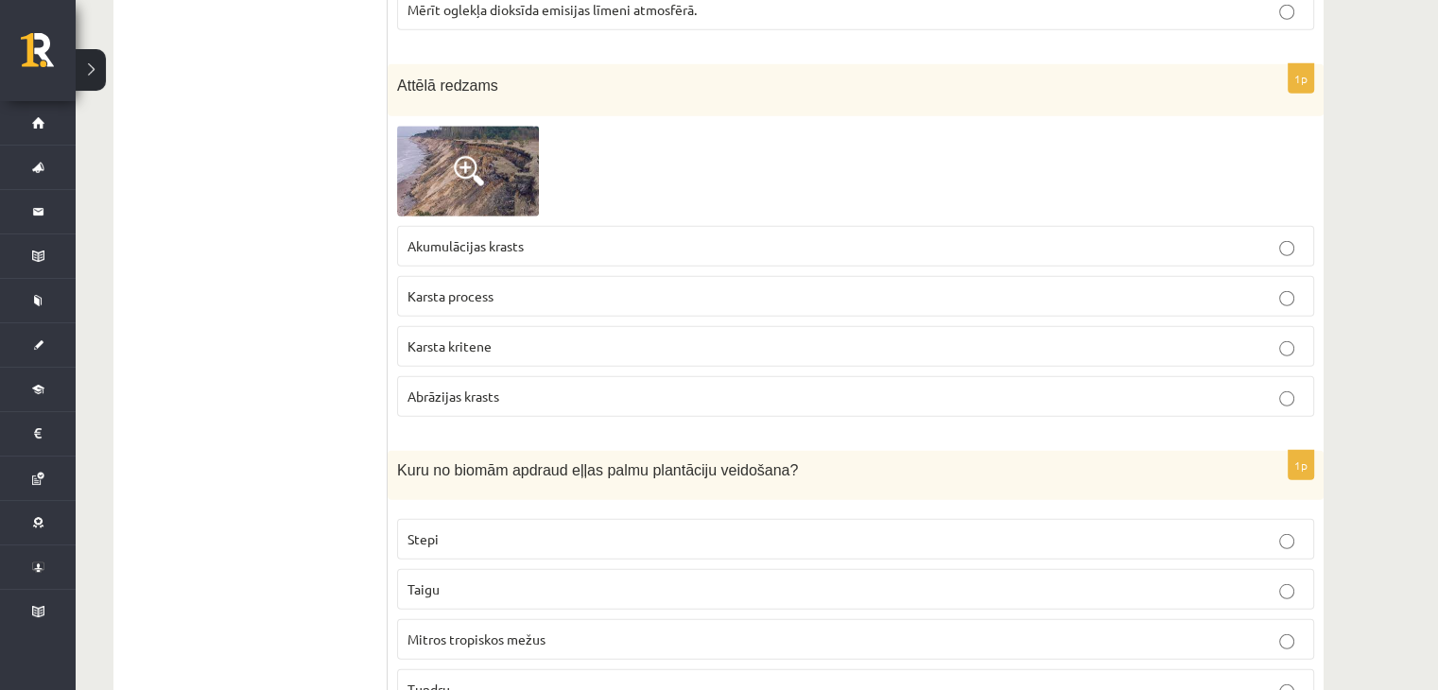
click at [514, 169] on img at bounding box center [468, 171] width 142 height 91
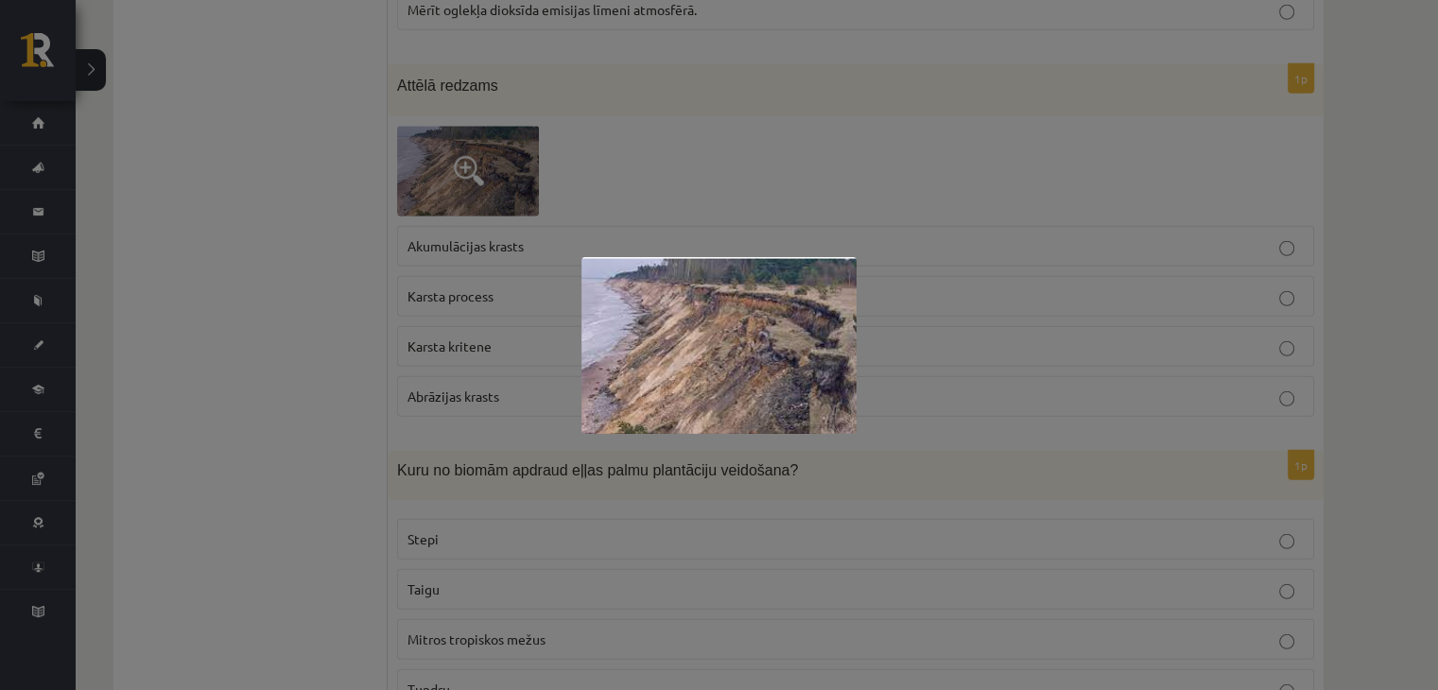
click at [321, 345] on div at bounding box center [719, 345] width 1438 height 690
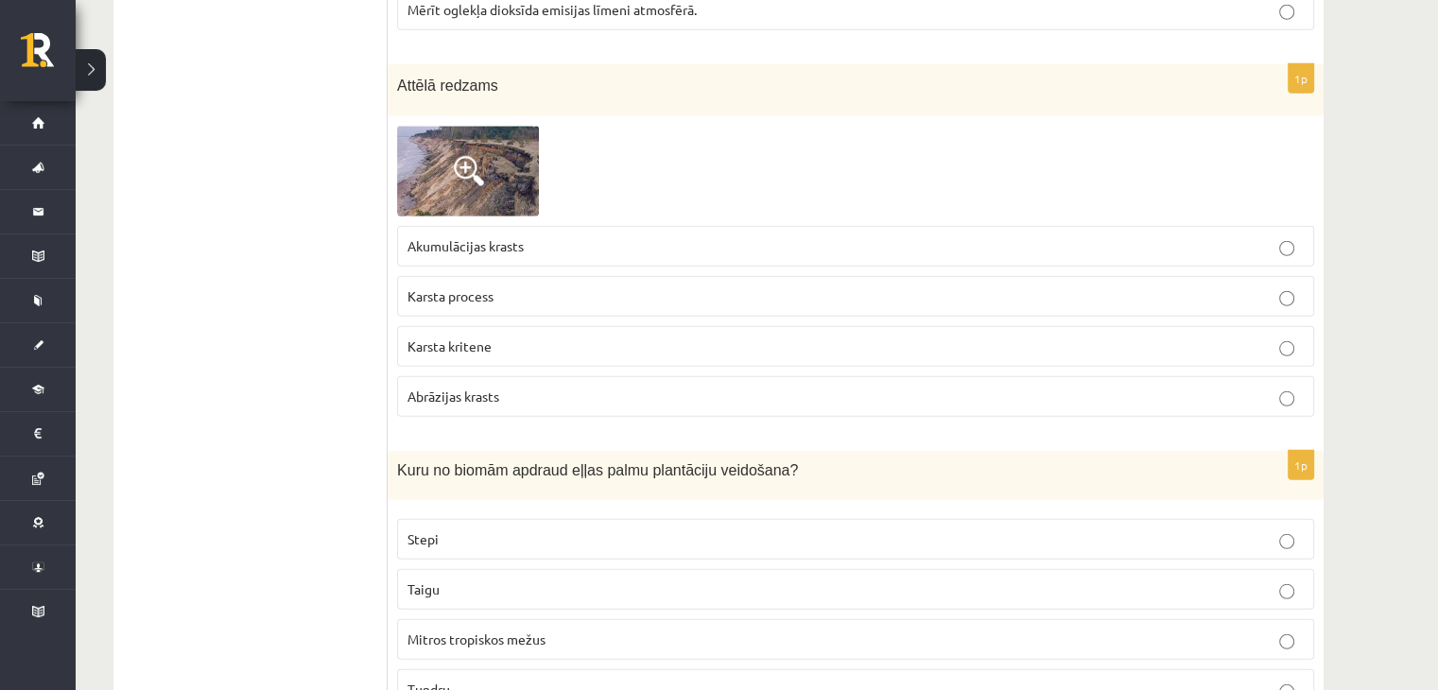
click at [443, 337] on span "Karsta kritene" at bounding box center [449, 345] width 84 height 17
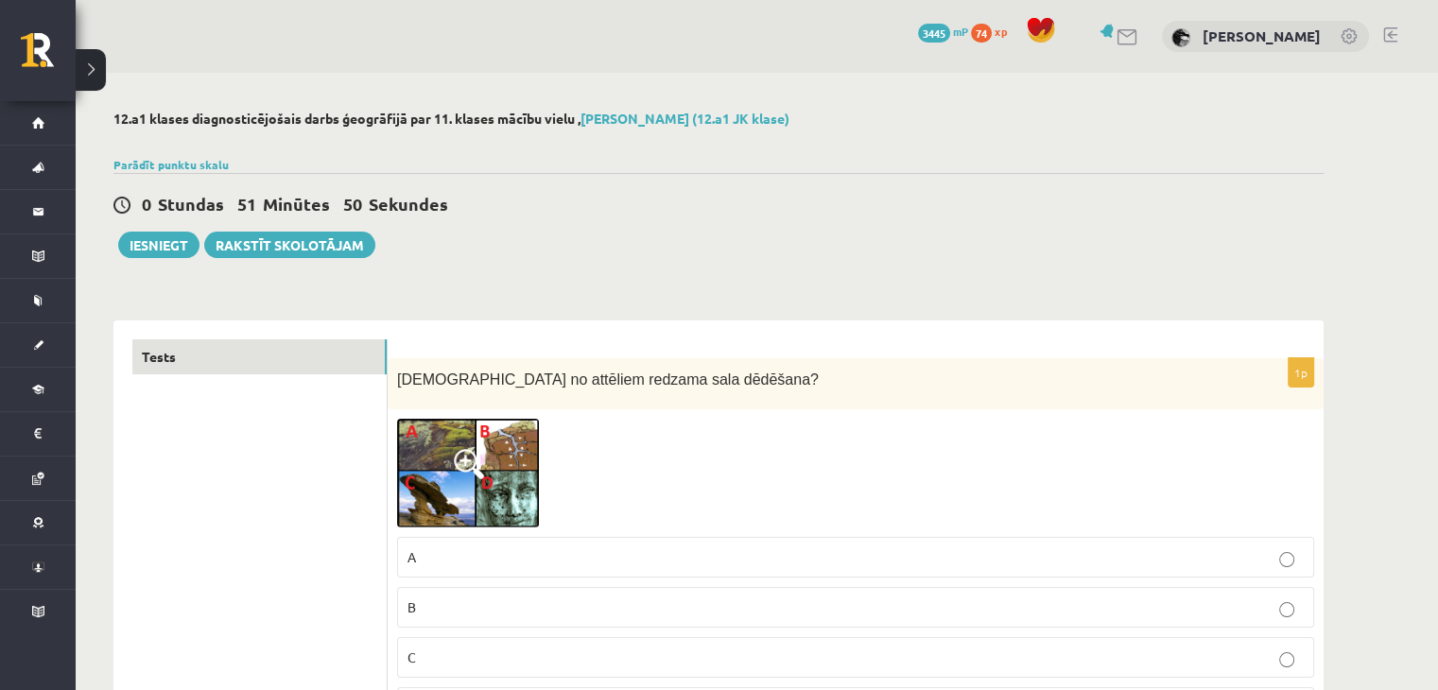
scroll to position [0, 0]
click at [171, 241] on button "Iesniegt" at bounding box center [158, 245] width 81 height 26
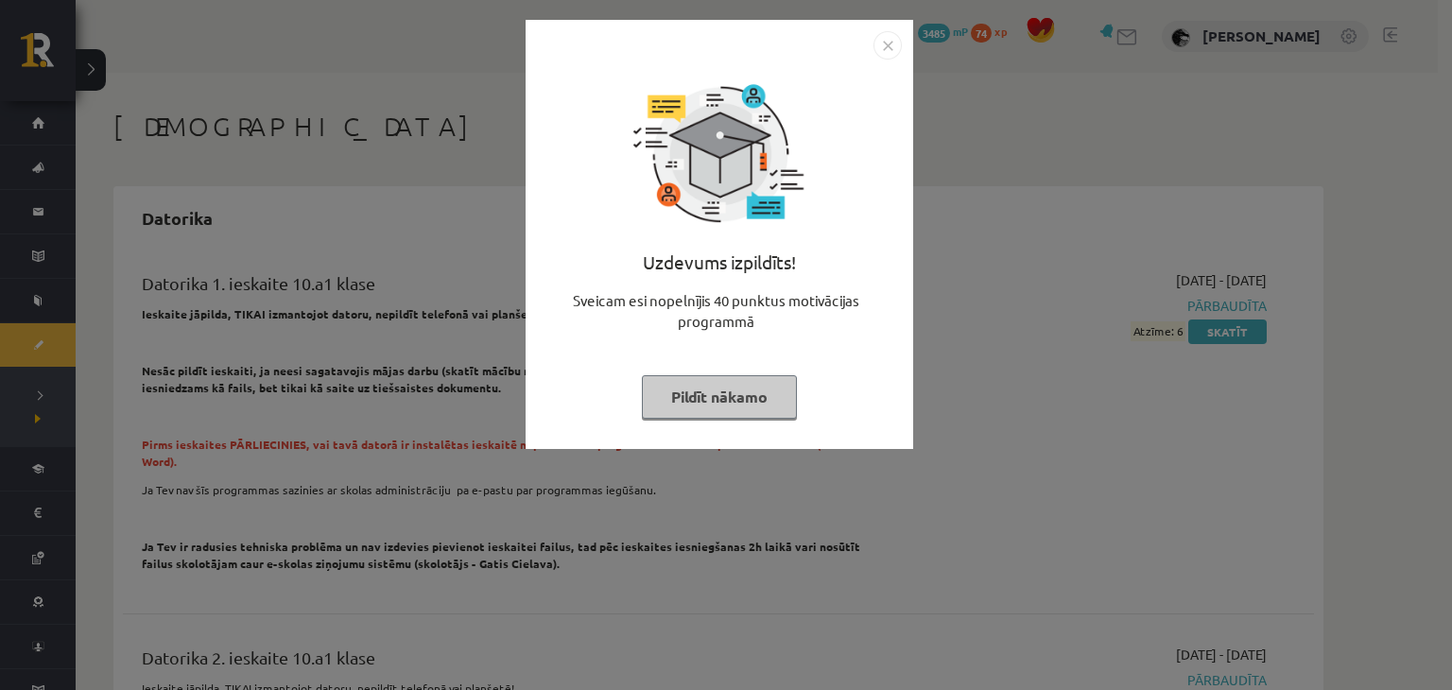
click at [714, 395] on button "Pildīt nākamo" at bounding box center [719, 396] width 155 height 43
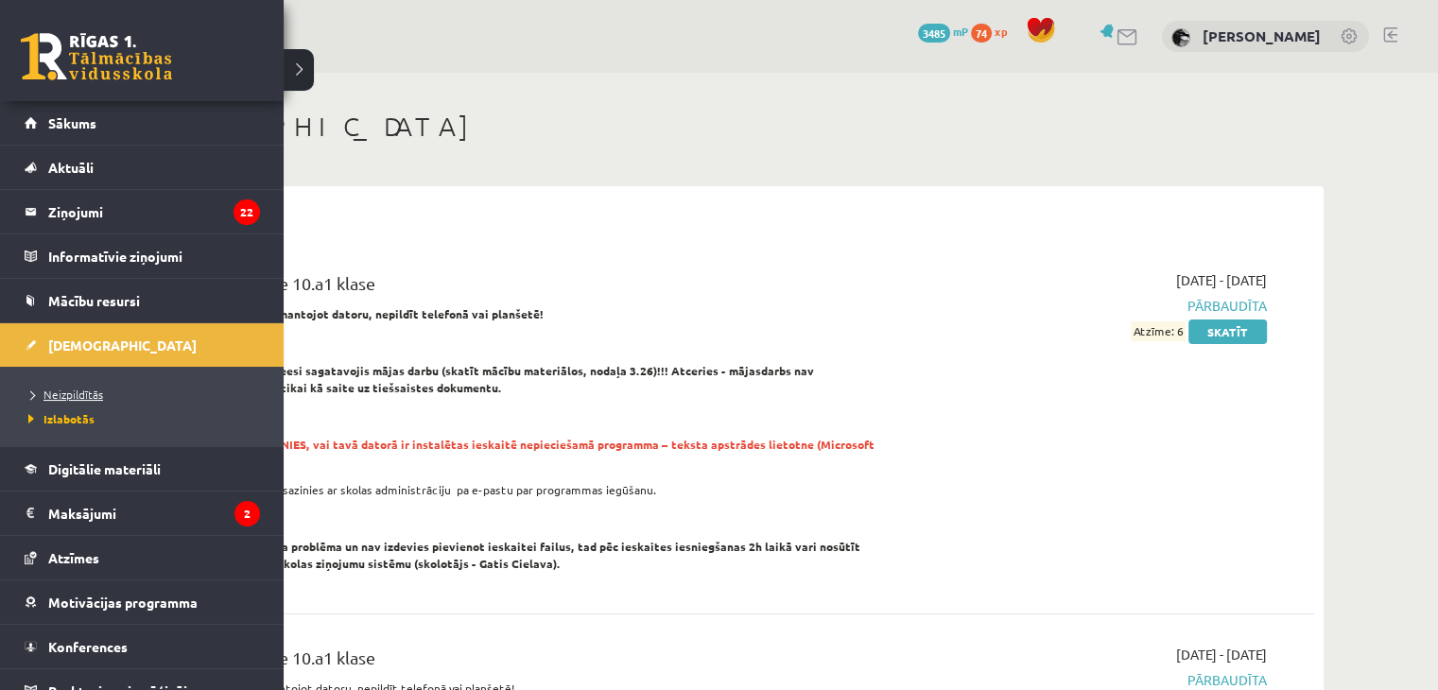
click at [46, 387] on span "Neizpildītās" at bounding box center [63, 394] width 79 height 15
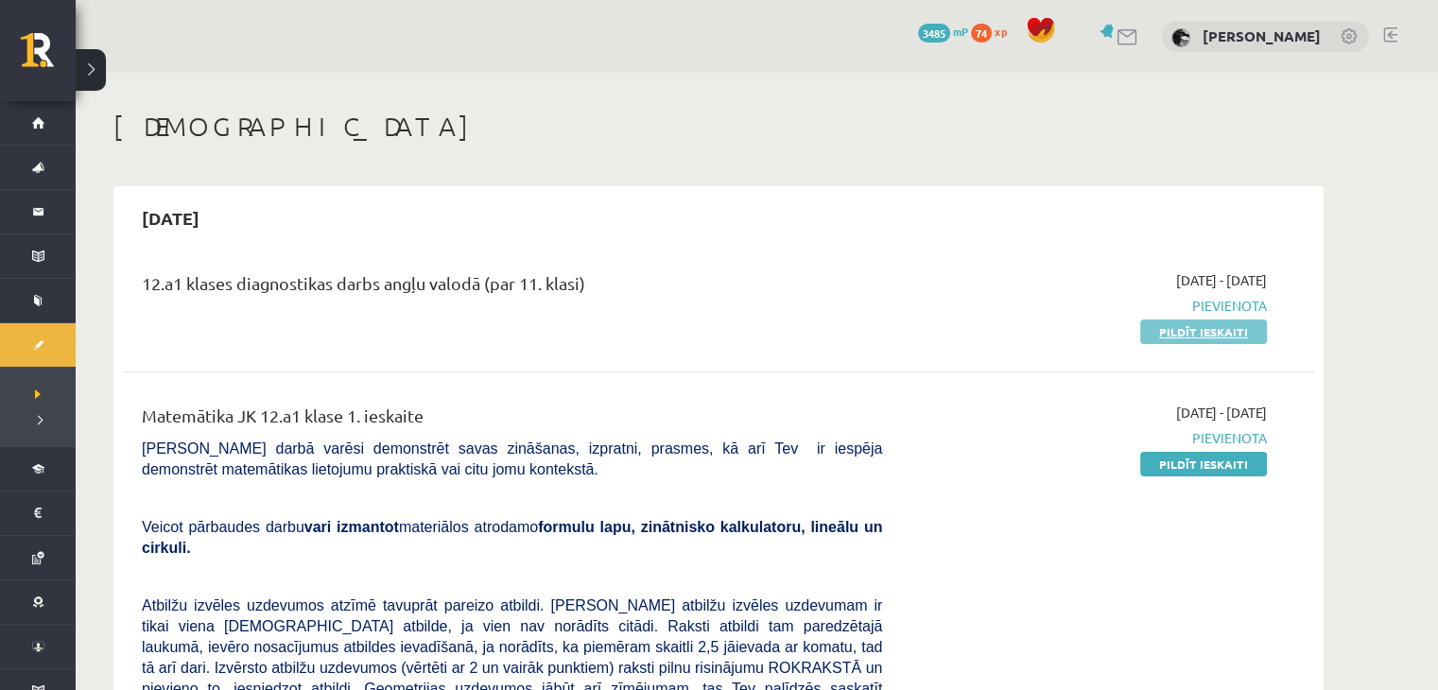
click at [1182, 341] on link "Pildīt ieskaiti" at bounding box center [1203, 331] width 127 height 25
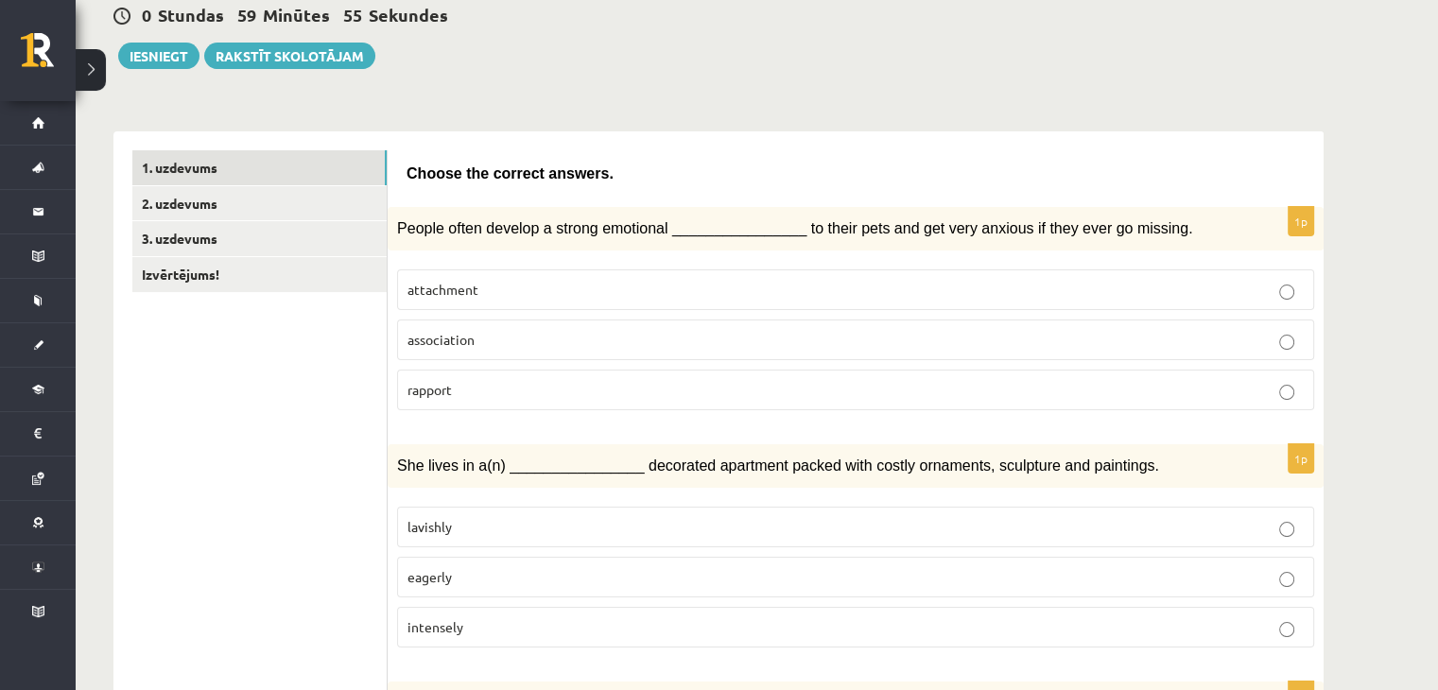
scroll to position [180, 0]
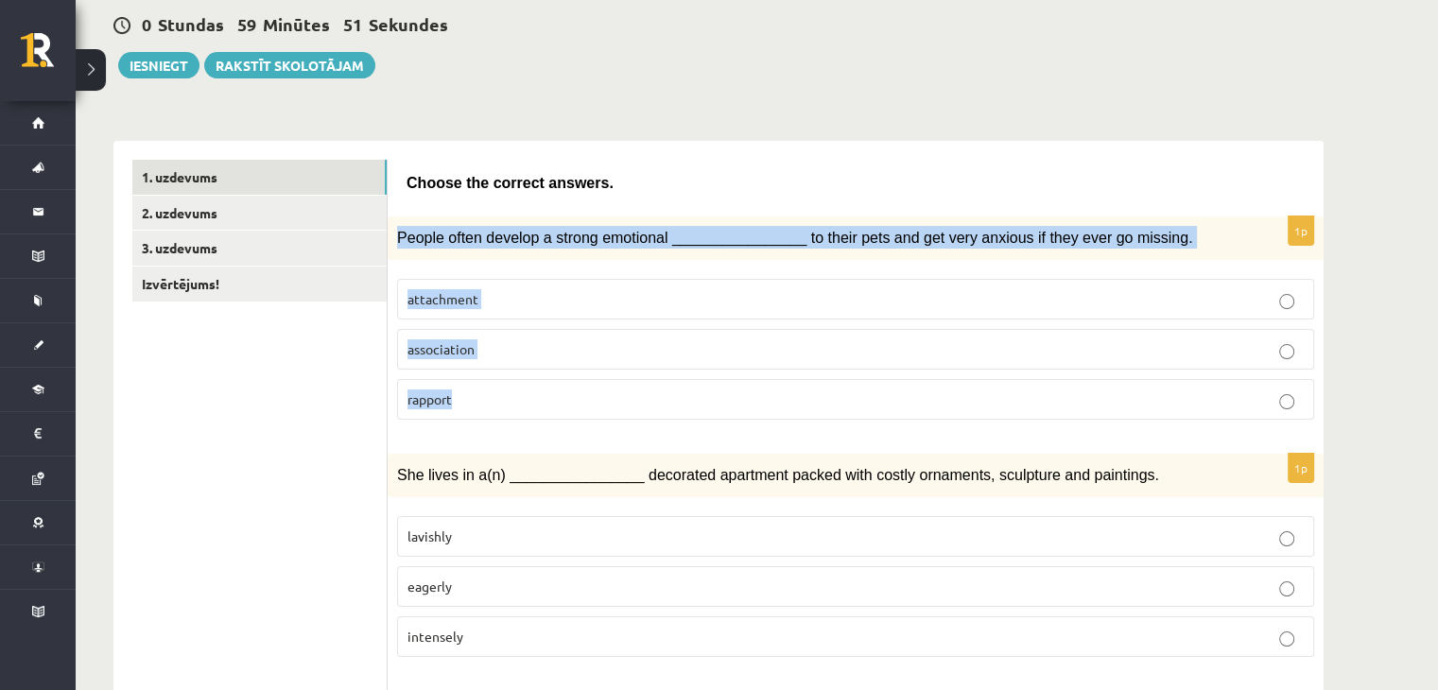
drag, startPoint x: 389, startPoint y: 235, endPoint x: 486, endPoint y: 379, distance: 173.0
click at [486, 379] on div "1p People often develop a strong emotional ________________ to their pets and g…" at bounding box center [856, 325] width 936 height 218
copy div "People often develop a strong emotional ________________ to their pets and get …"
click at [416, 294] on span "attachment" at bounding box center [442, 298] width 71 height 17
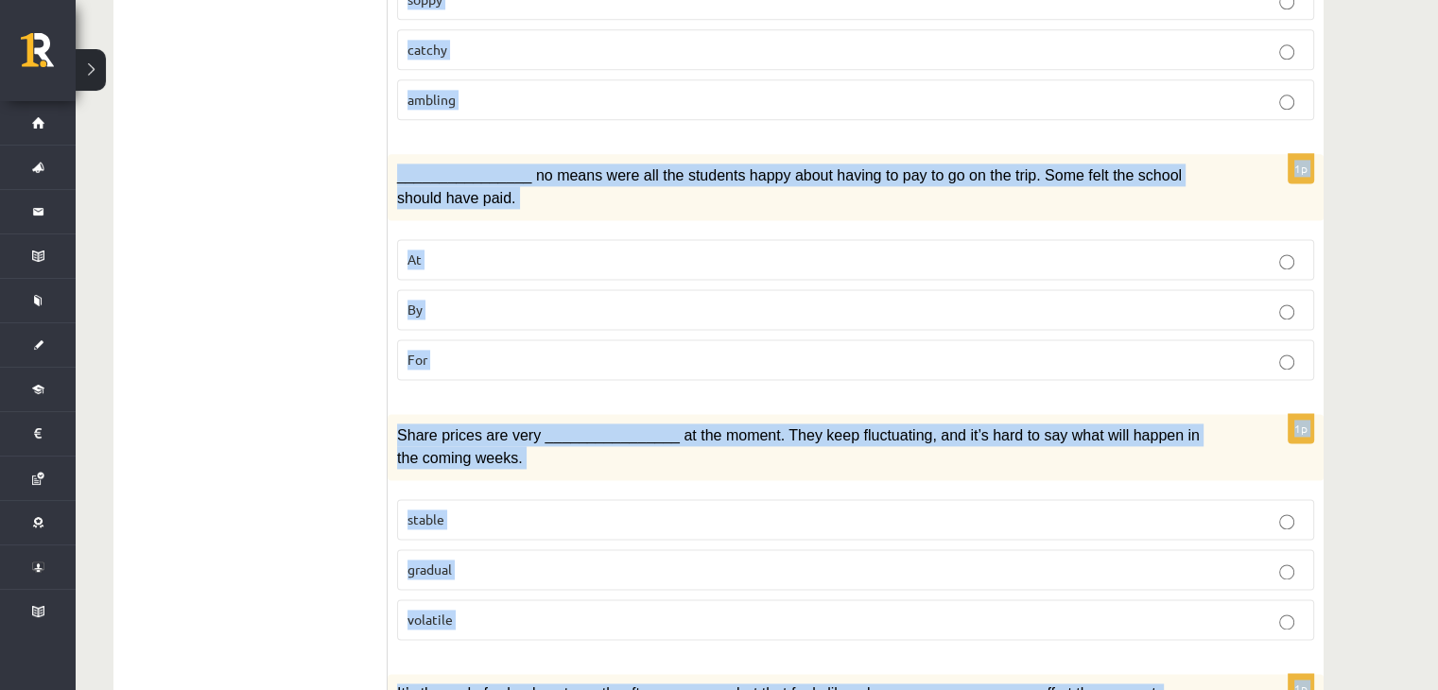
scroll to position [2737, 0]
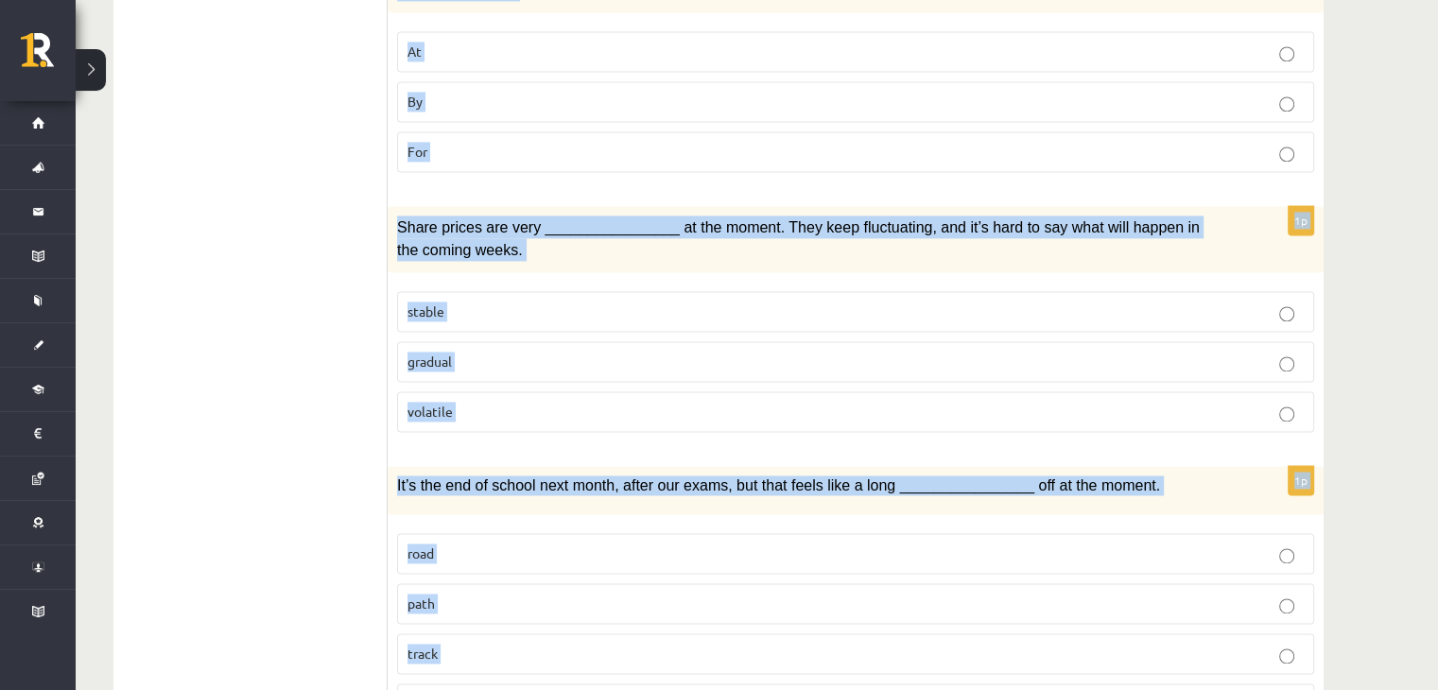
drag, startPoint x: 392, startPoint y: 99, endPoint x: 1156, endPoint y: 733, distance: 992.7
copy form "She lives in a(n) ________________ decorated apartment packed with costly ornam…"
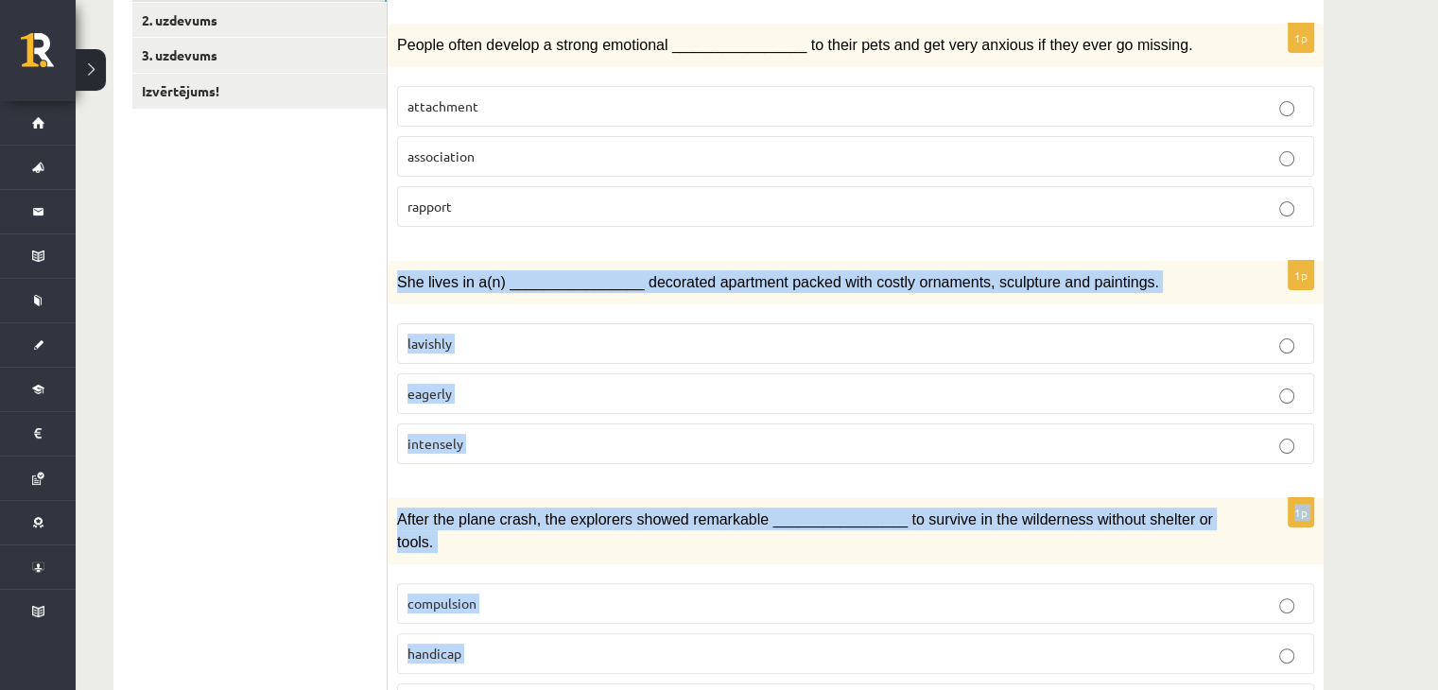
scroll to position [373, 0]
click at [448, 337] on span "lavishly" at bounding box center [429, 342] width 44 height 17
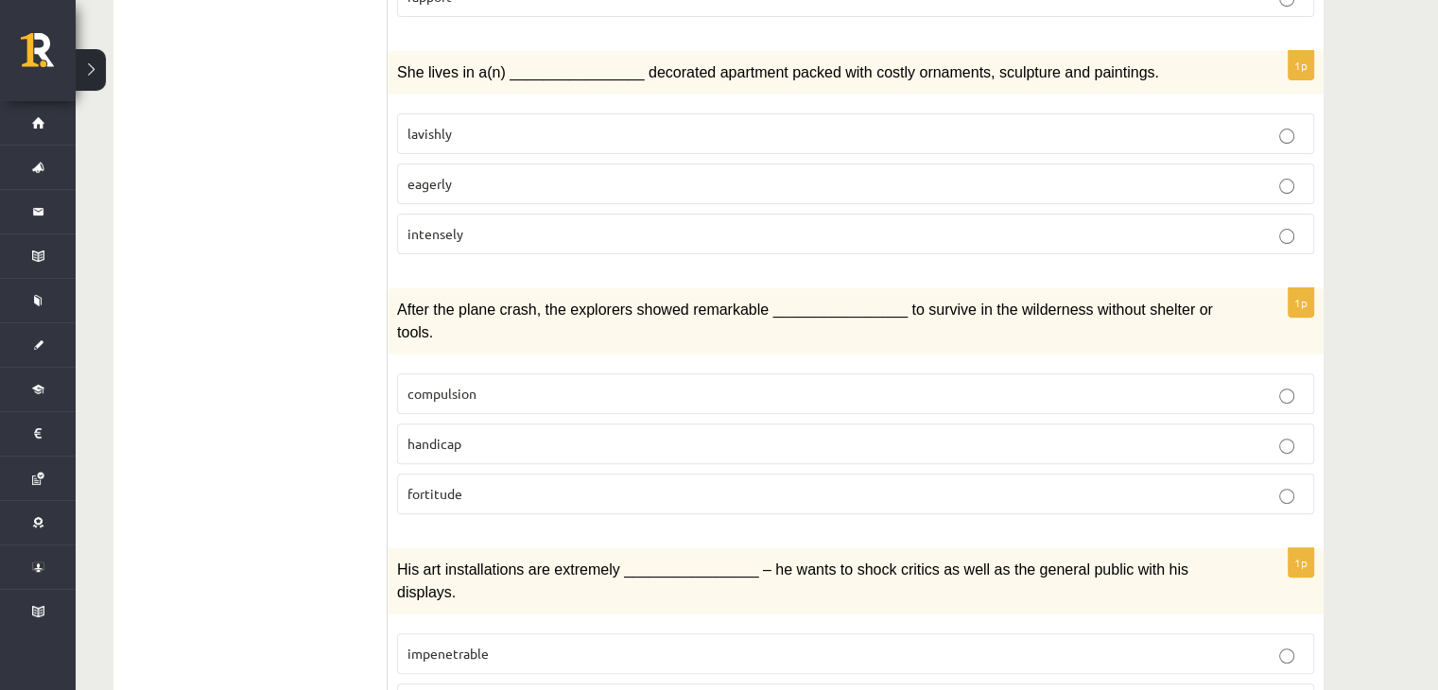
scroll to position [584, 0]
click at [446, 483] on span "fortitude" at bounding box center [434, 491] width 55 height 17
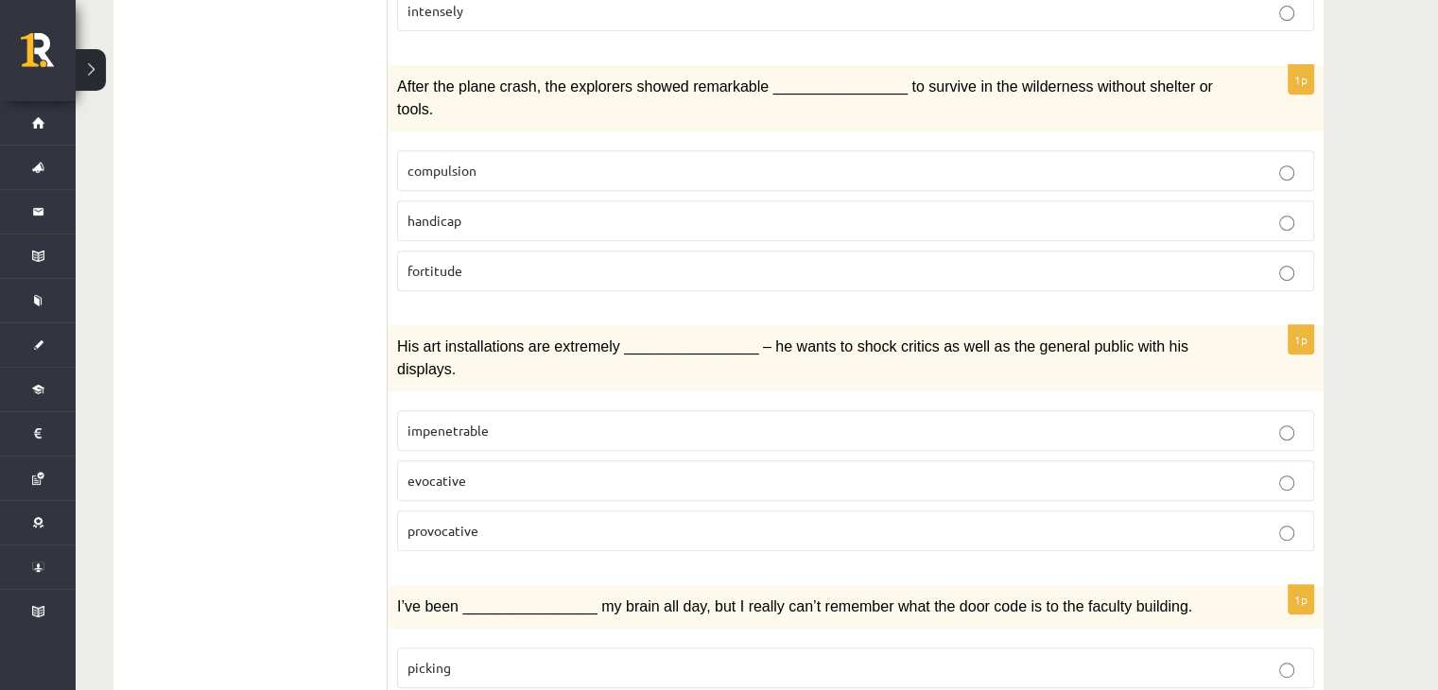
scroll to position [805, 0]
click at [401, 492] on fieldset "impenetrable evocative provocative" at bounding box center [855, 479] width 917 height 156
click at [415, 510] on label "provocative" at bounding box center [855, 530] width 917 height 41
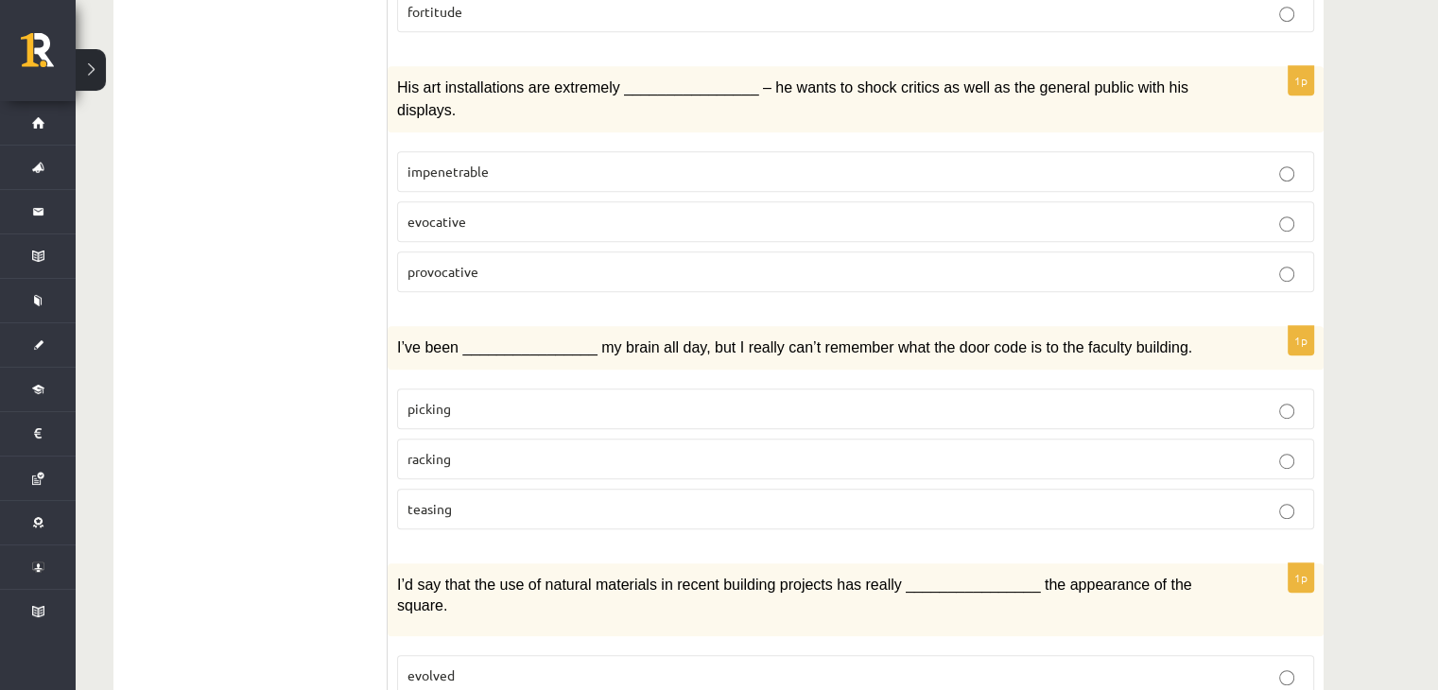
scroll to position [1077, 0]
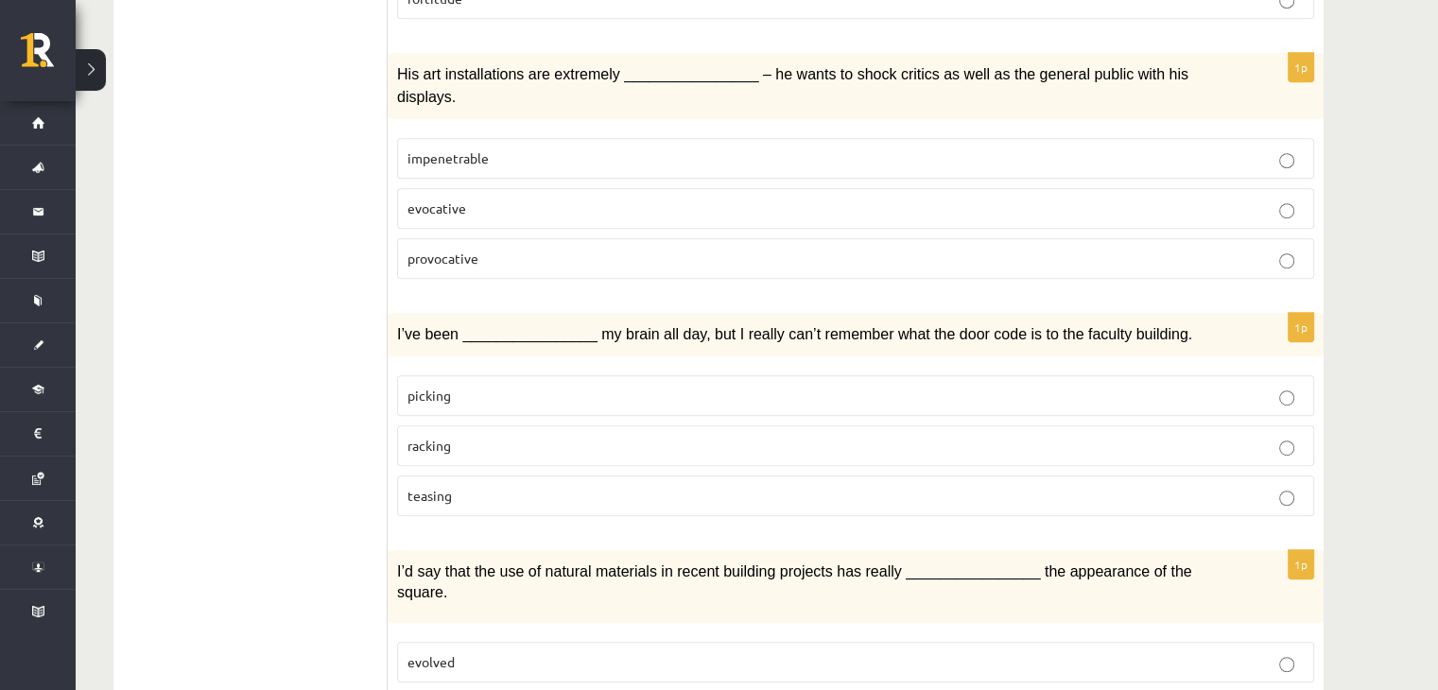
click at [441, 425] on label "racking" at bounding box center [855, 445] width 917 height 41
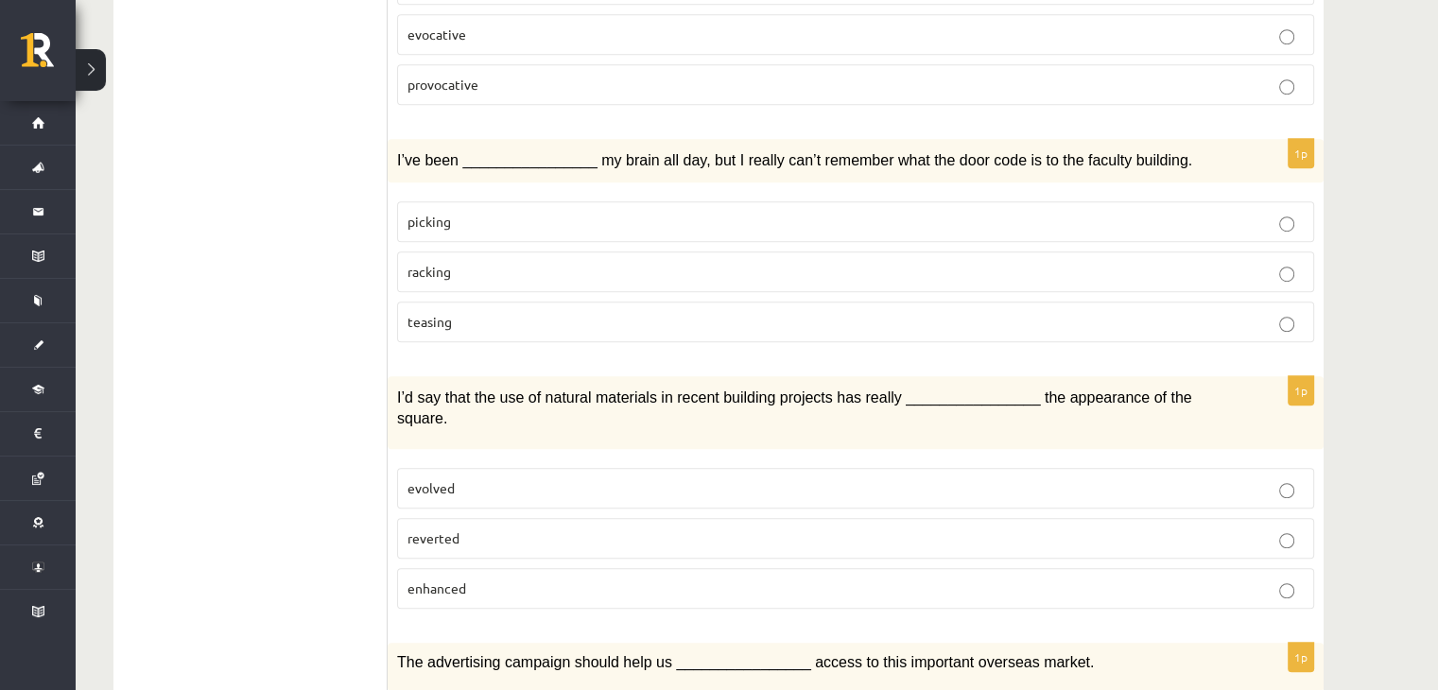
scroll to position [1251, 0]
click at [428, 568] on label "enhanced" at bounding box center [855, 588] width 917 height 41
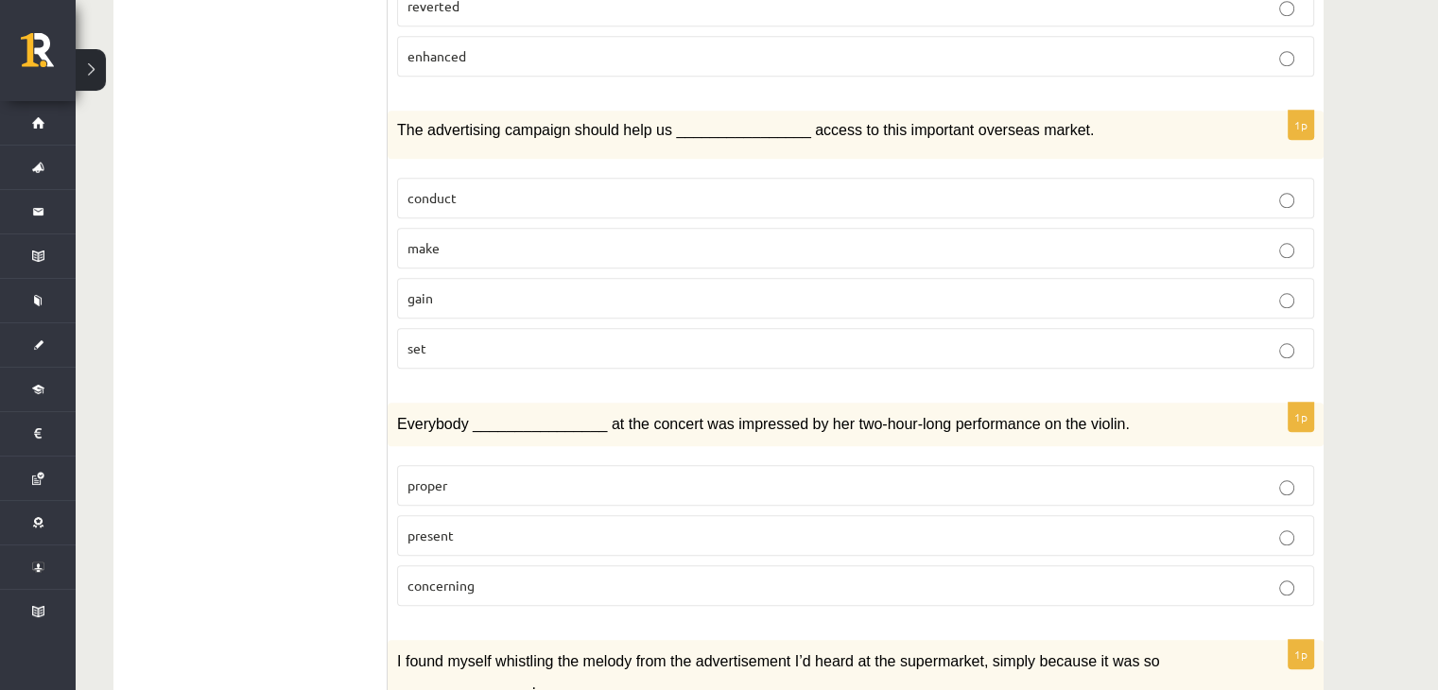
scroll to position [1787, 0]
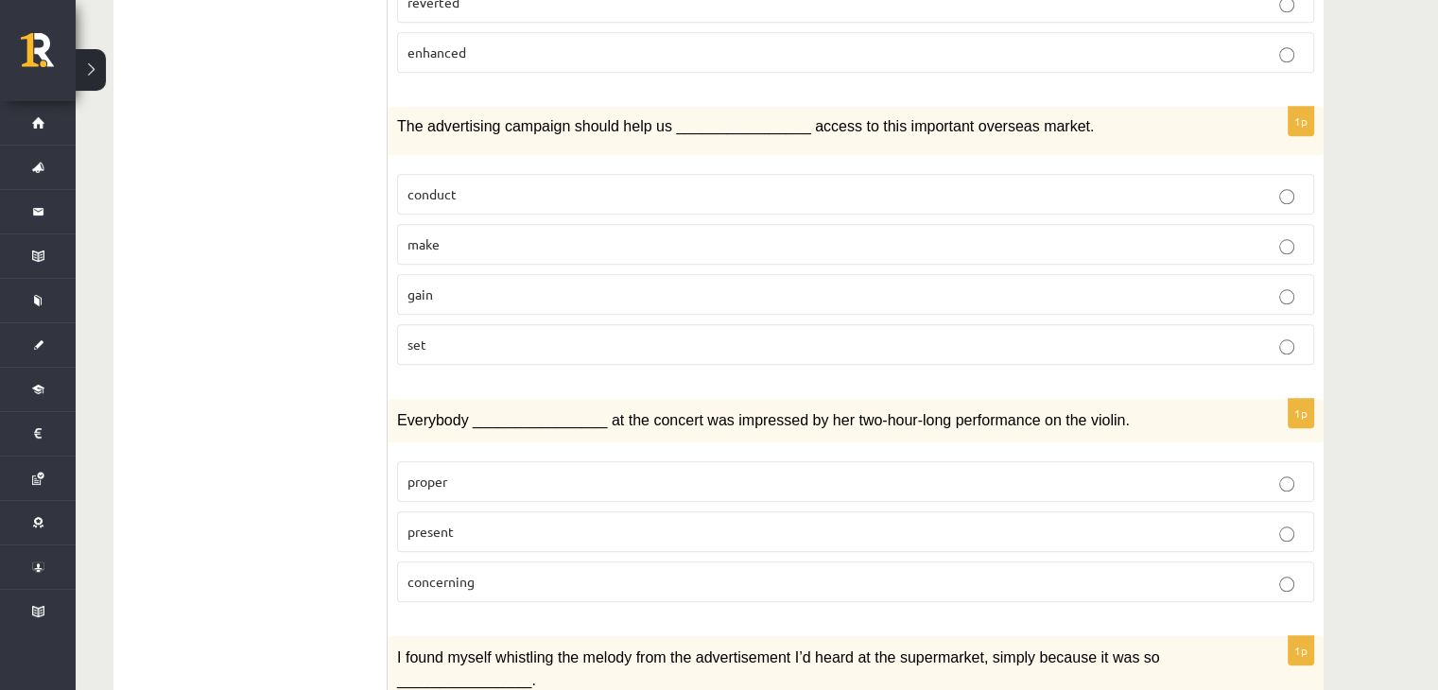
click at [409, 285] on span "gain" at bounding box center [420, 293] width 26 height 17
click at [437, 511] on label "present" at bounding box center [855, 531] width 917 height 41
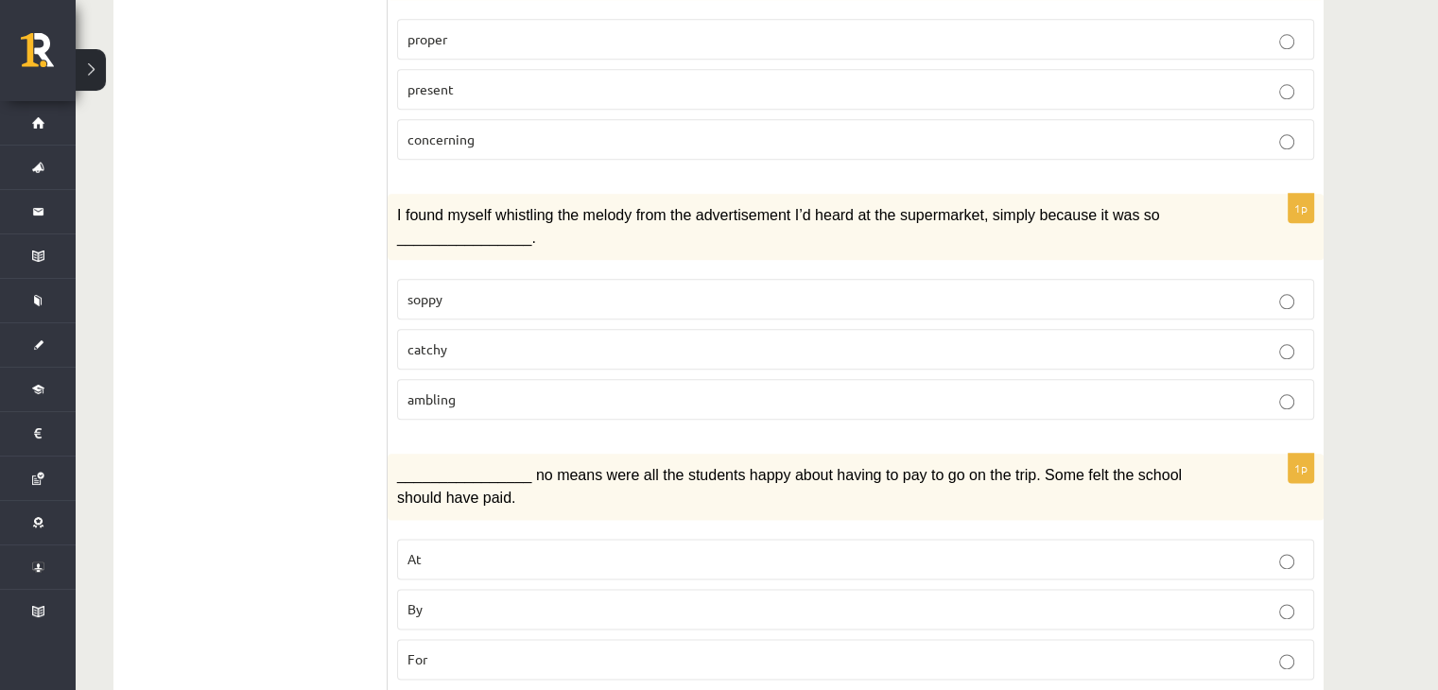
scroll to position [2294, 0]
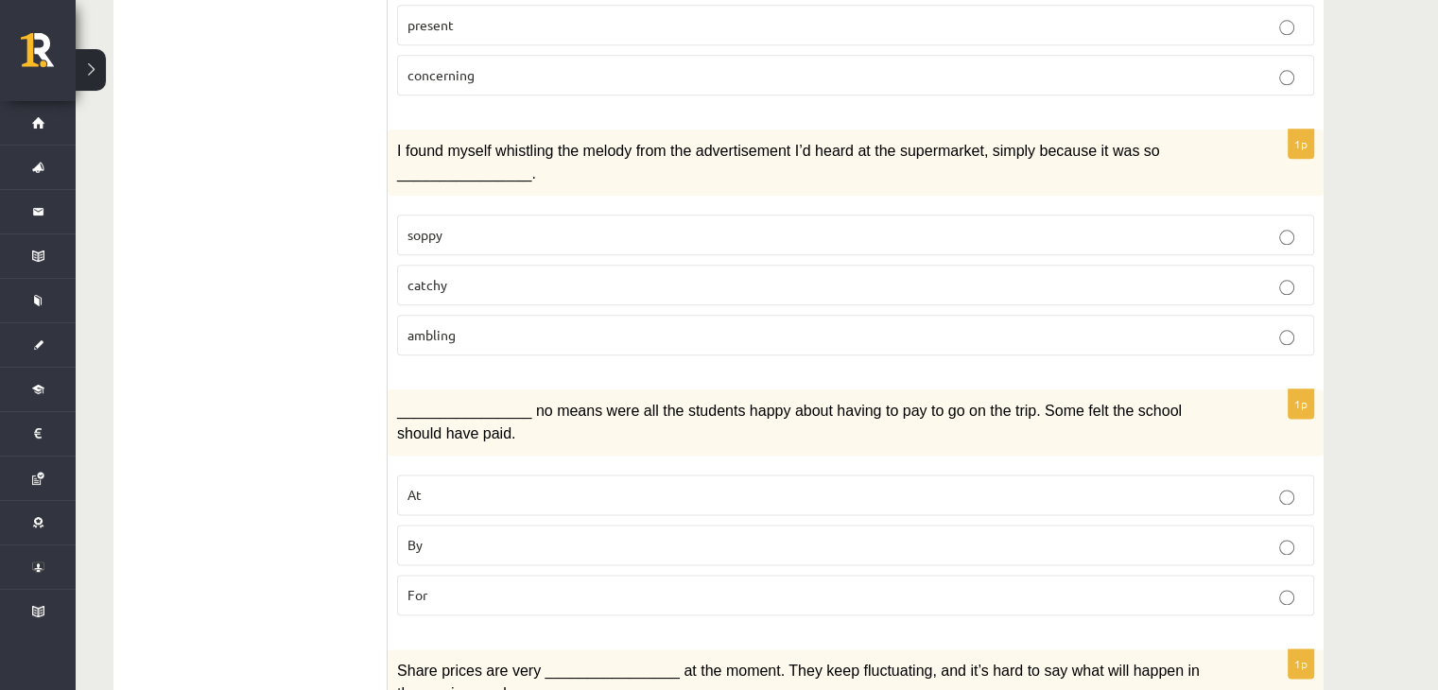
click at [448, 265] on label "catchy" at bounding box center [855, 285] width 917 height 41
click at [426, 535] on p "By" at bounding box center [855, 545] width 896 height 20
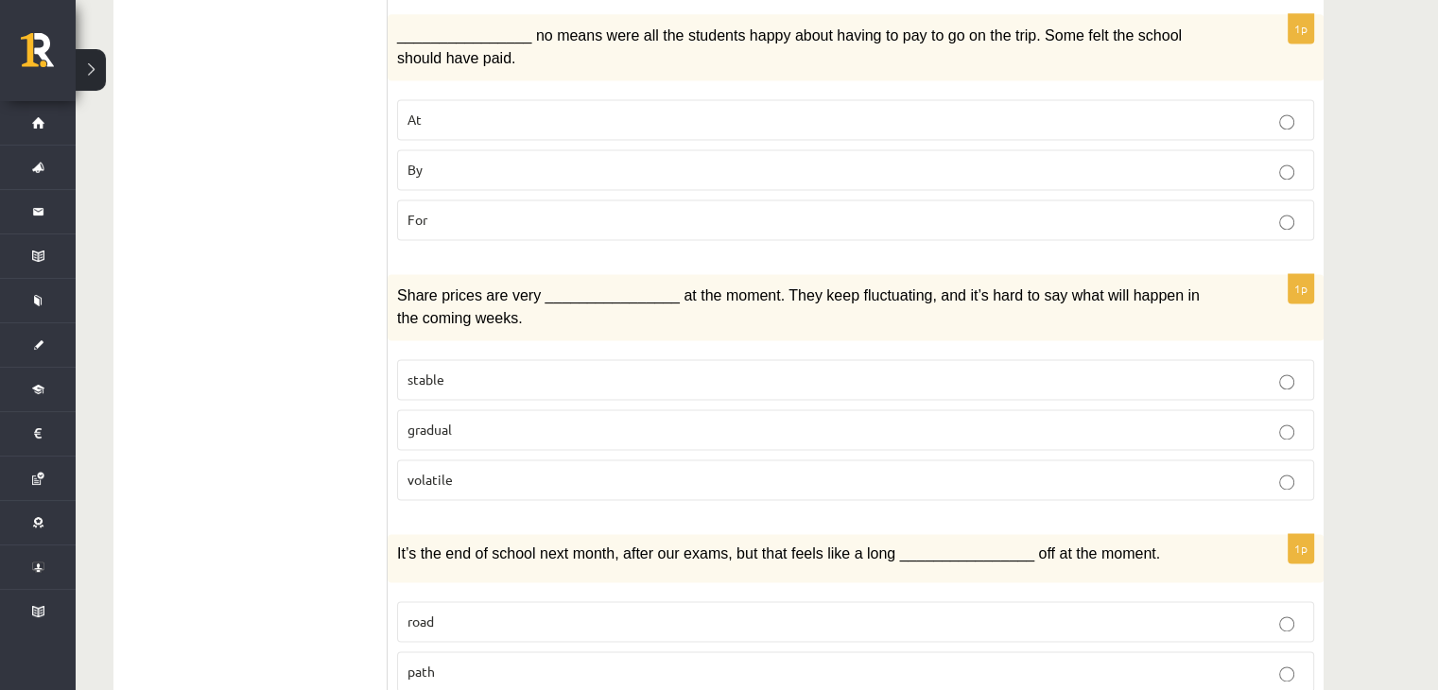
scroll to position [2737, 0]
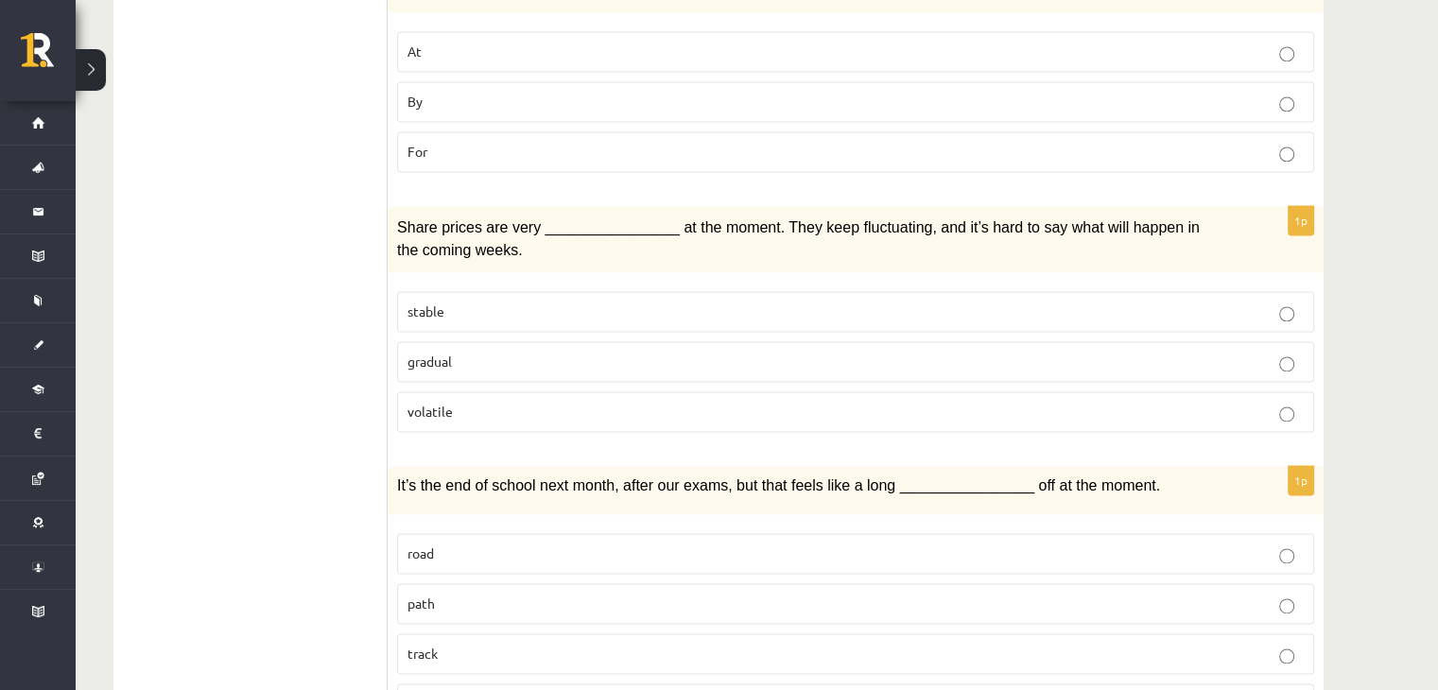
click at [410, 689] on span "way" at bounding box center [419, 703] width 24 height 17
click at [472, 391] on label "volatile" at bounding box center [855, 411] width 917 height 41
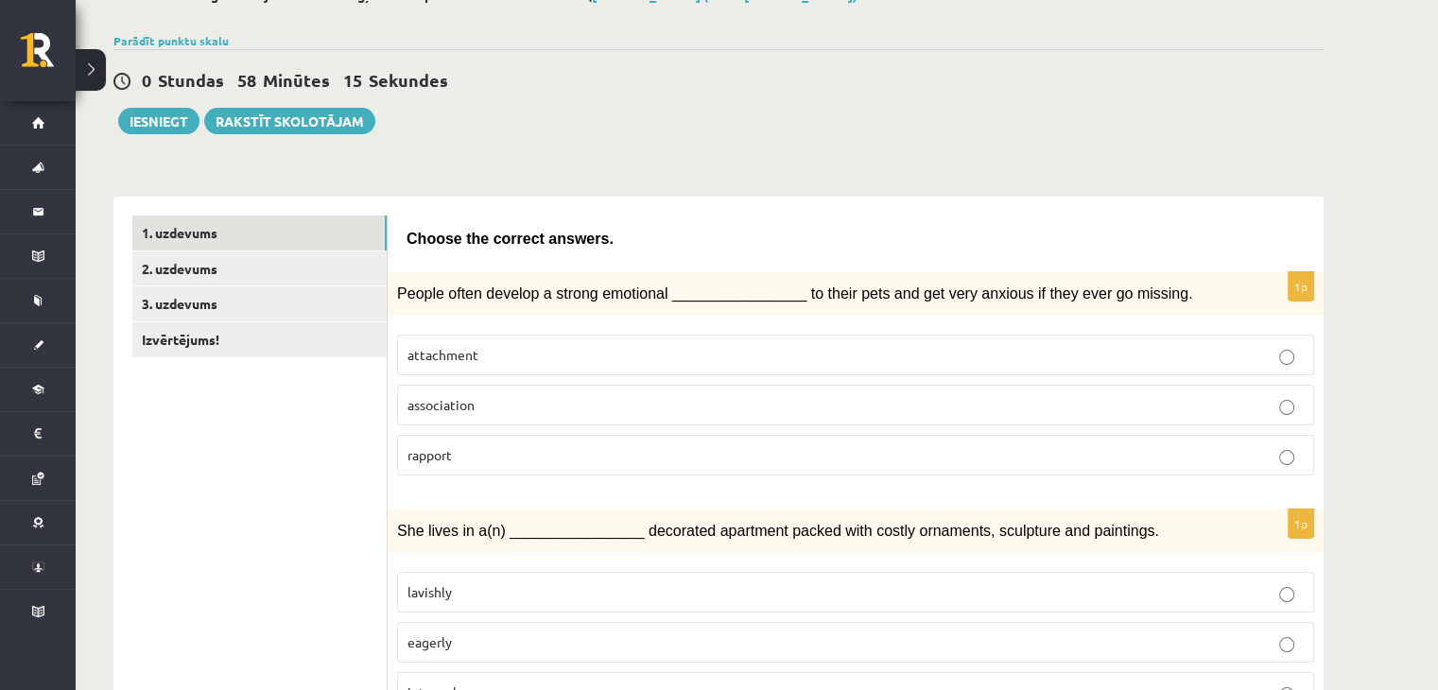
scroll to position [0, 0]
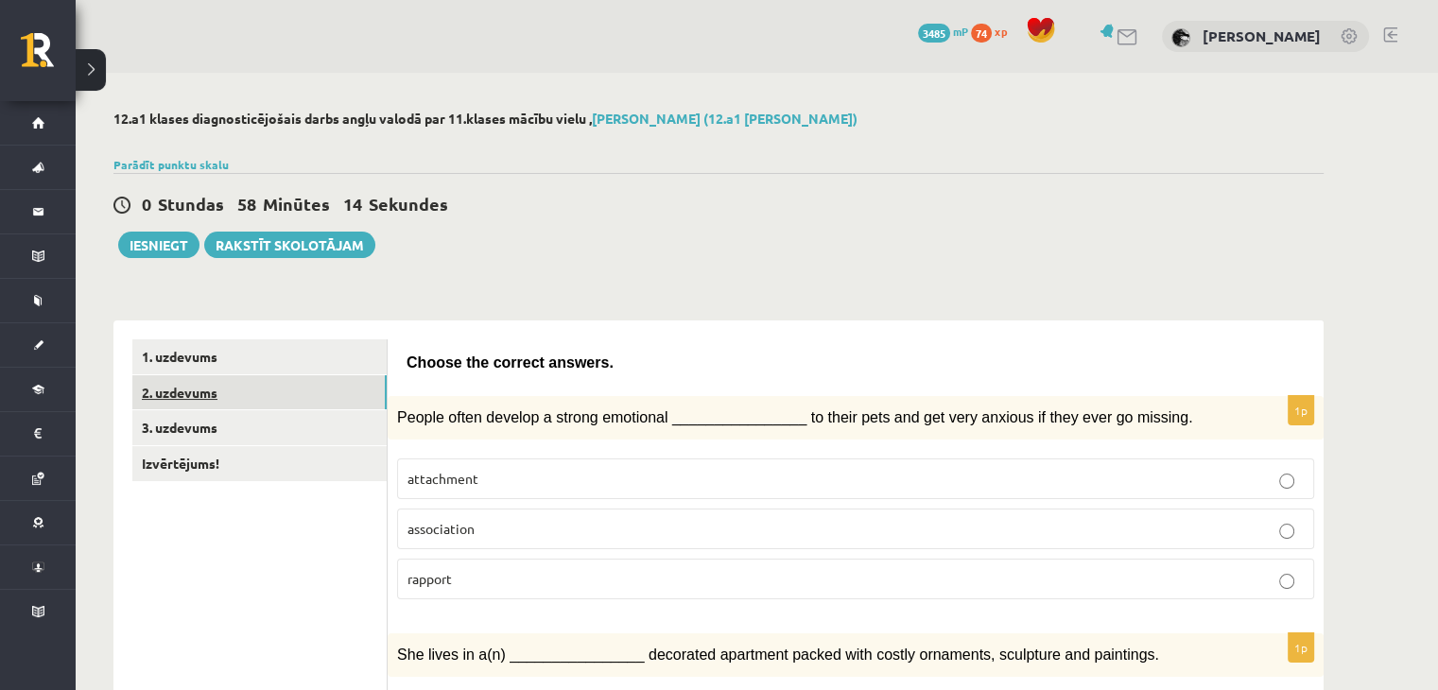
click at [297, 395] on link "2. uzdevums" at bounding box center [259, 392] width 254 height 35
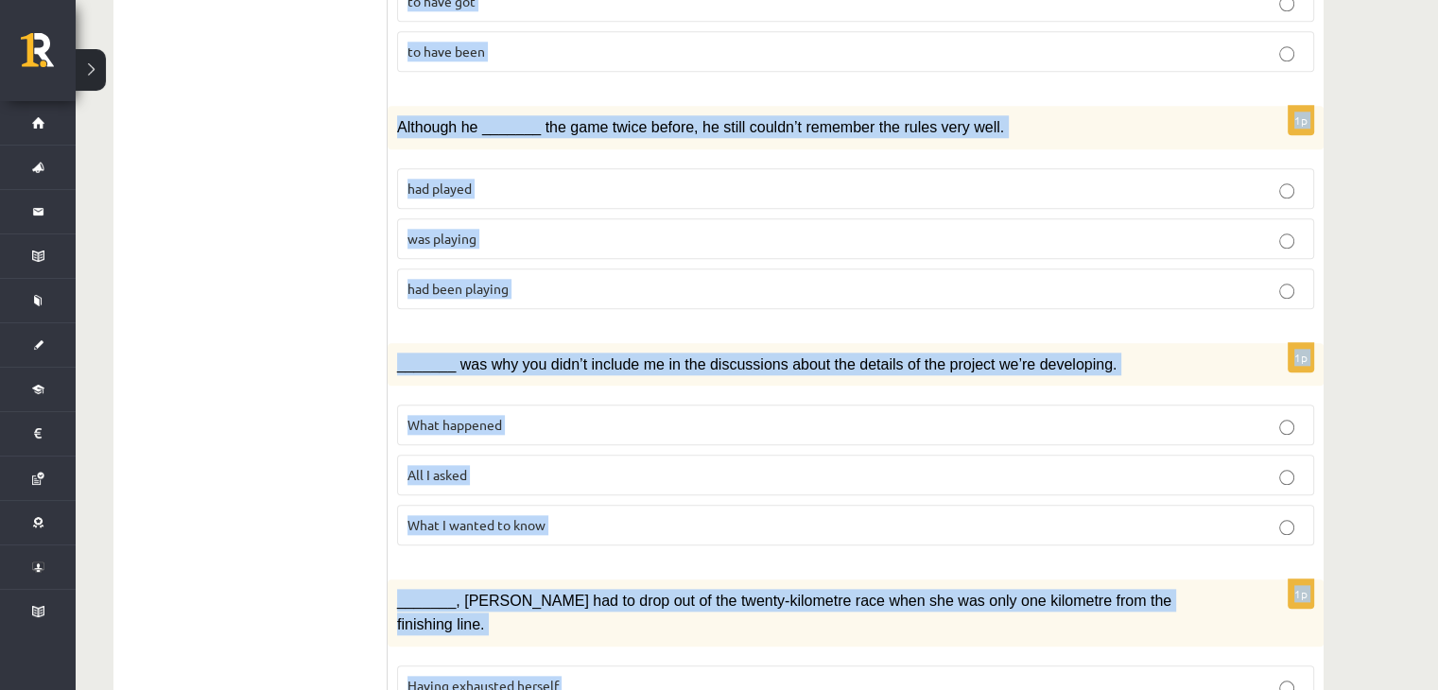
scroll to position [2082, 0]
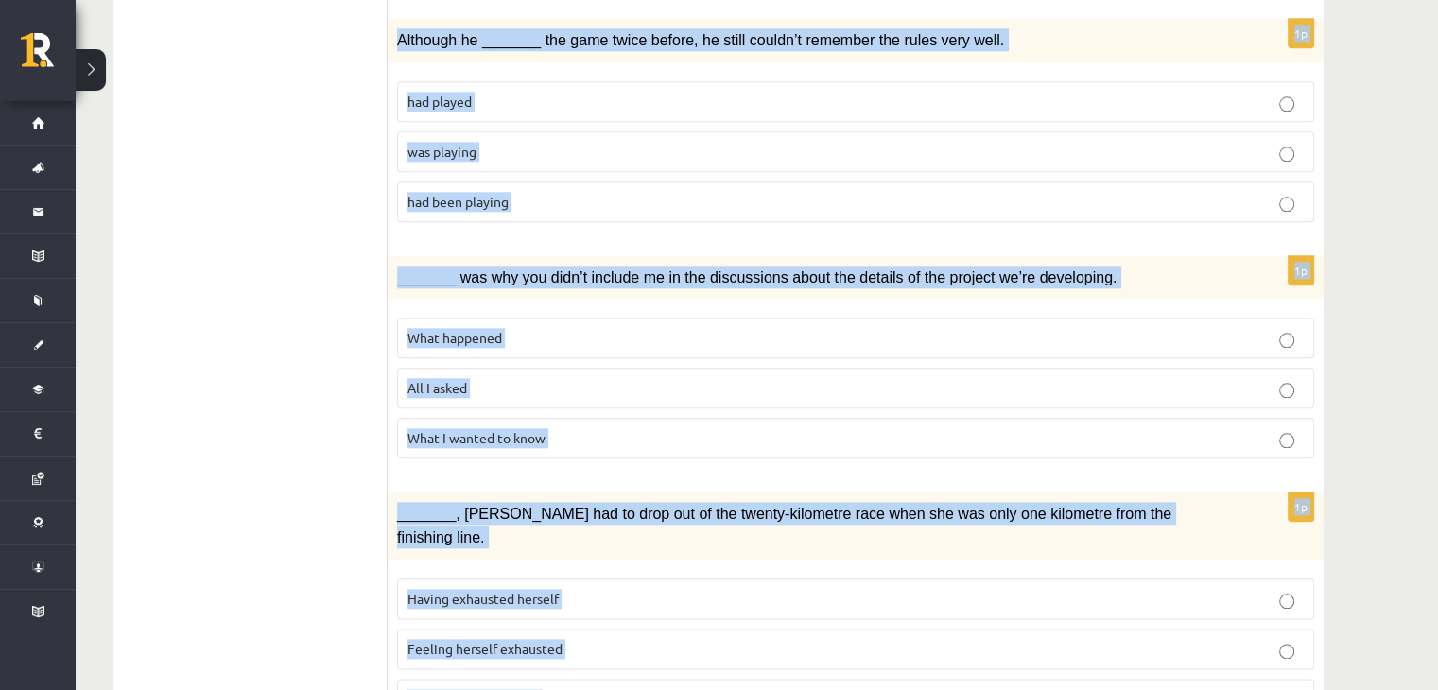
drag, startPoint x: 400, startPoint y: 232, endPoint x: 1039, endPoint y: 732, distance: 811.3
copy form "Circle the form that cannot be used to complete the sentences. 1p We _______ an…"
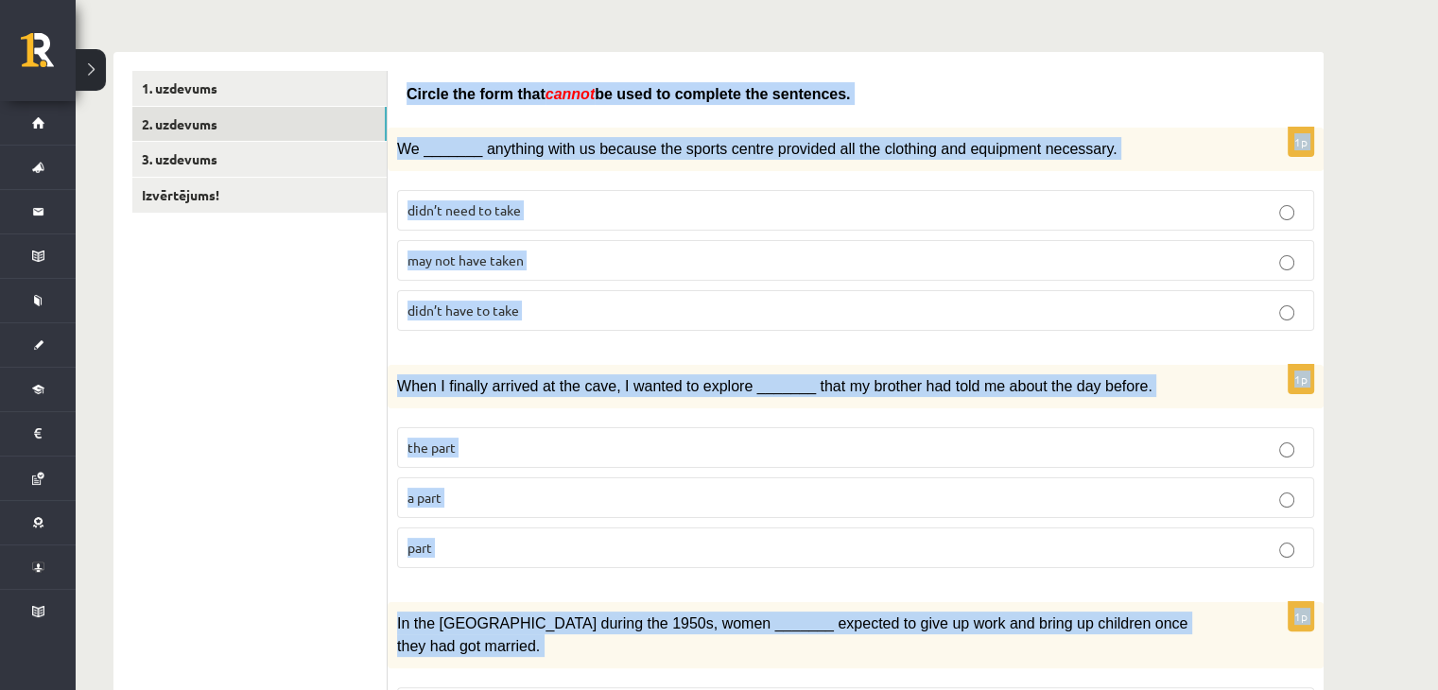
scroll to position [271, 0]
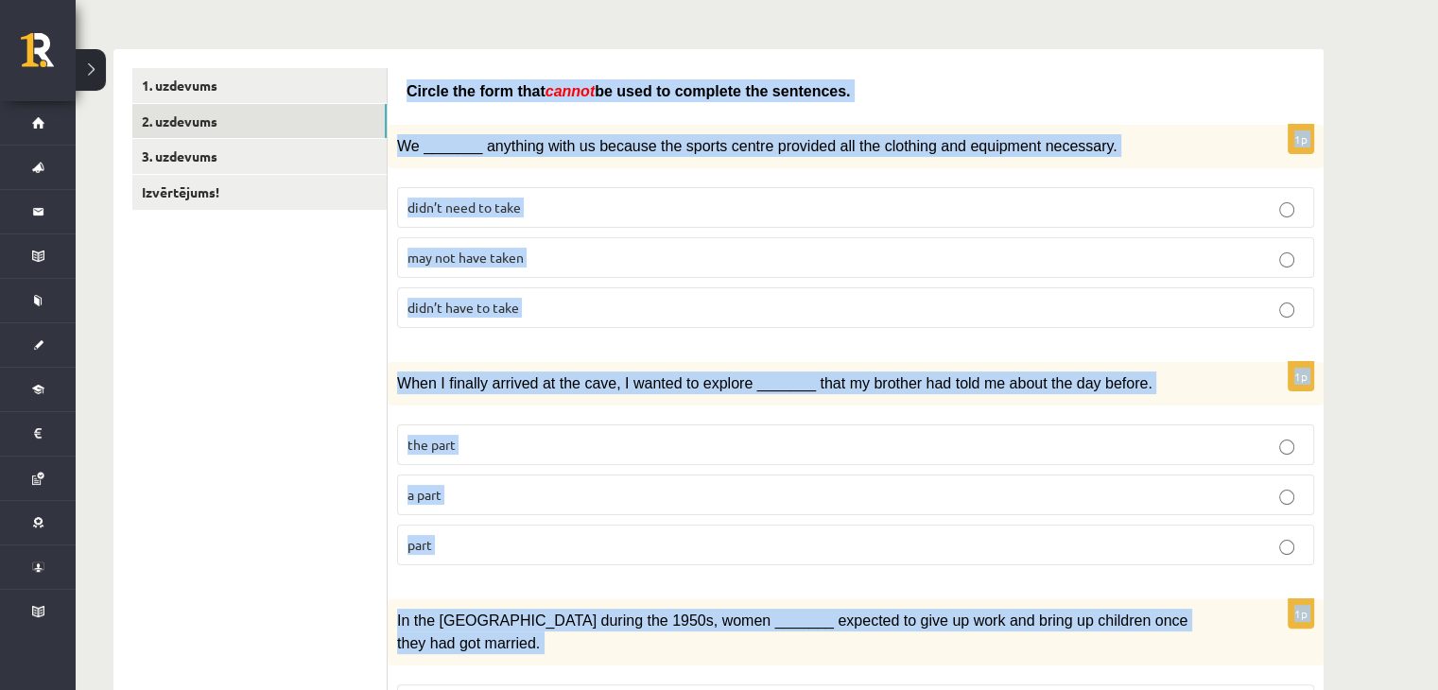
click at [451, 249] on span "may not have taken" at bounding box center [465, 257] width 116 height 17
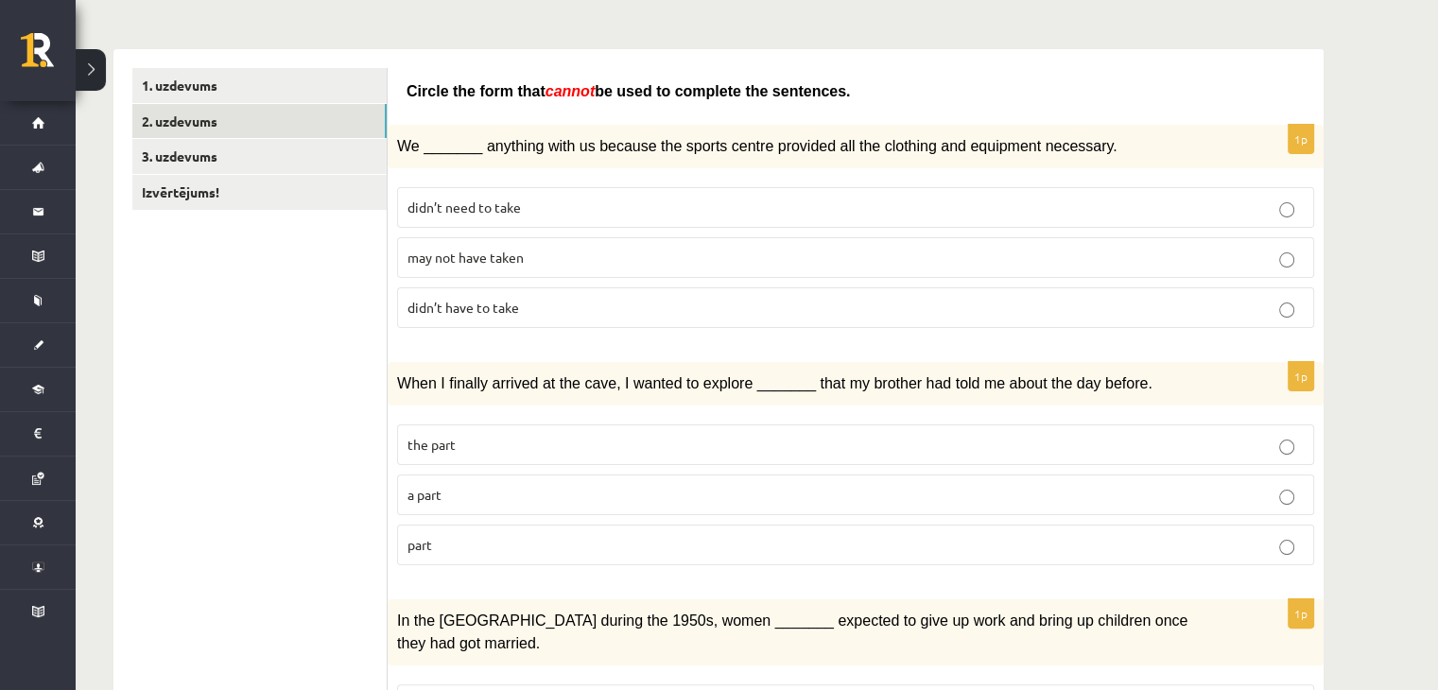
click at [442, 525] on label "part" at bounding box center [855, 545] width 917 height 41
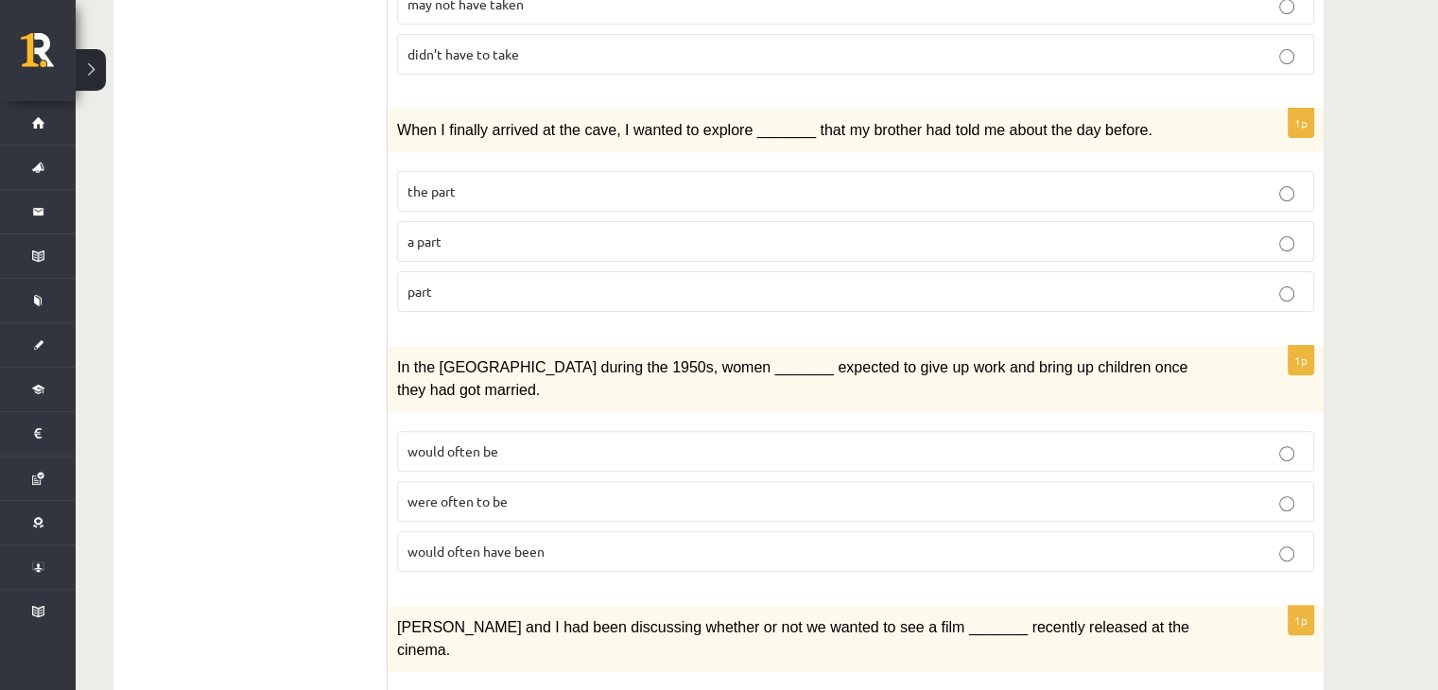
scroll to position [537, 0]
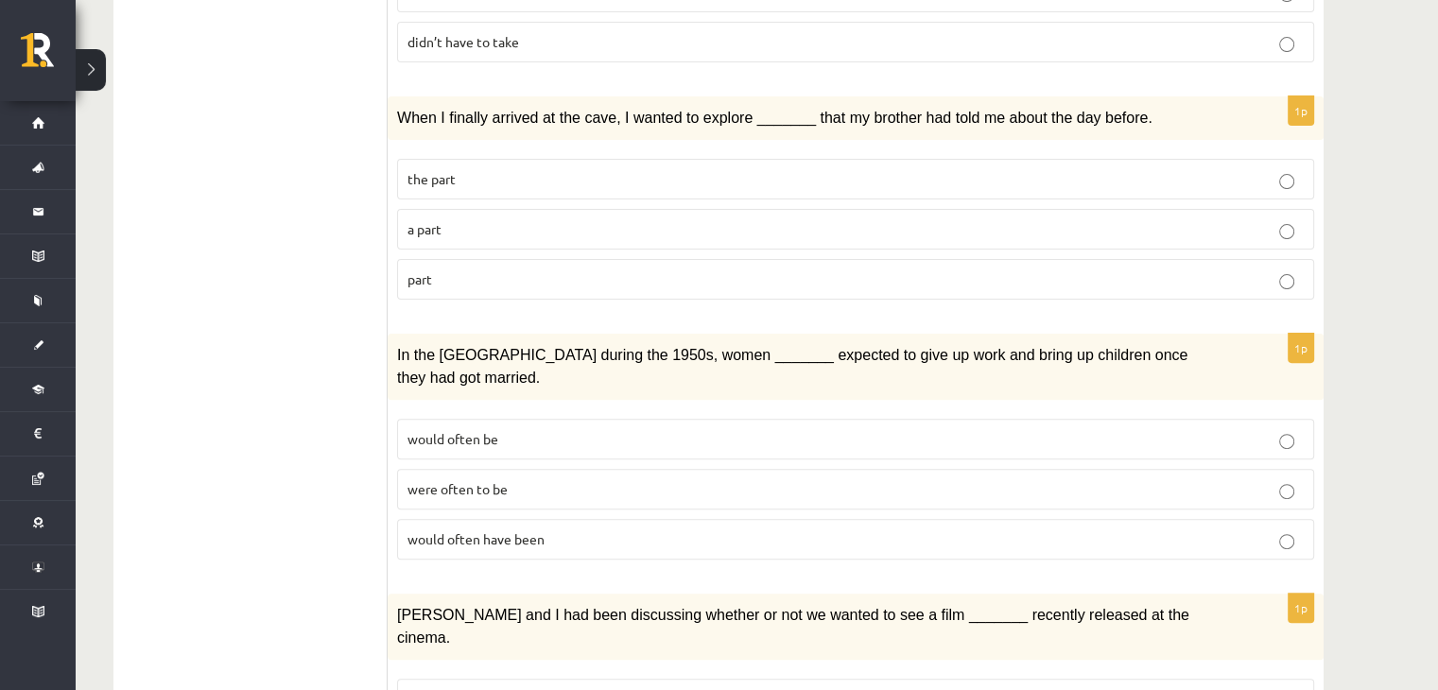
click at [420, 529] on p "would often have been" at bounding box center [855, 539] width 896 height 20
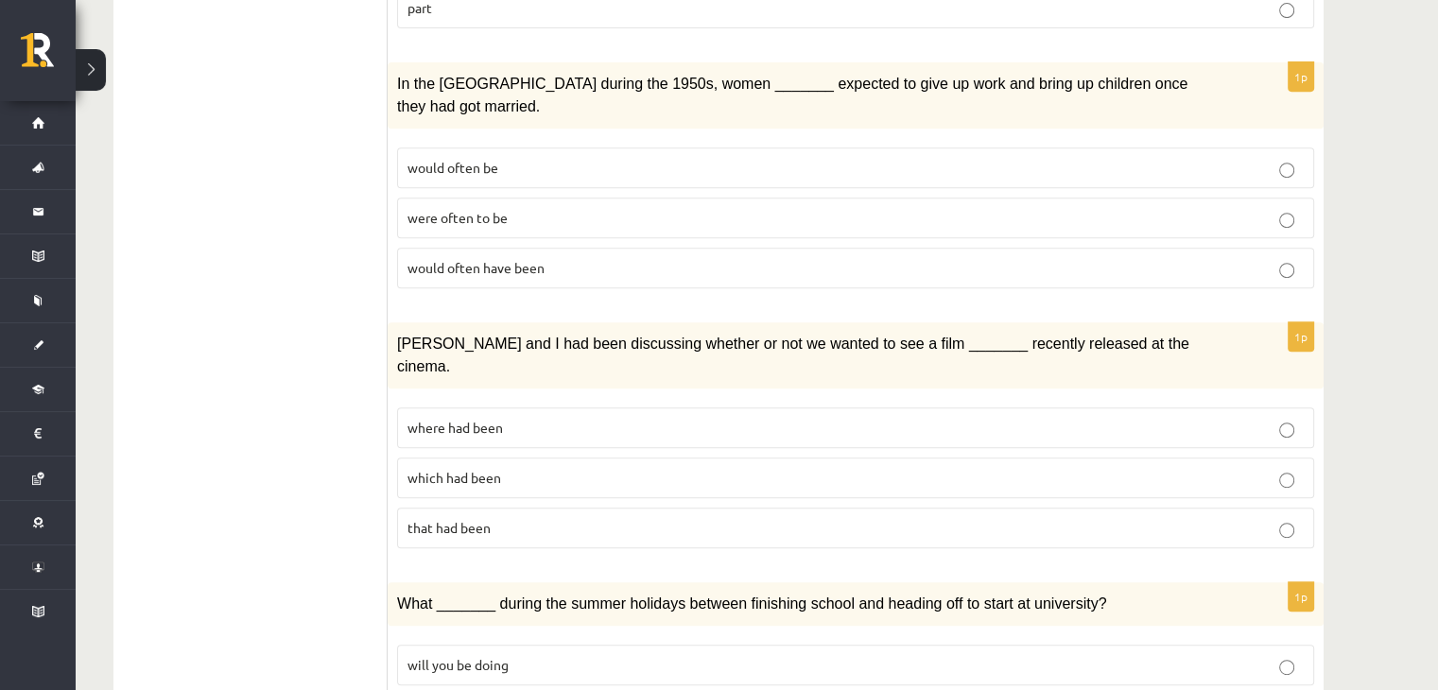
scroll to position [809, 0]
click at [417, 418] on span "where had been" at bounding box center [454, 426] width 95 height 17
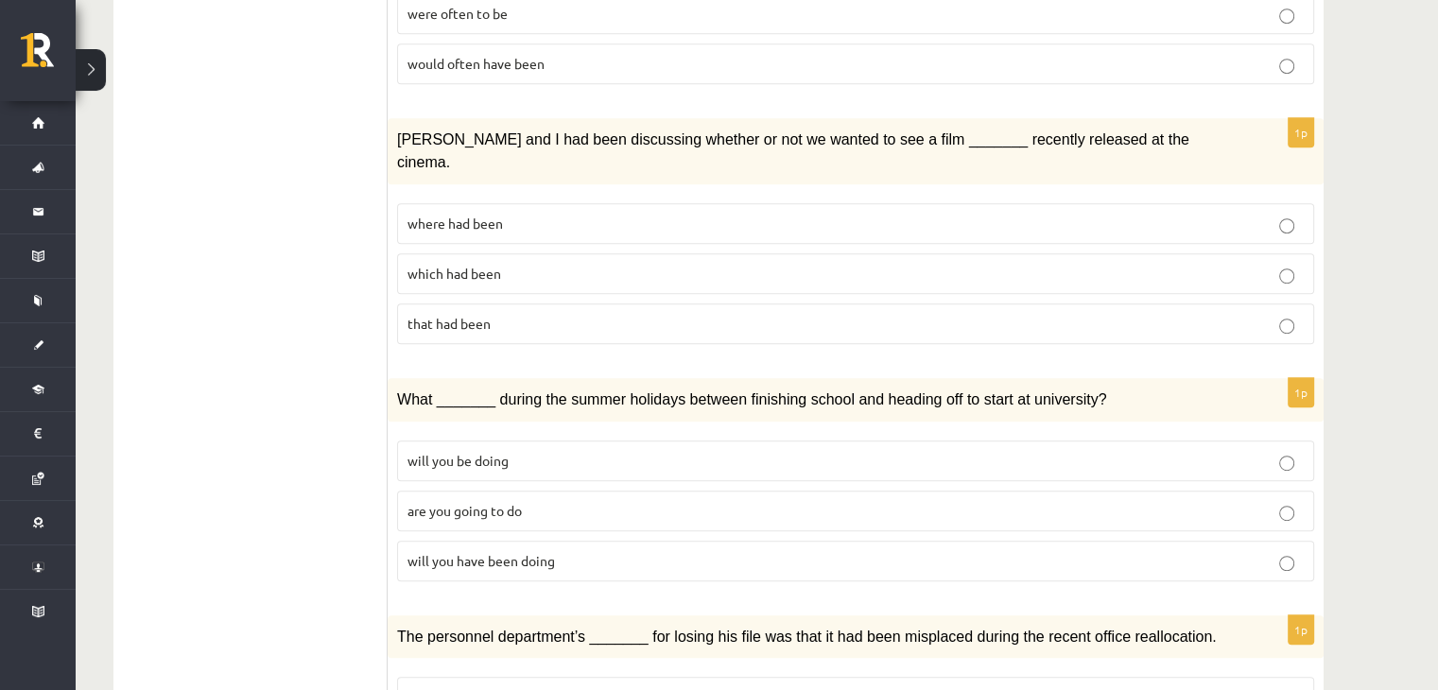
scroll to position [1033, 0]
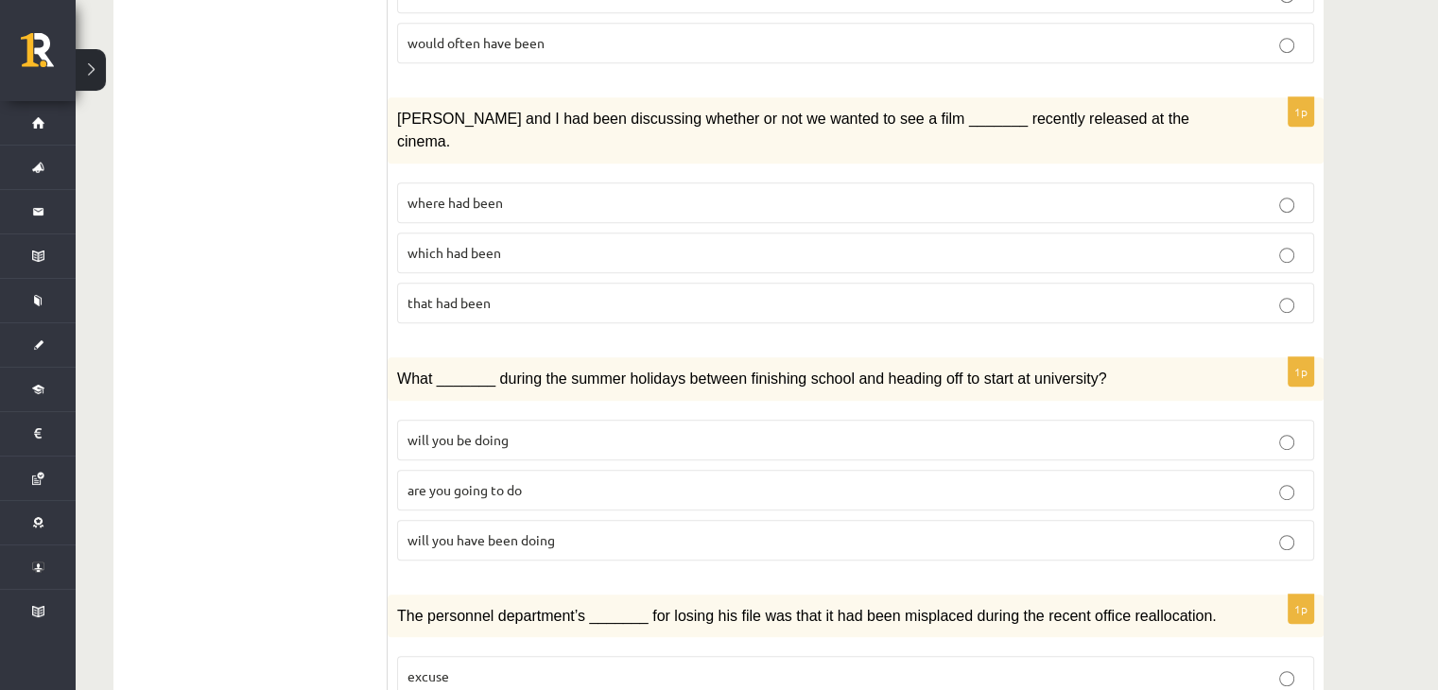
click at [413, 531] on span "will you have been doing" at bounding box center [480, 539] width 147 height 17
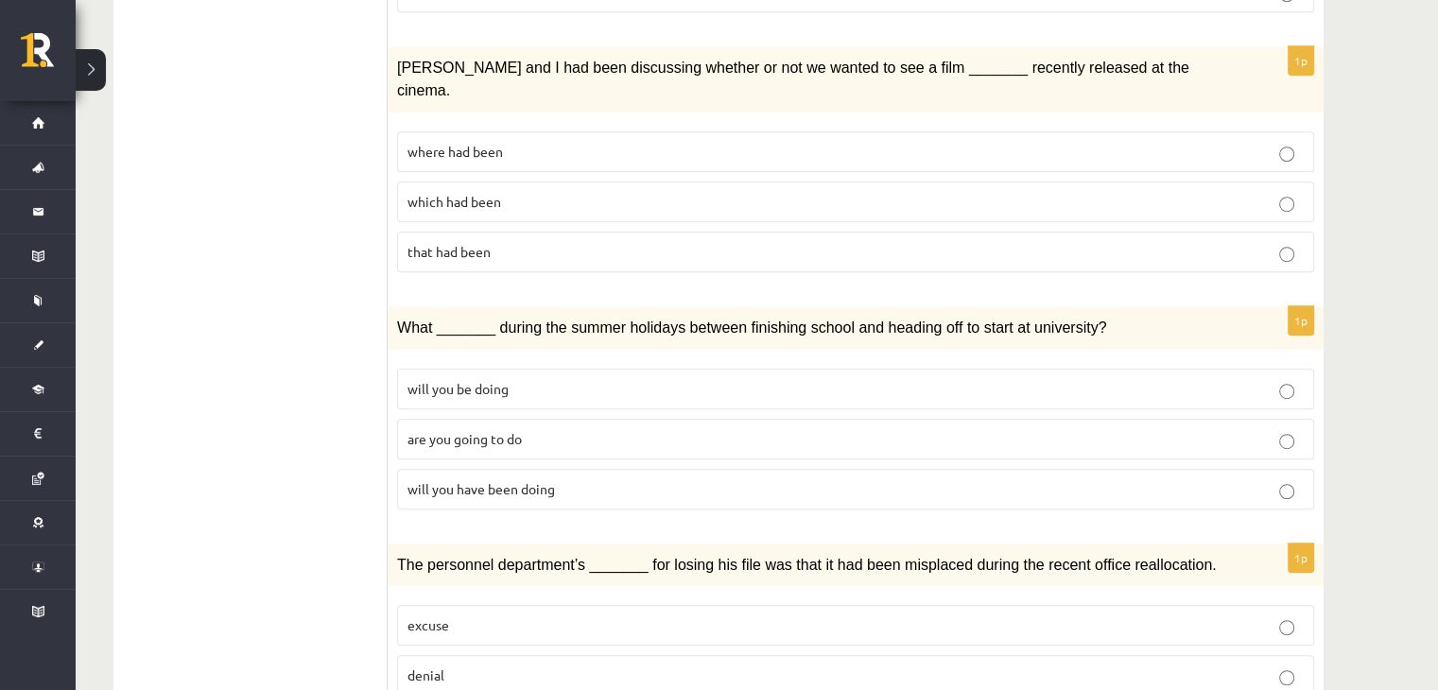
click at [428, 666] on span "denial" at bounding box center [425, 674] width 37 height 17
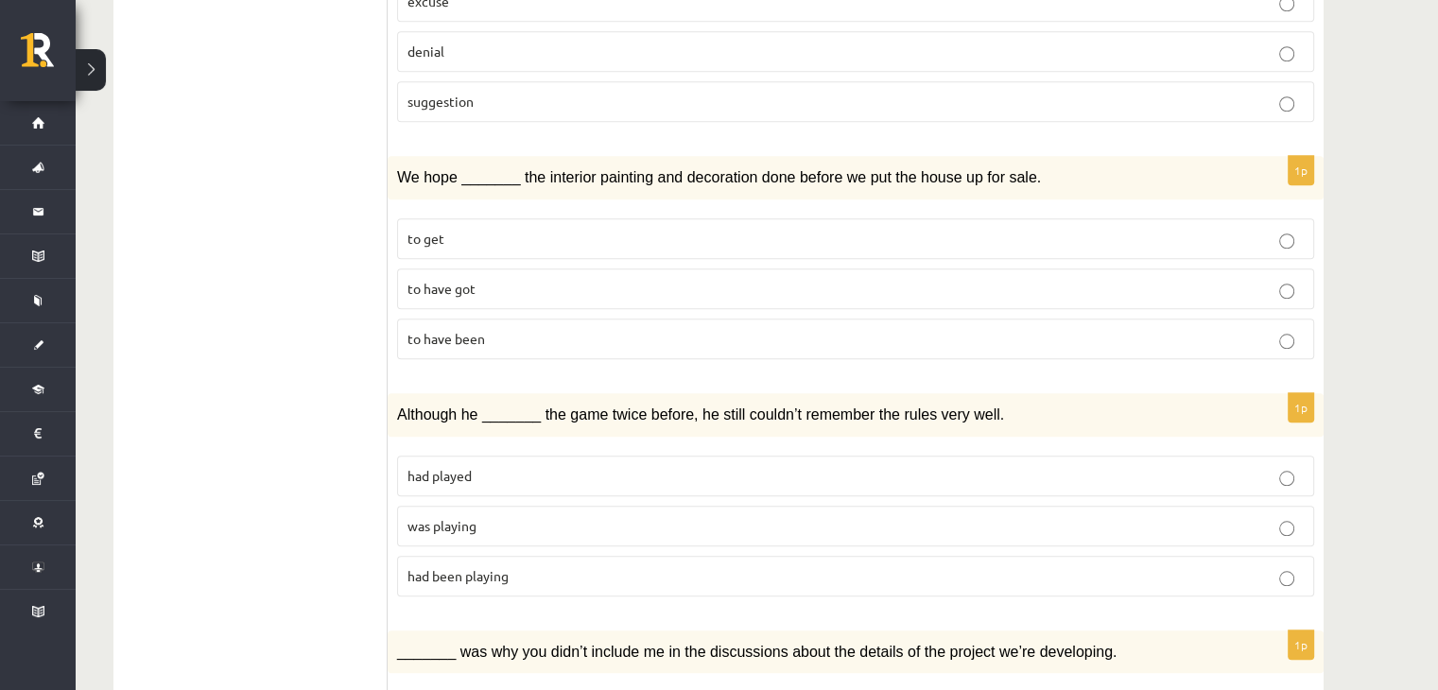
scroll to position [1710, 0]
click at [435, 317] on label "to have been" at bounding box center [855, 337] width 917 height 41
click at [412, 504] on label "was playing" at bounding box center [855, 524] width 917 height 41
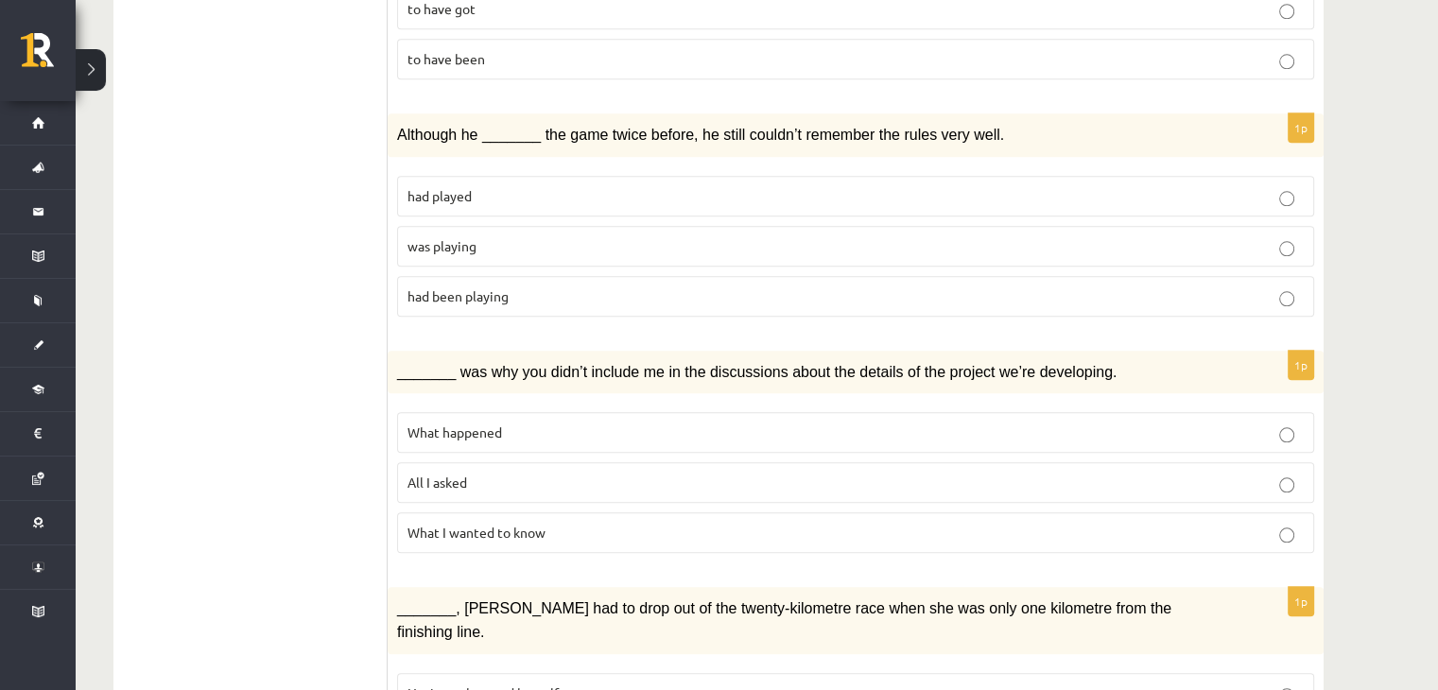
scroll to position [2082, 0]
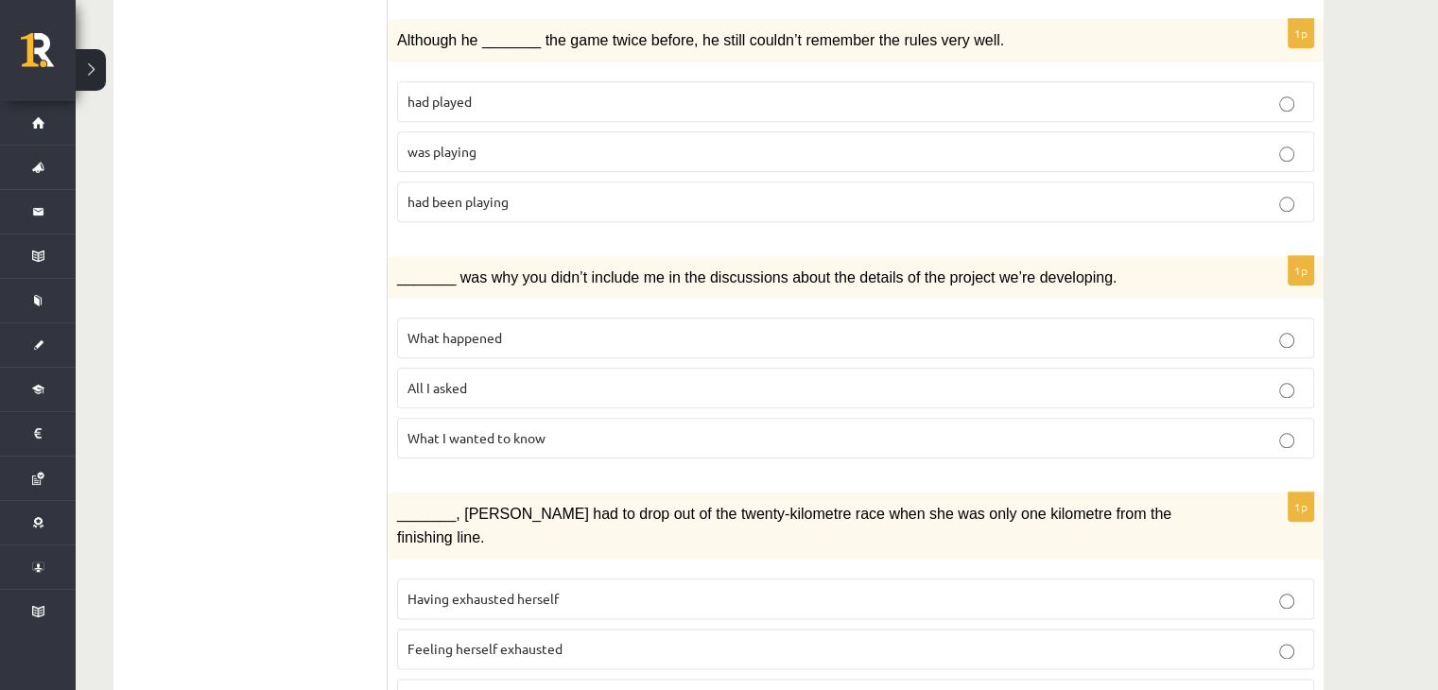
click at [431, 329] on span "What happened" at bounding box center [454, 337] width 95 height 17
click at [465, 679] on label "Felt exhausted herself" at bounding box center [855, 699] width 917 height 41
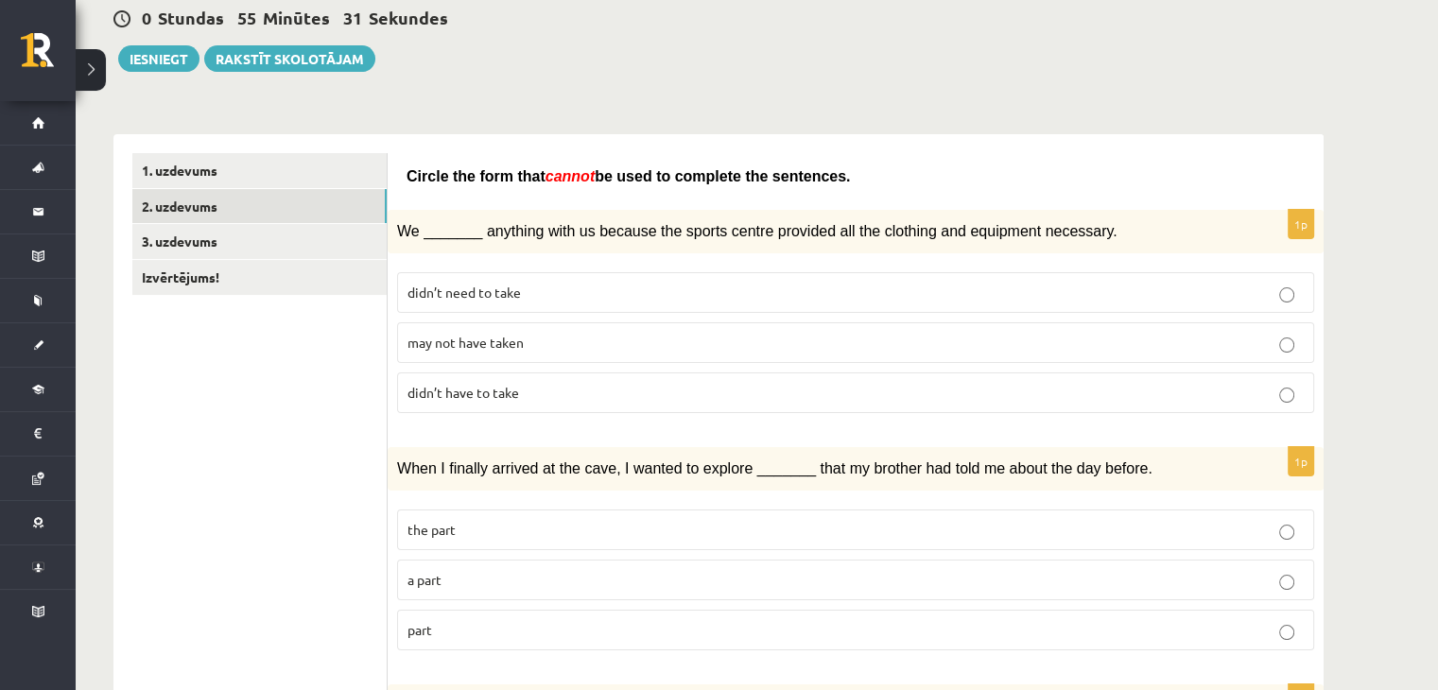
scroll to position [163, 0]
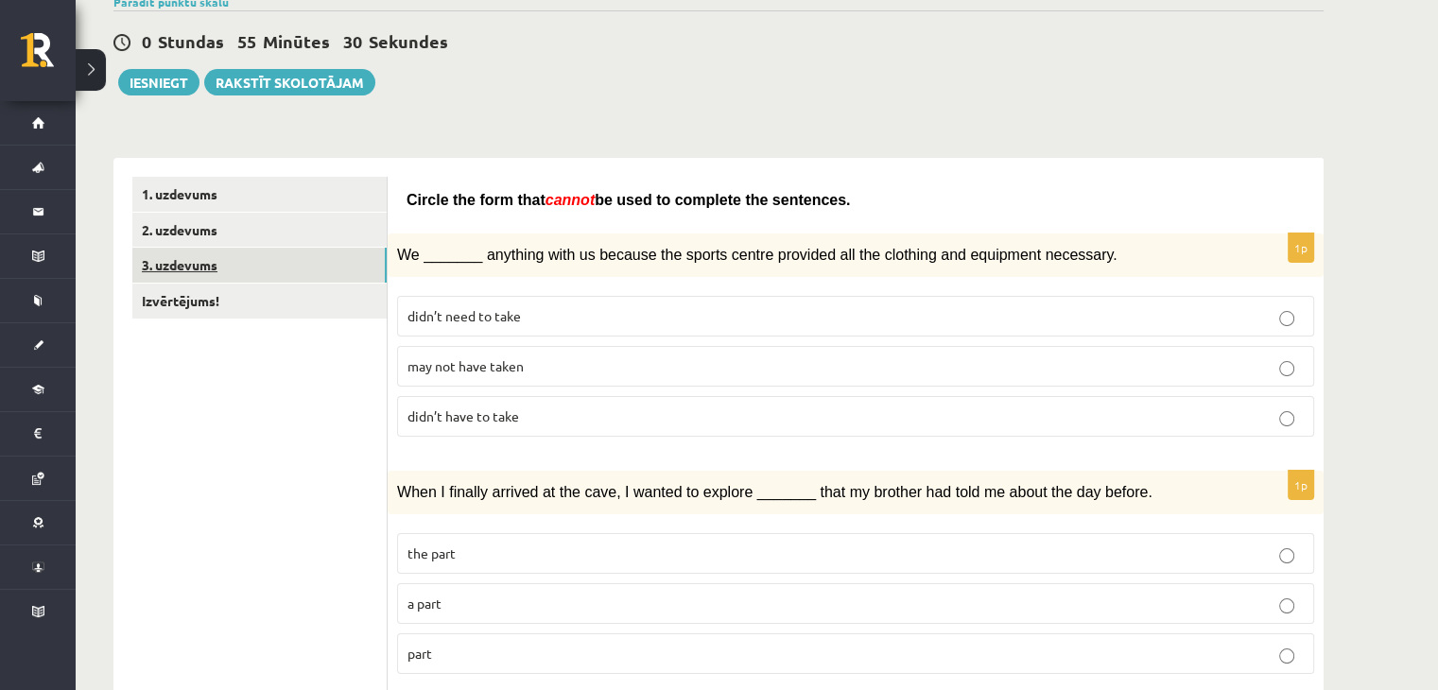
click at [314, 254] on link "3. uzdevums" at bounding box center [259, 265] width 254 height 35
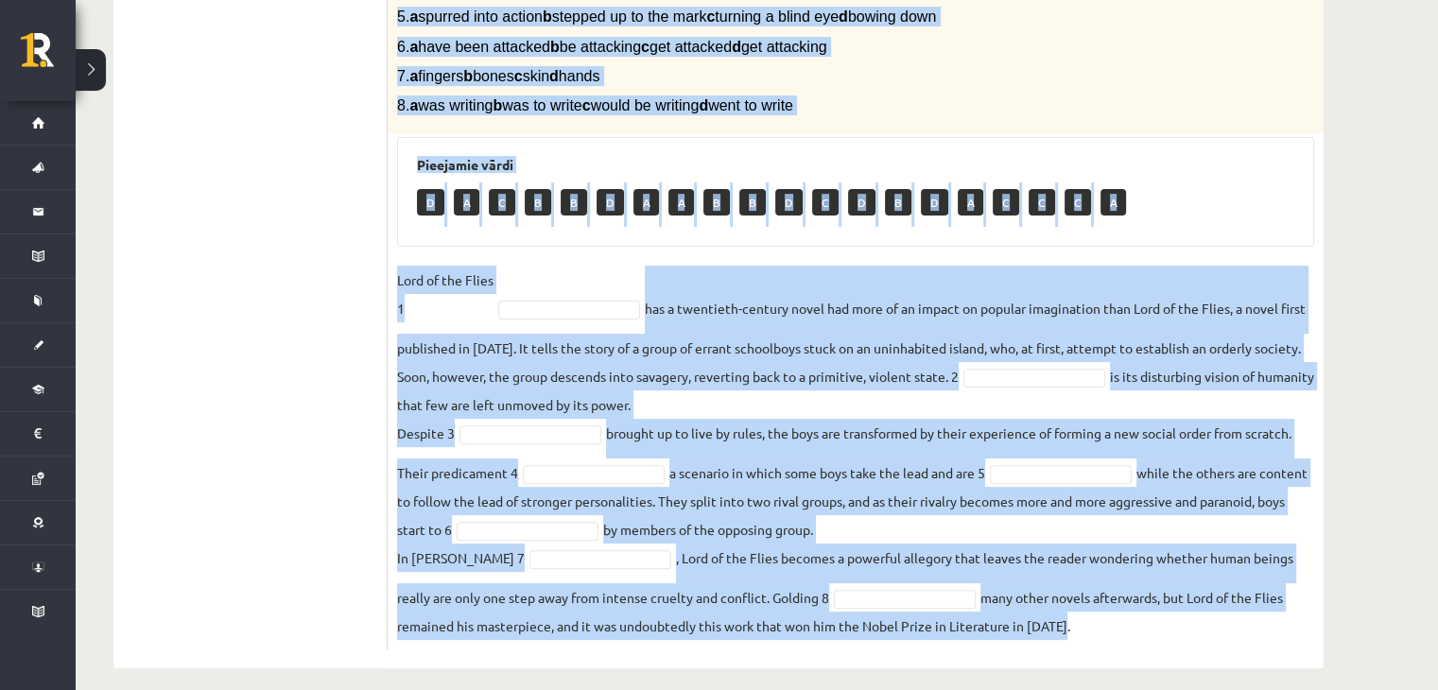
scroll to position [552, 0]
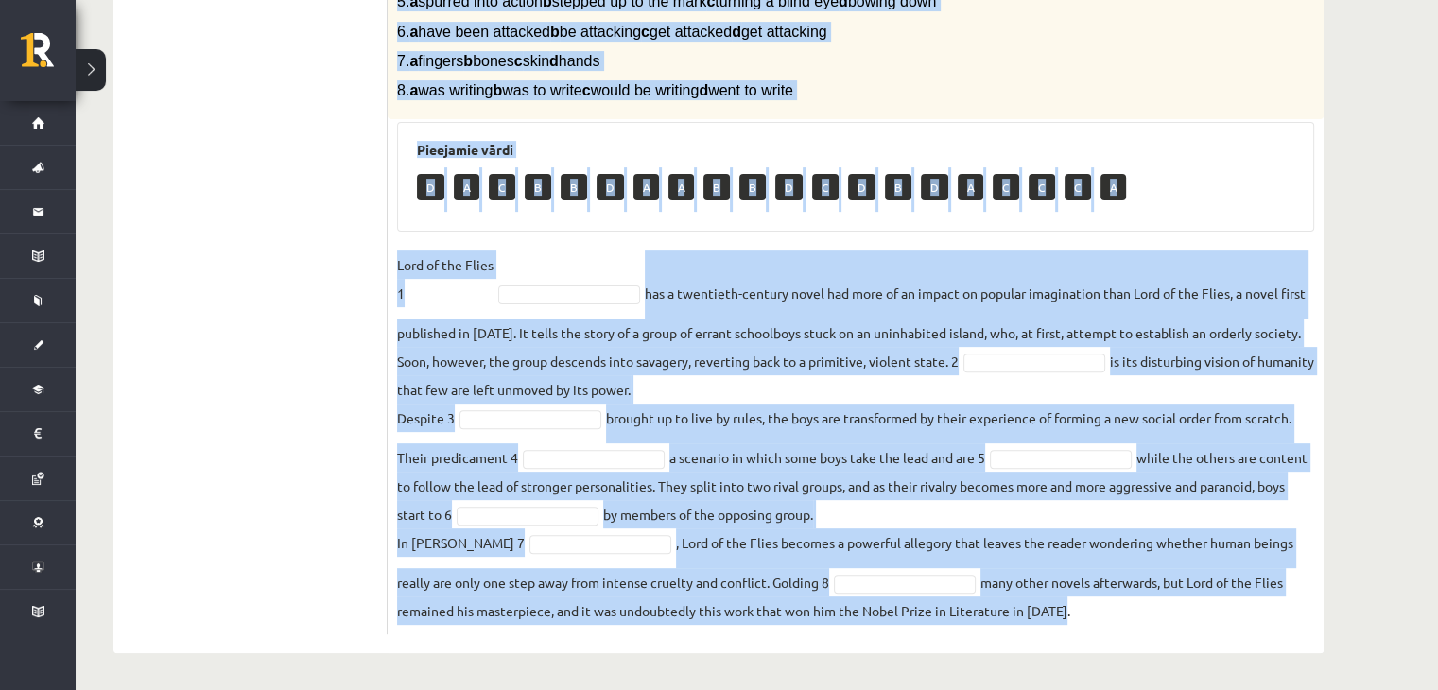
drag, startPoint x: 388, startPoint y: 95, endPoint x: 1177, endPoint y: 733, distance: 1014.8
copy div "Complete the text with the correct words (a–d). 1. a No sooner b Rarely c Only …"
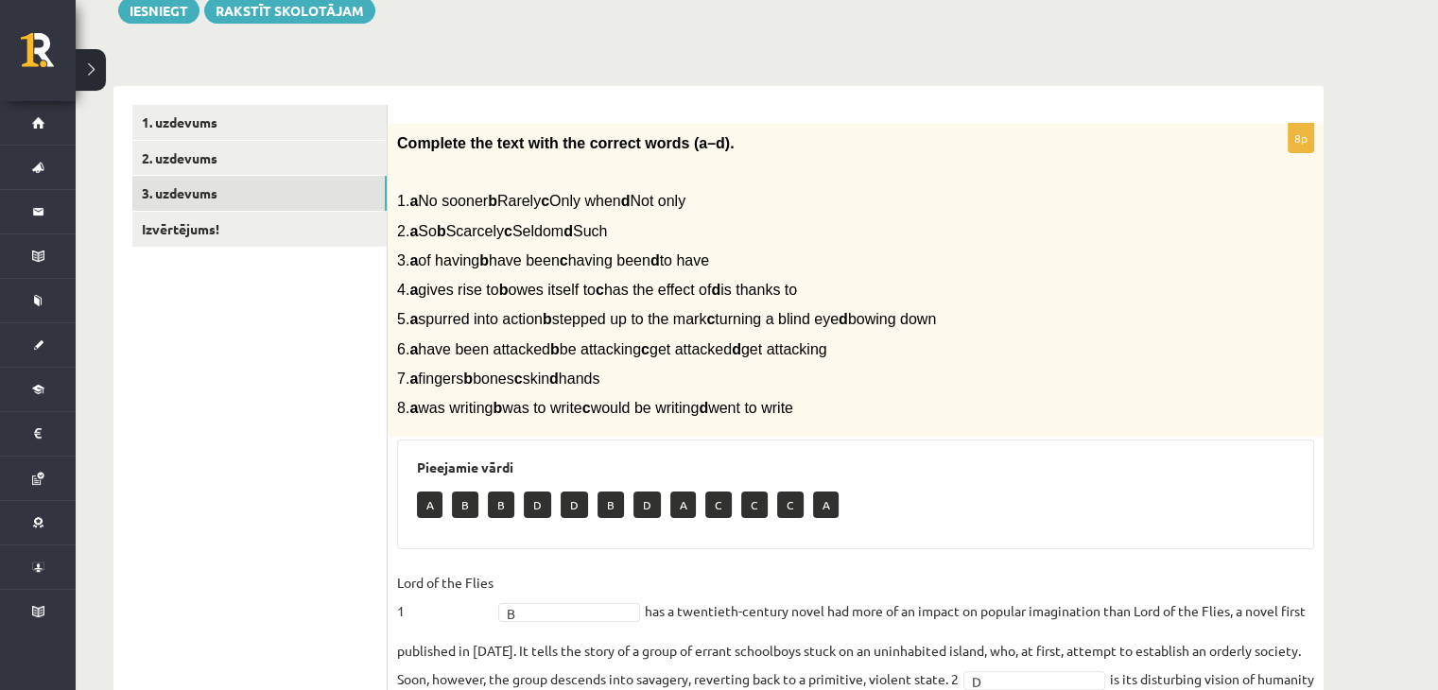
scroll to position [233, 0]
click at [378, 146] on link "2. uzdevums" at bounding box center [259, 159] width 254 height 35
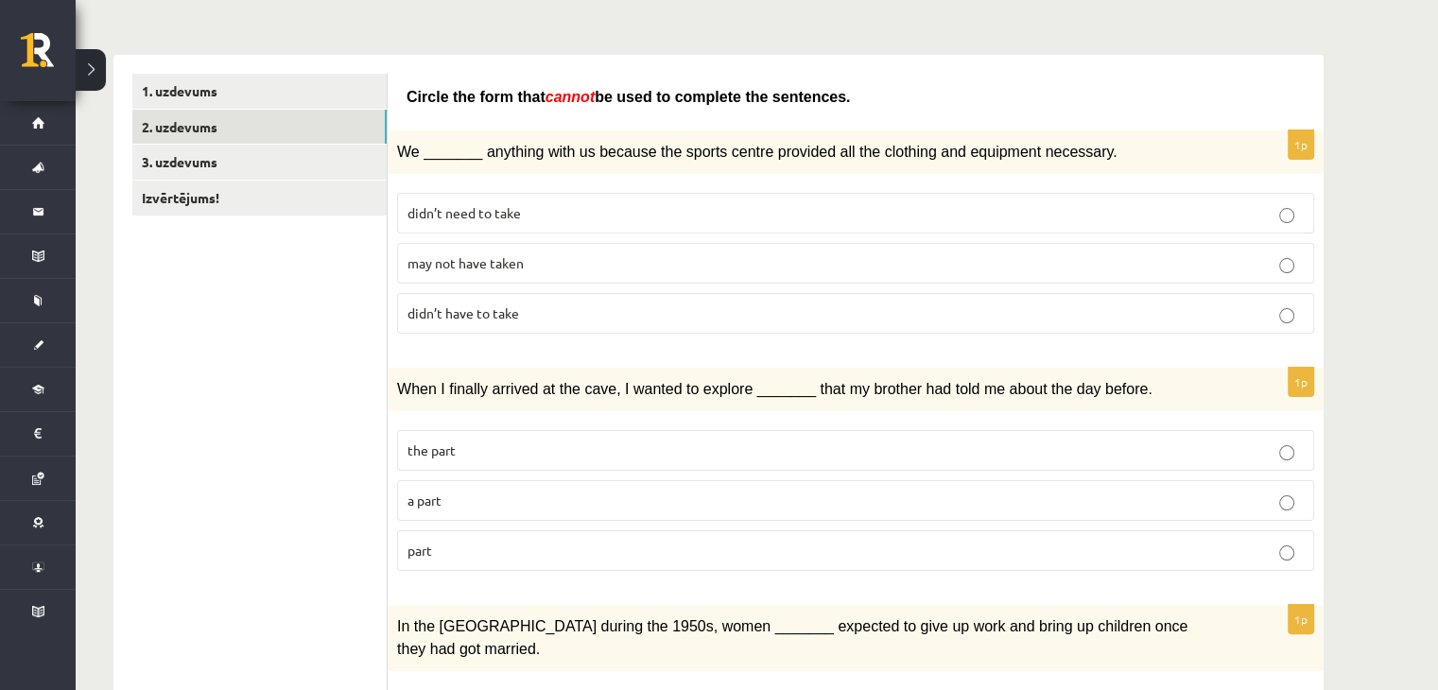
scroll to position [227, 0]
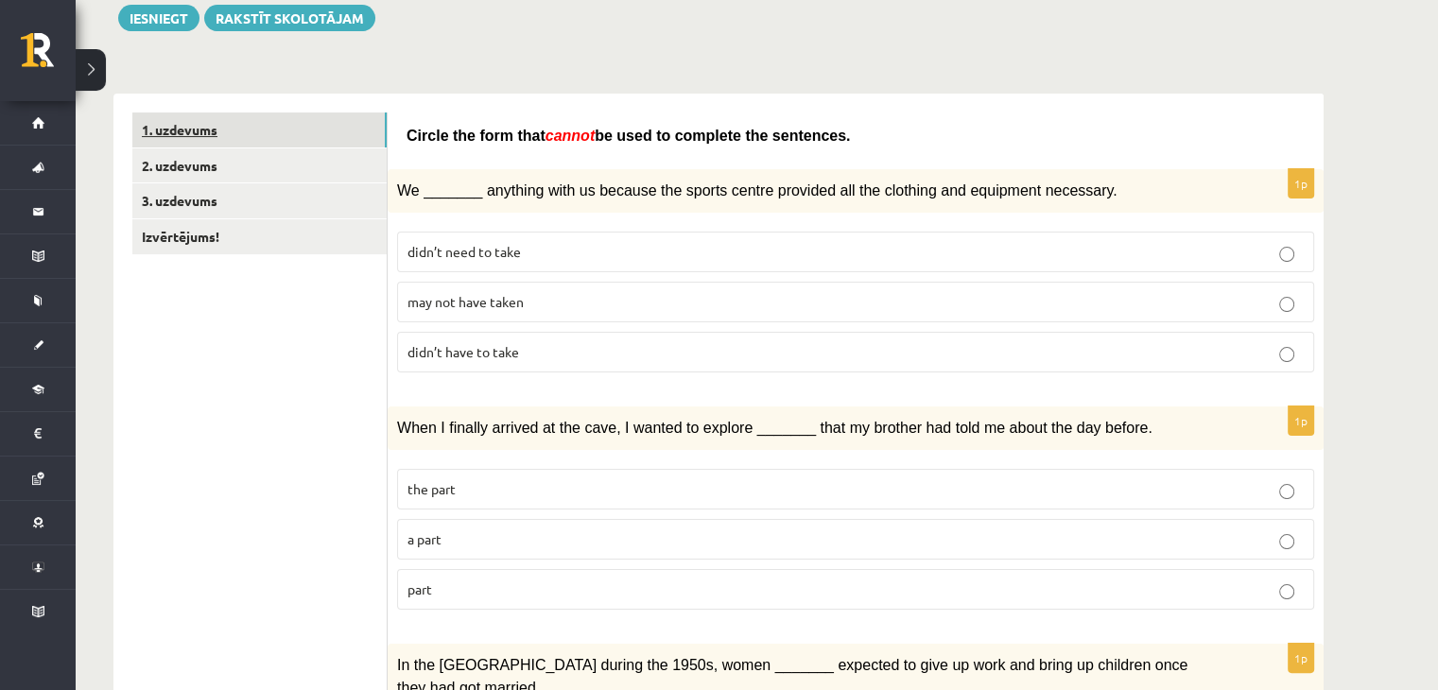
click at [350, 125] on link "1. uzdevums" at bounding box center [259, 129] width 254 height 35
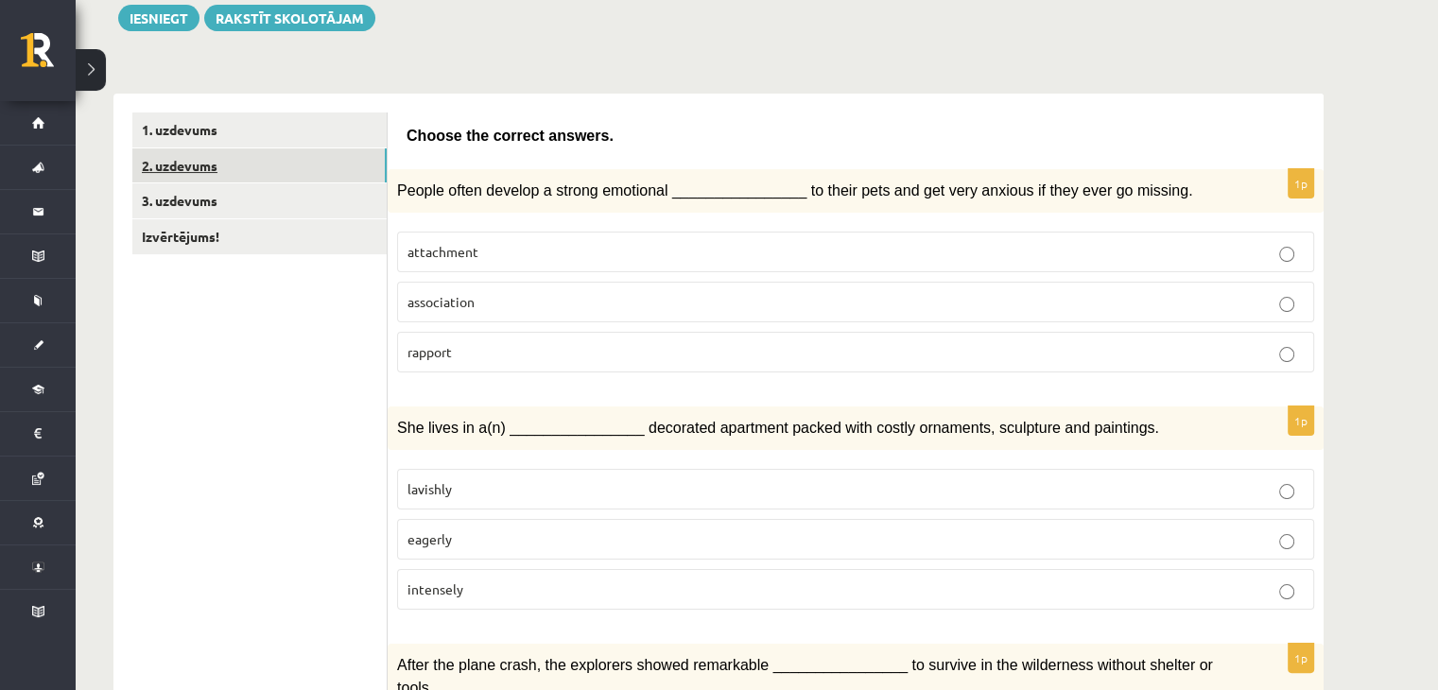
click at [321, 168] on link "2. uzdevums" at bounding box center [259, 165] width 254 height 35
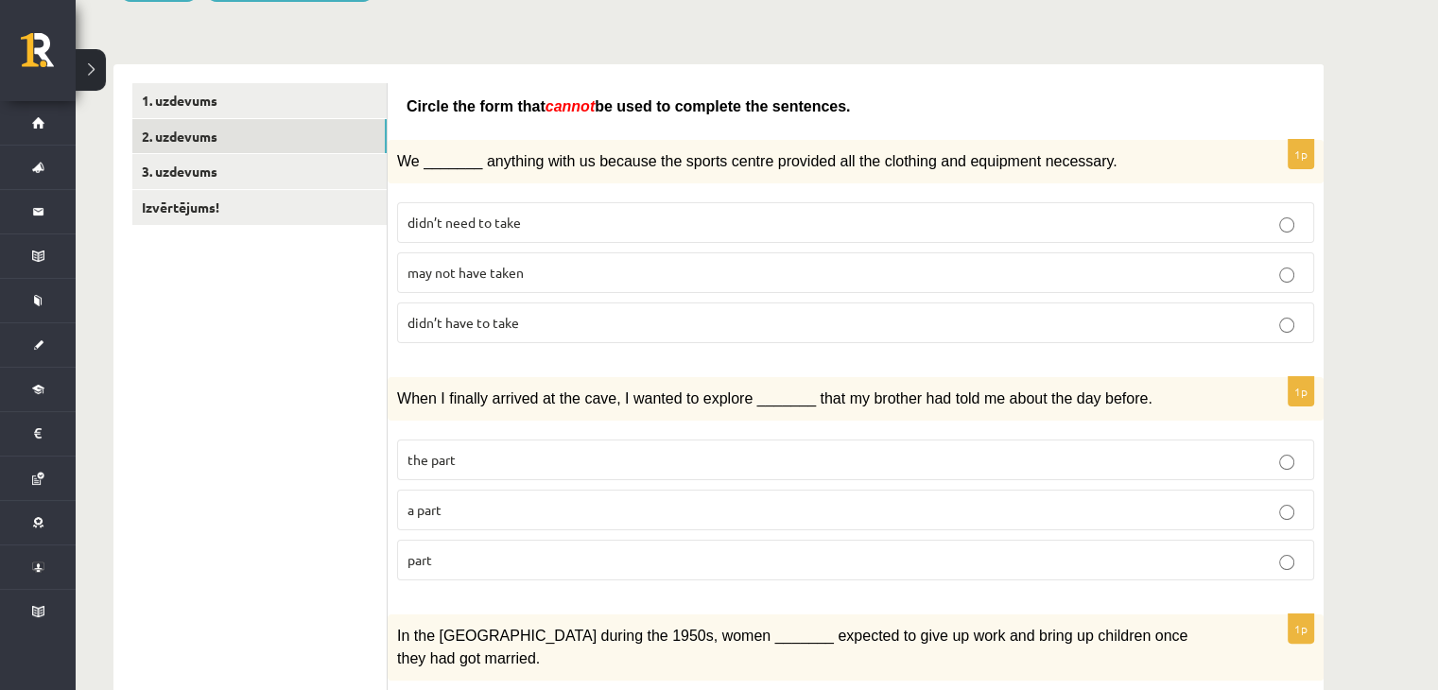
scroll to position [250, 0]
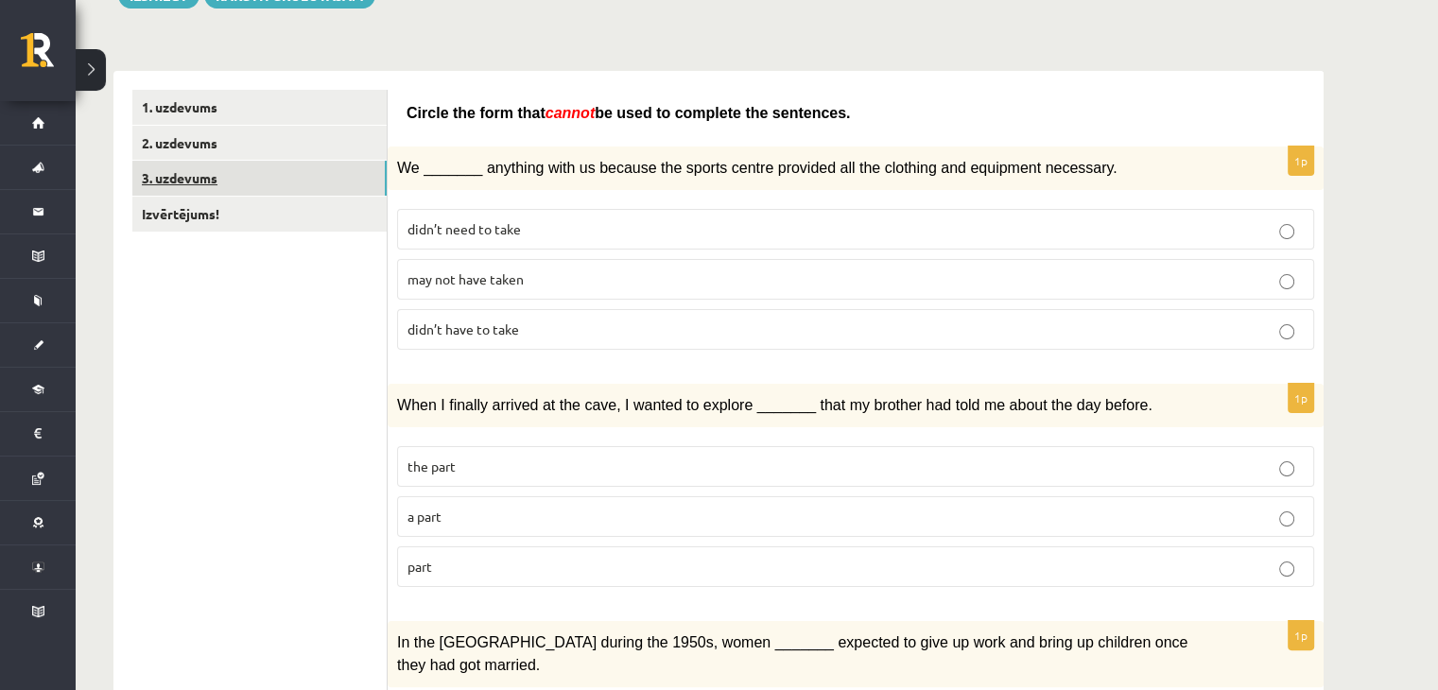
click at [261, 194] on link "3. uzdevums" at bounding box center [259, 178] width 254 height 35
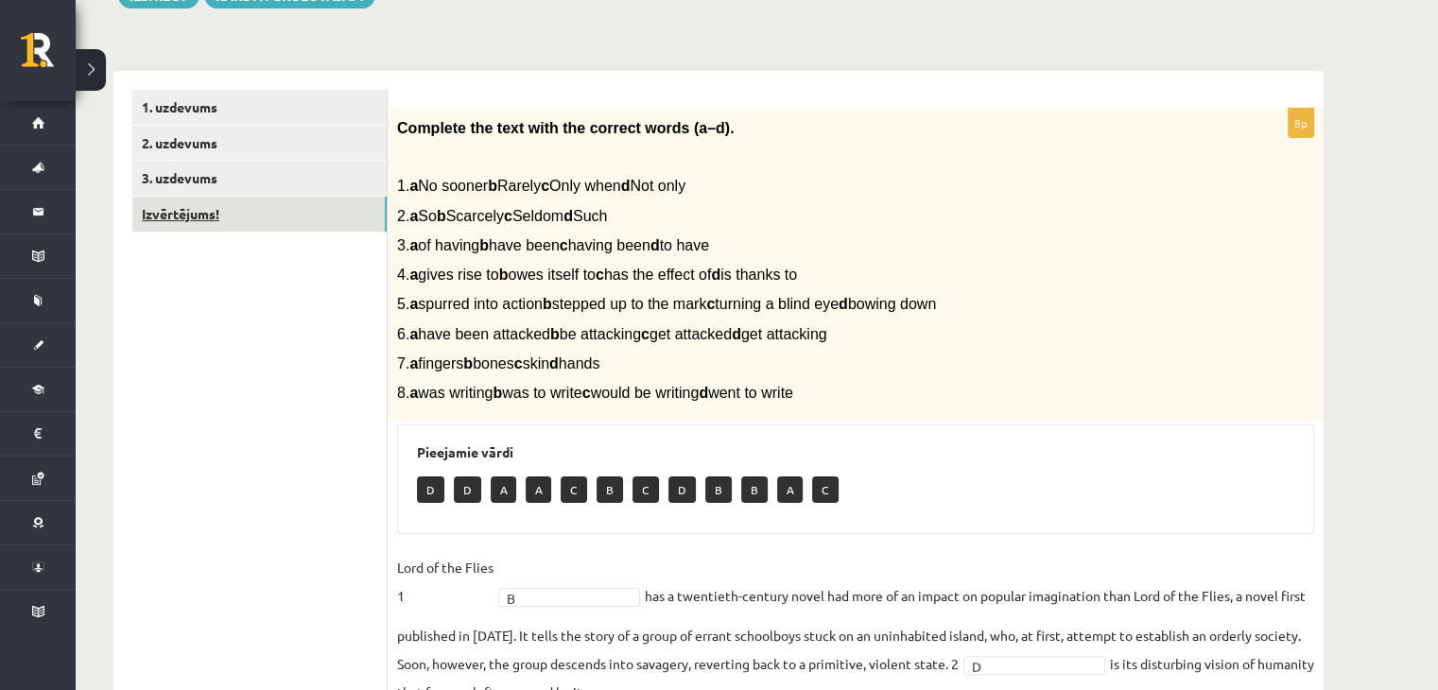
click at [261, 205] on link "Izvērtējums!" at bounding box center [259, 214] width 254 height 35
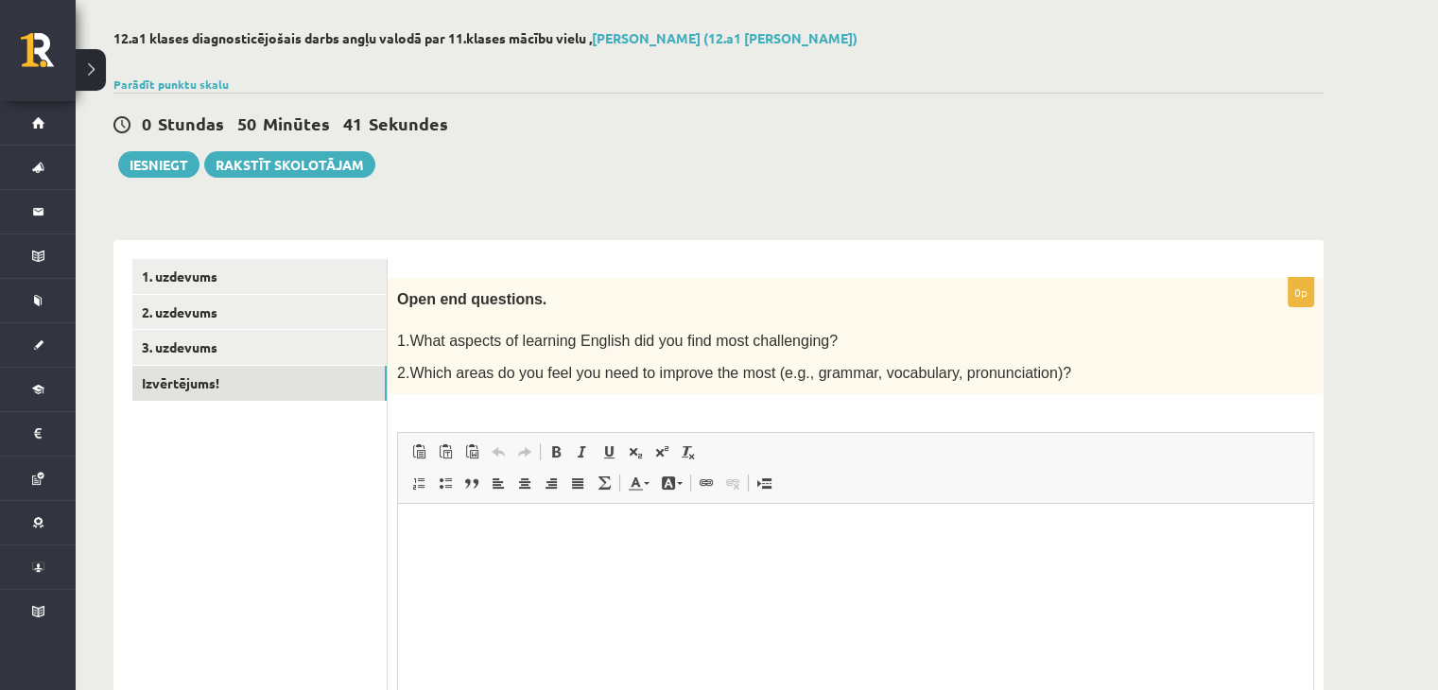
scroll to position [0, 0]
click at [178, 156] on button "Iesniegt" at bounding box center [158, 164] width 81 height 26
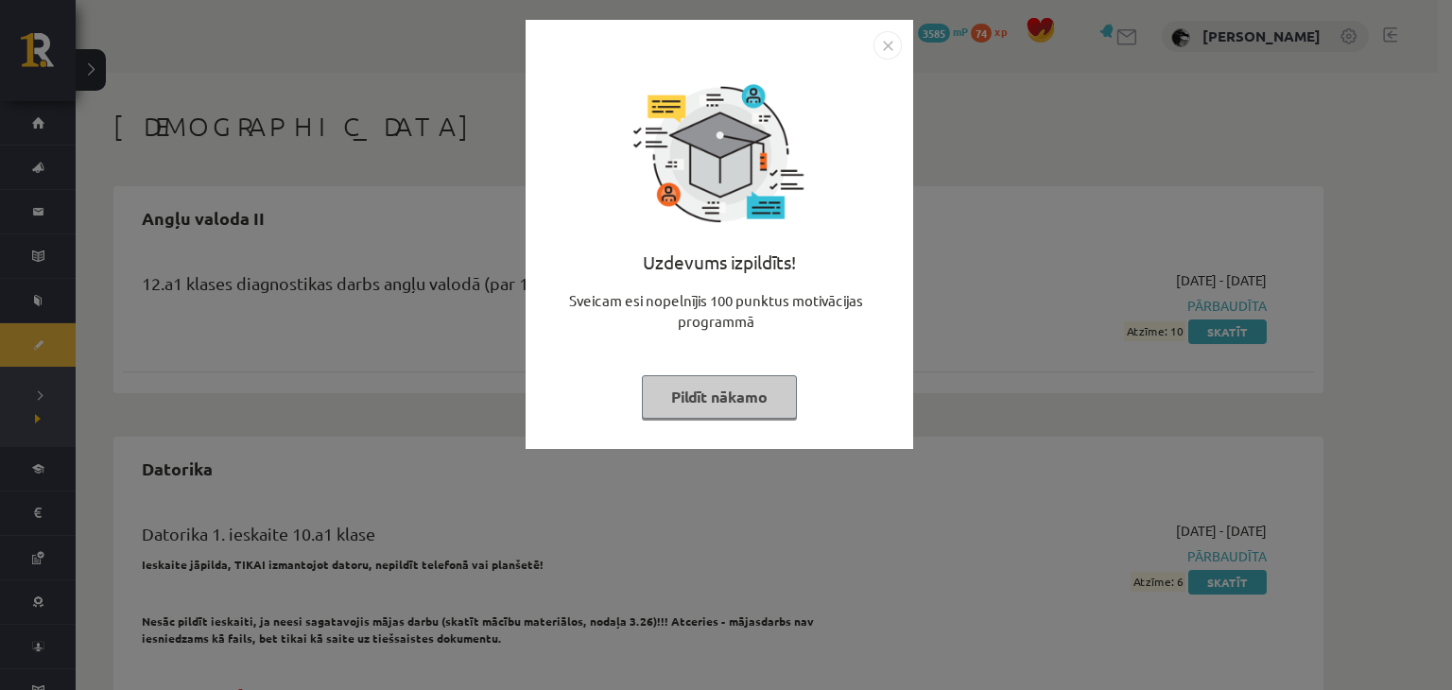
click at [734, 397] on button "Pildīt nākamo" at bounding box center [719, 396] width 155 height 43
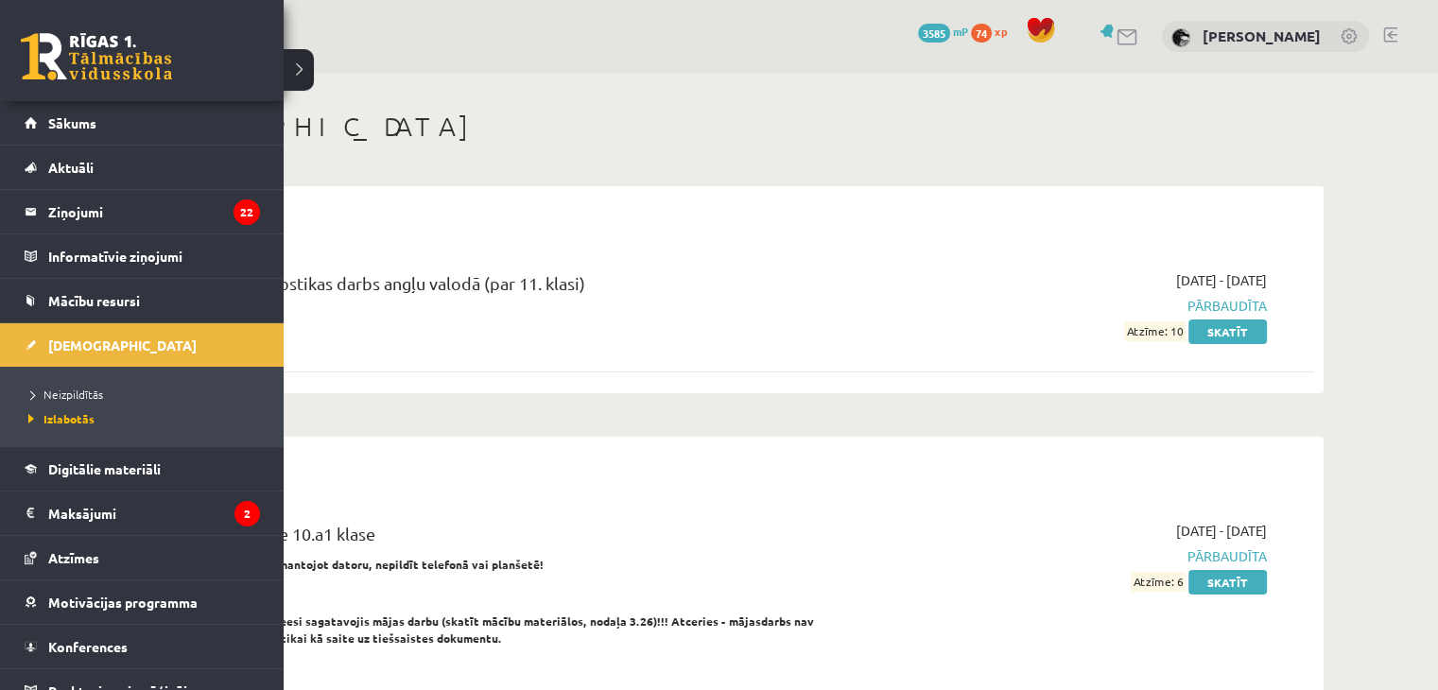
click at [38, 383] on li "Neizpildītās" at bounding box center [144, 394] width 241 height 25
click at [44, 390] on span "Neizpildītās" at bounding box center [67, 394] width 87 height 15
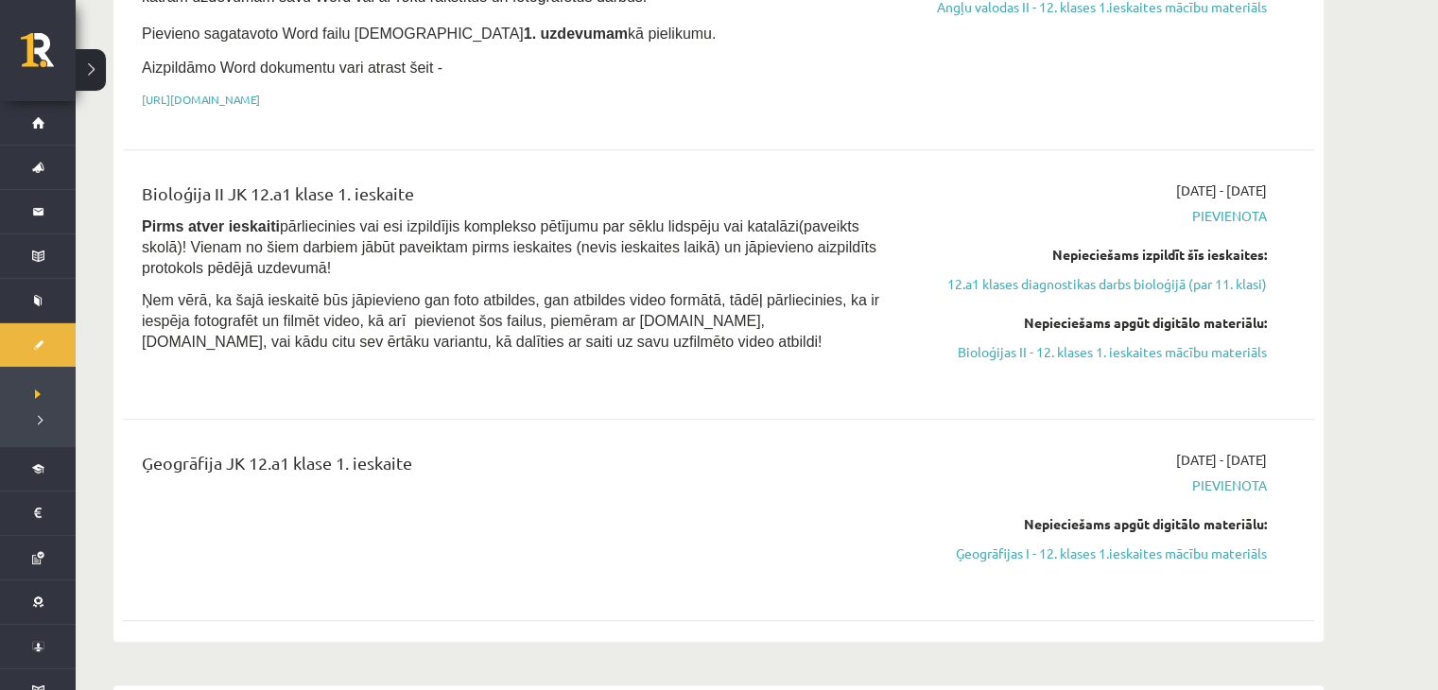
scroll to position [1319, 0]
